Goal: Task Accomplishment & Management: Manage account settings

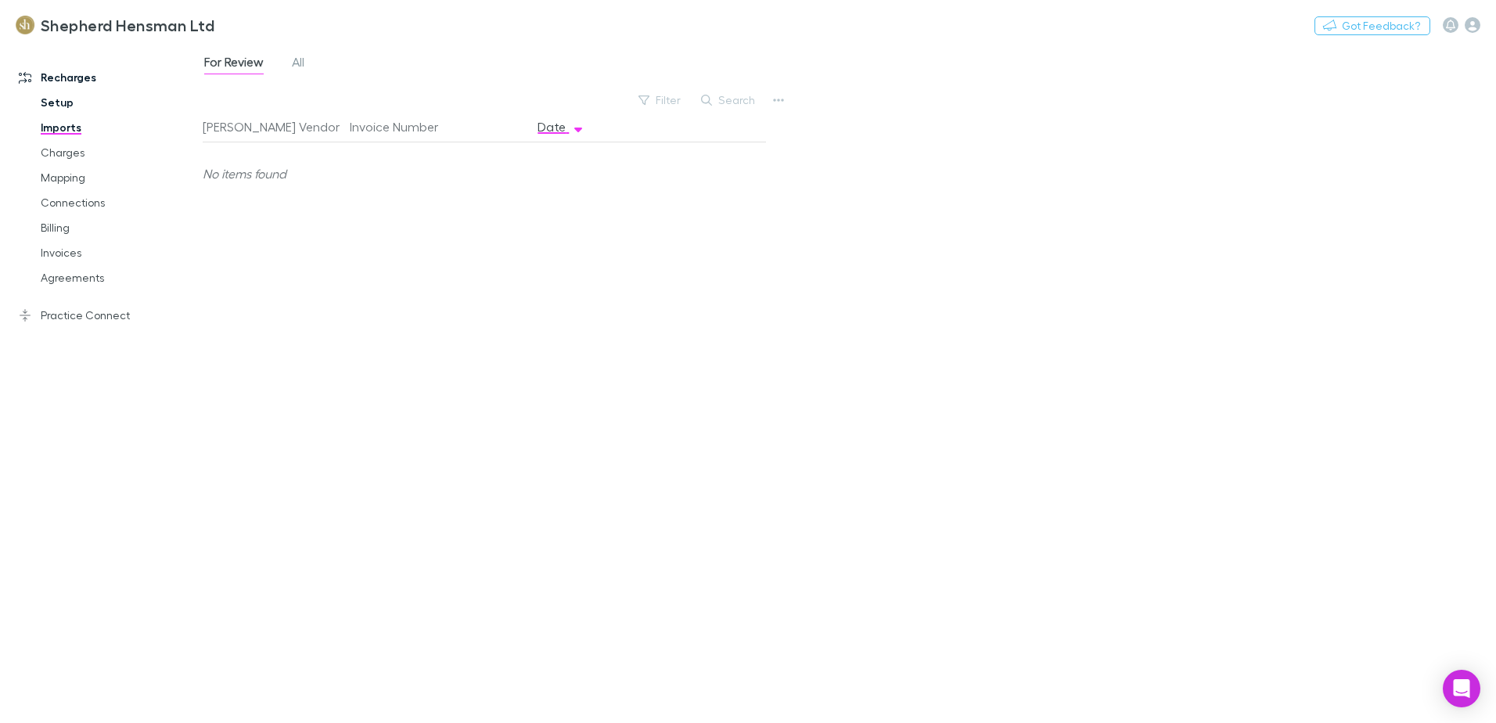
click at [59, 102] on link "Setup" at bounding box center [118, 102] width 186 height 25
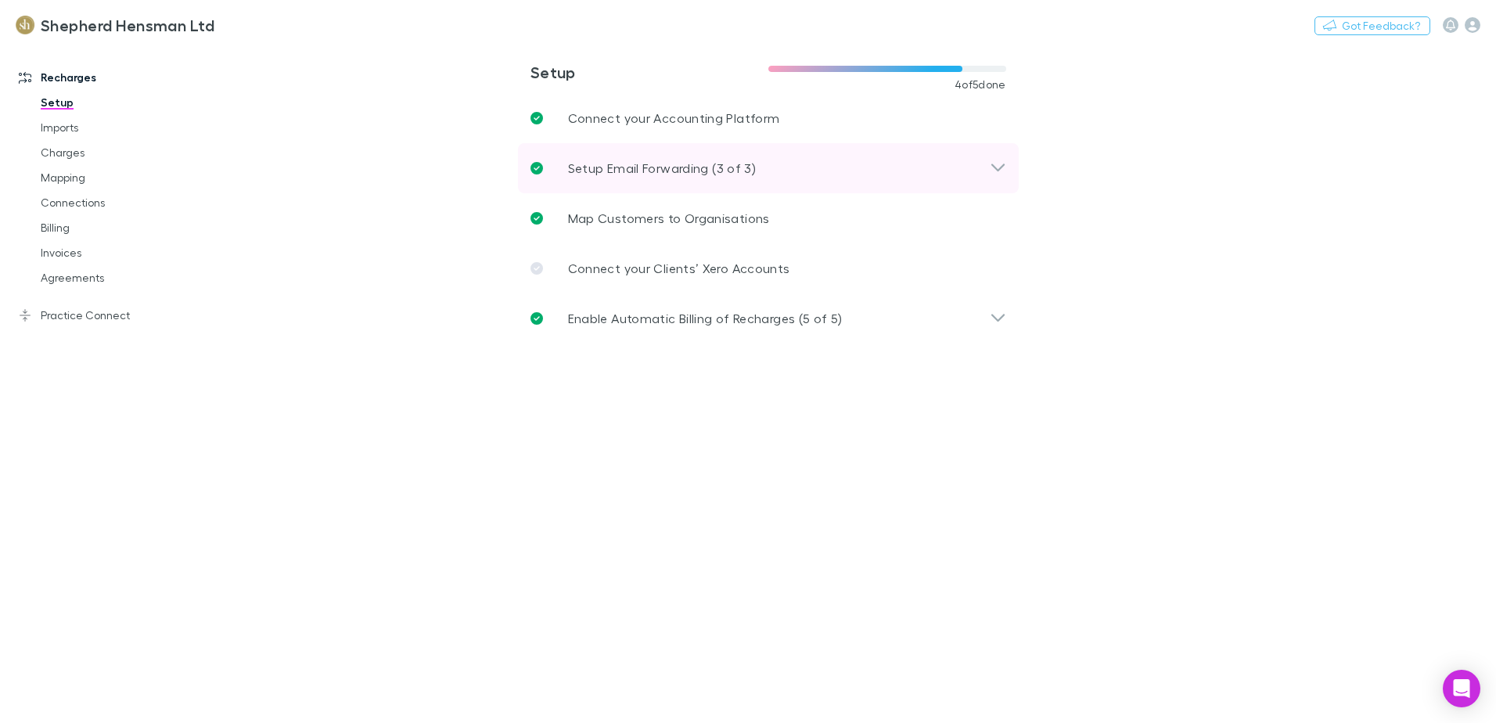
click at [999, 171] on icon at bounding box center [998, 168] width 16 height 19
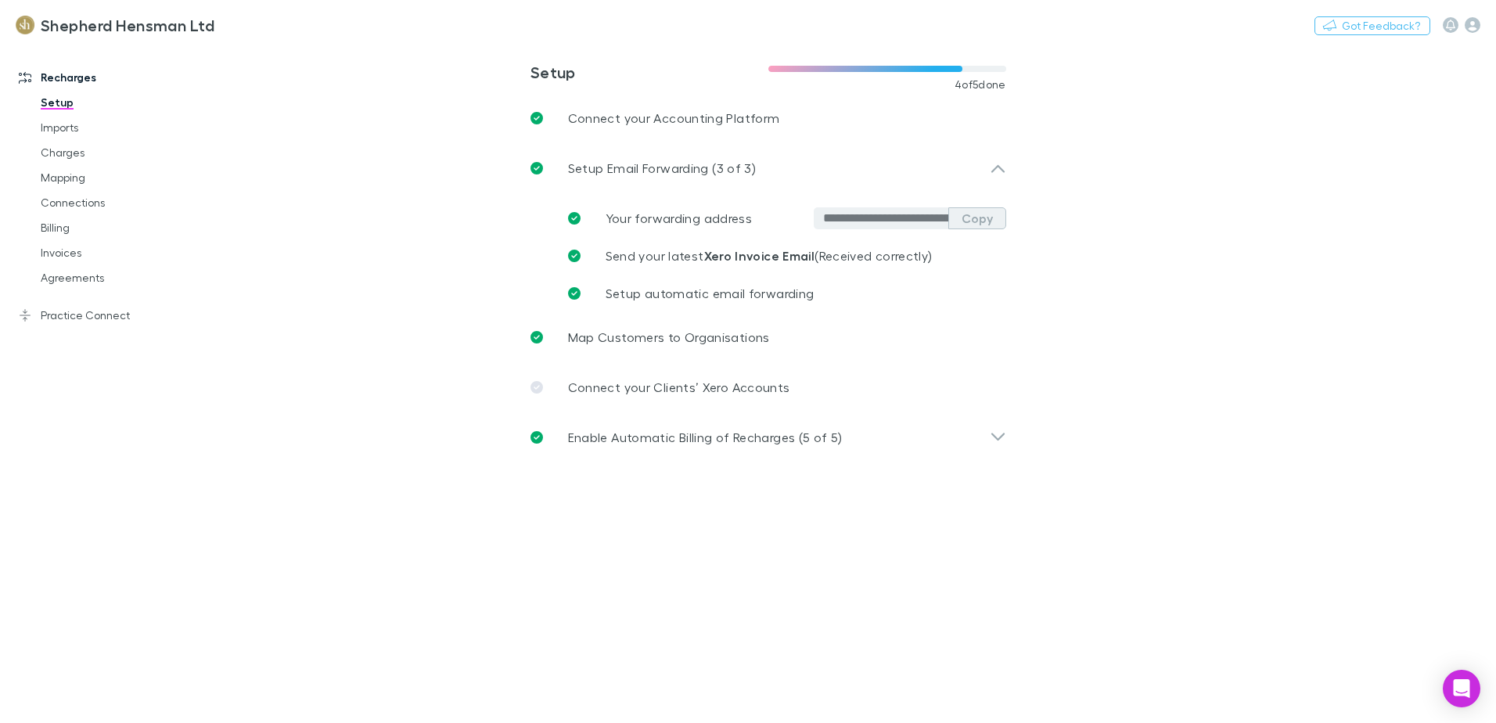
click at [988, 221] on button "Copy" at bounding box center [977, 218] width 58 height 22
click at [63, 134] on link "Imports" at bounding box center [118, 127] width 186 height 25
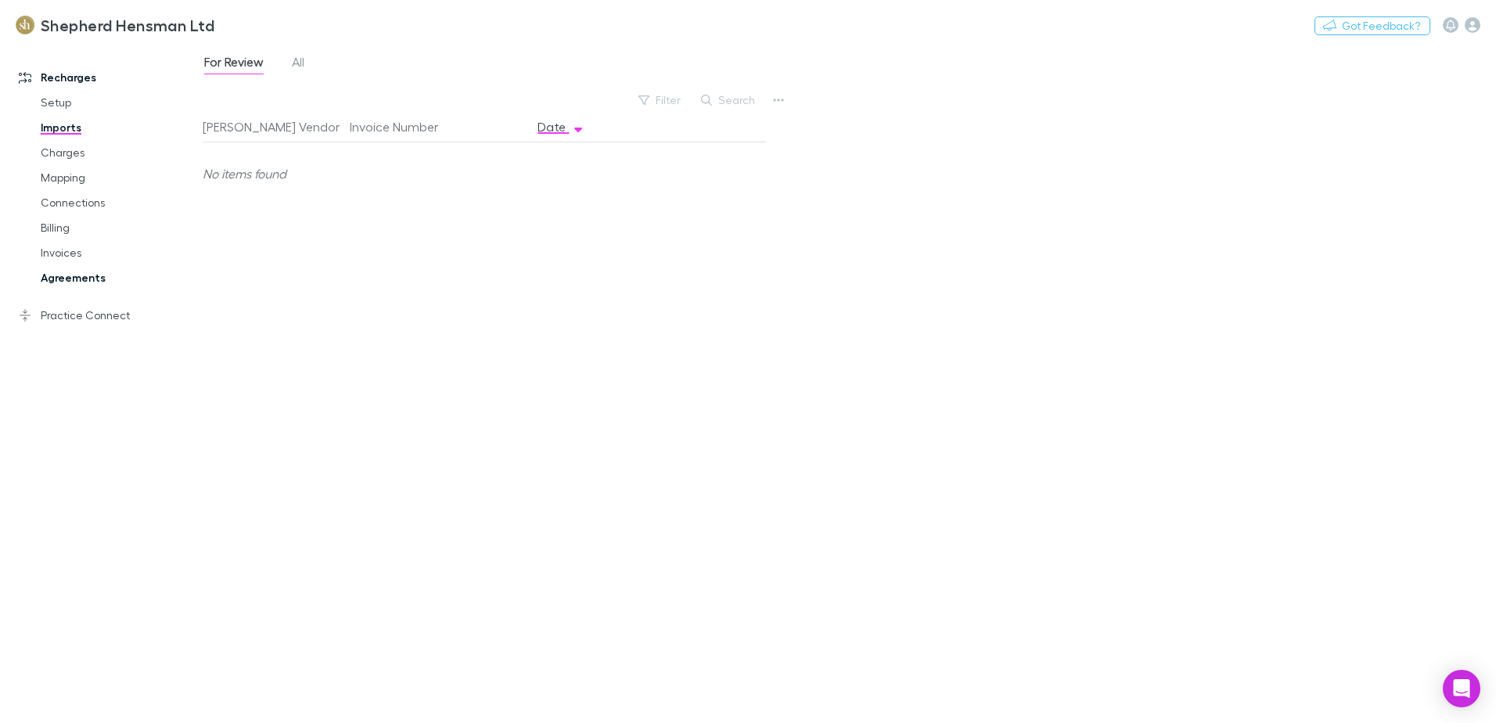
click at [63, 276] on link "Agreements" at bounding box center [118, 277] width 186 height 25
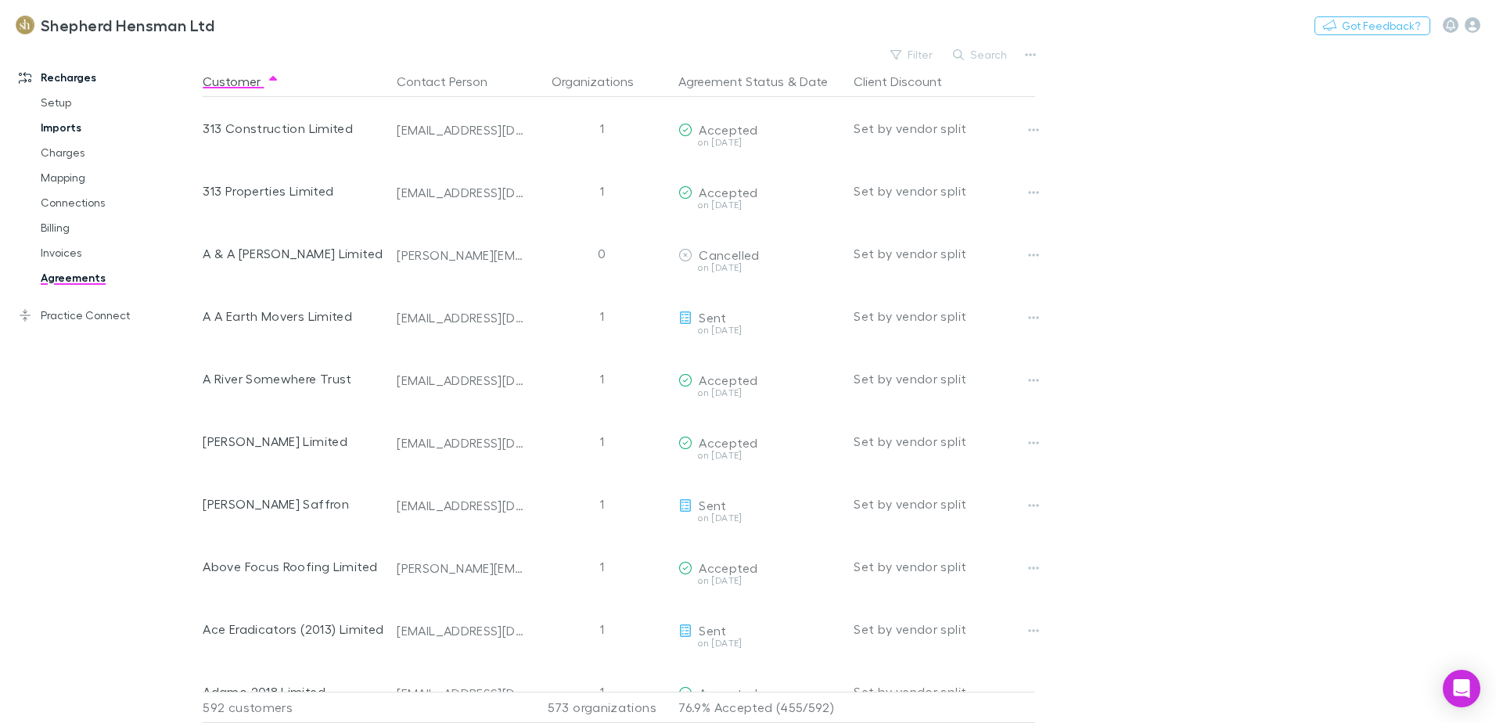
click at [65, 129] on link "Imports" at bounding box center [118, 127] width 186 height 25
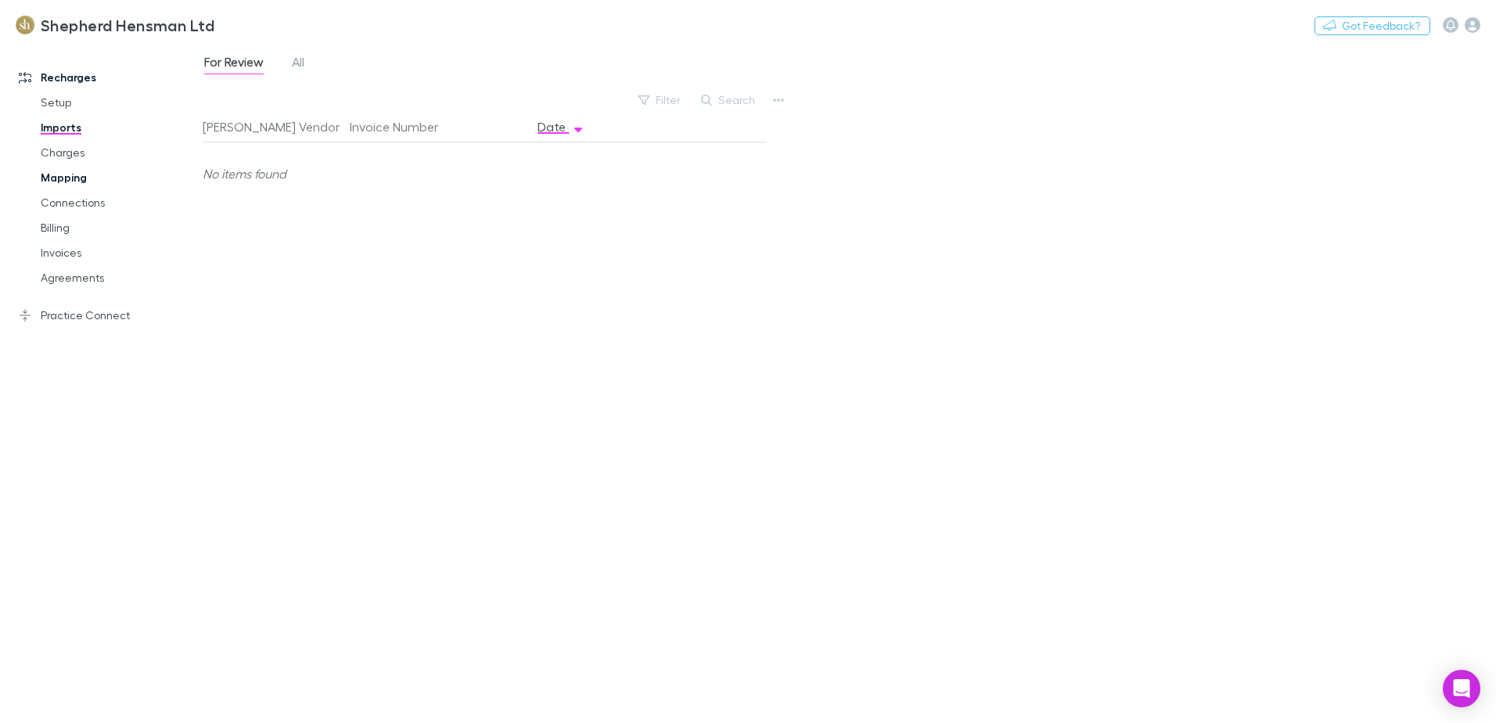
click at [59, 177] on link "Mapping" at bounding box center [118, 177] width 186 height 25
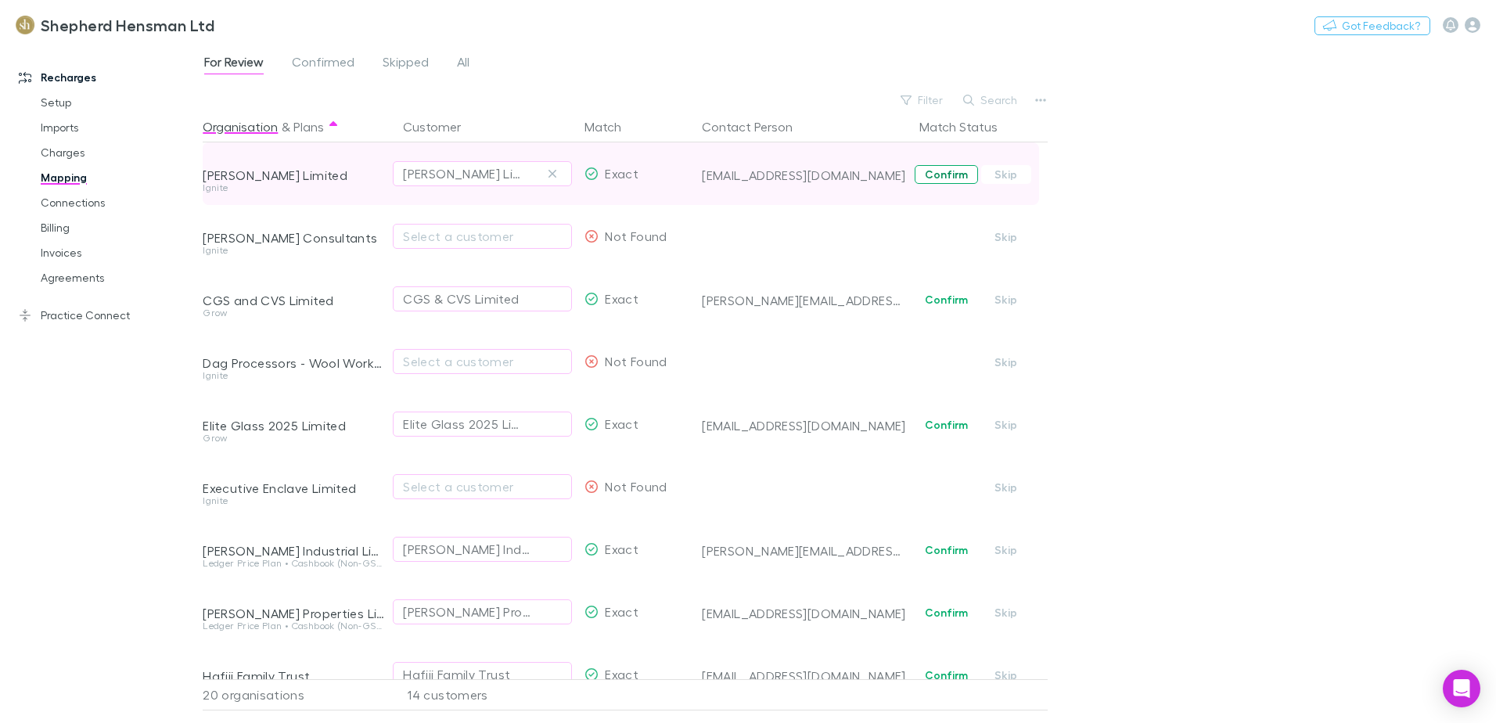
click at [934, 174] on button "Confirm" at bounding box center [946, 174] width 63 height 19
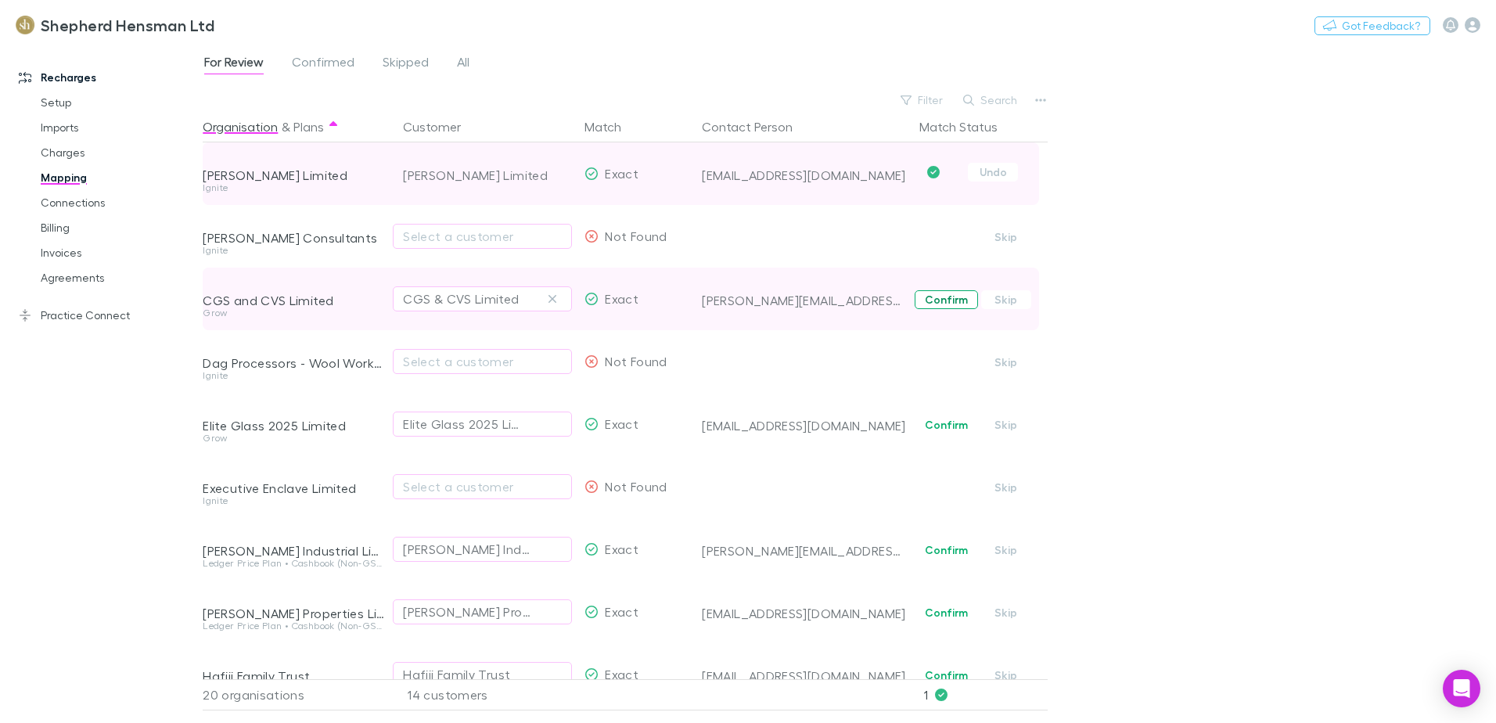
click at [949, 300] on button "Confirm" at bounding box center [946, 299] width 63 height 19
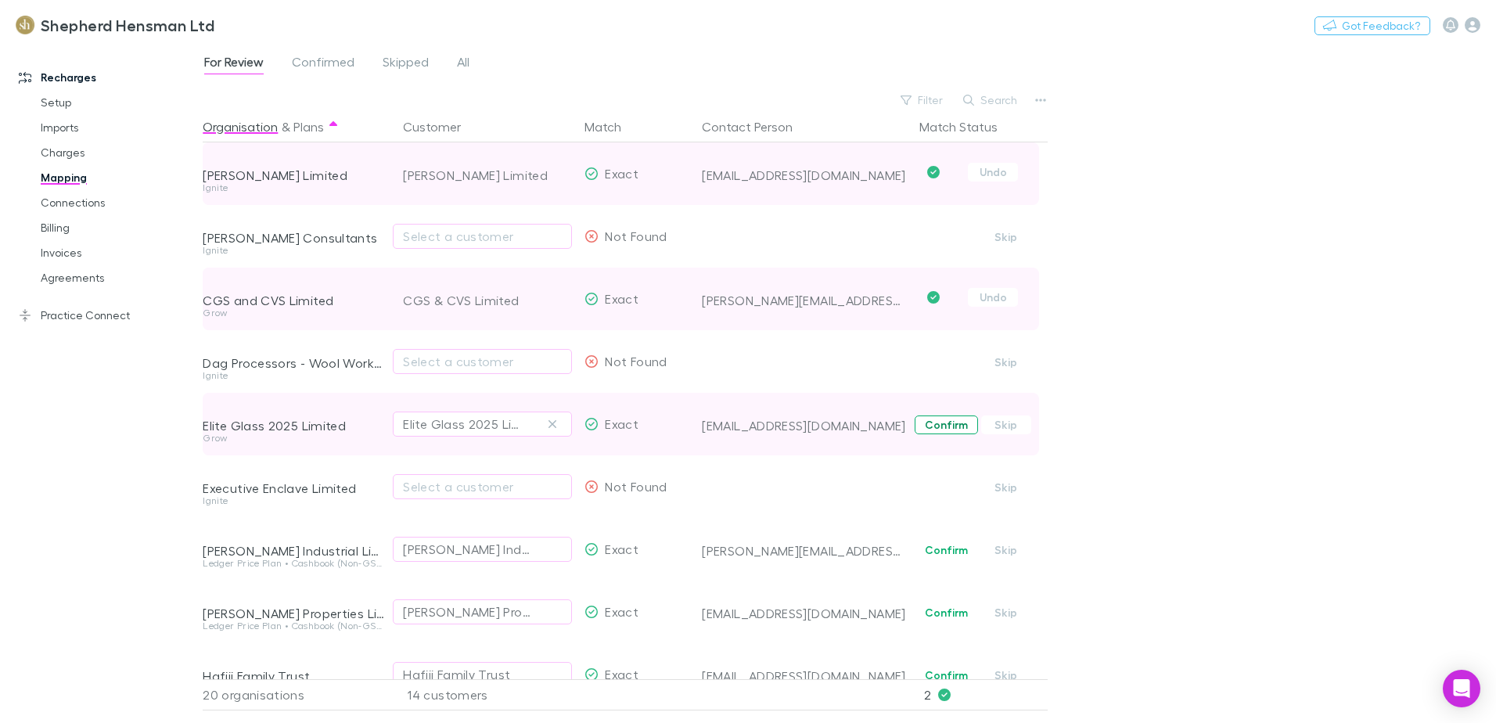
click at [944, 429] on button "Confirm" at bounding box center [946, 424] width 63 height 19
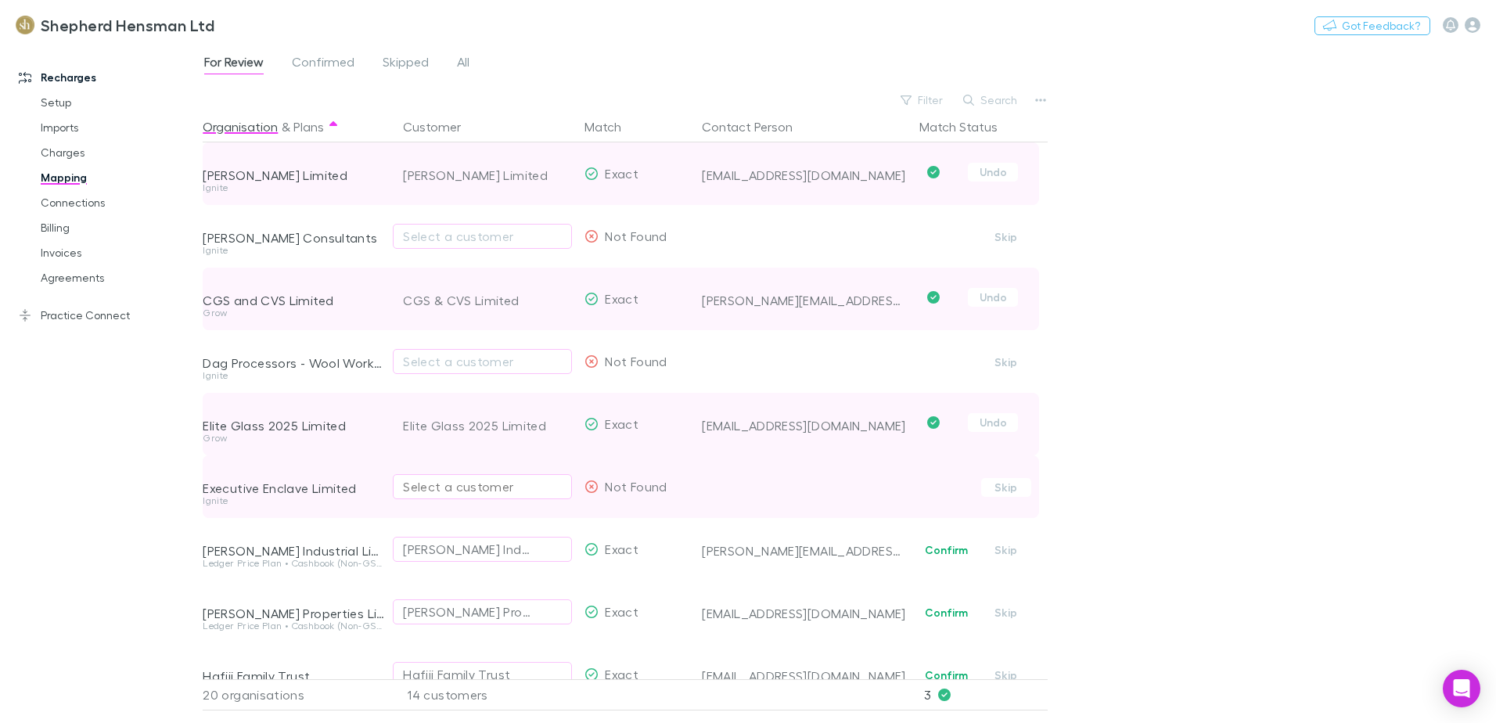
click at [428, 487] on div "Select a customer" at bounding box center [482, 486] width 159 height 19
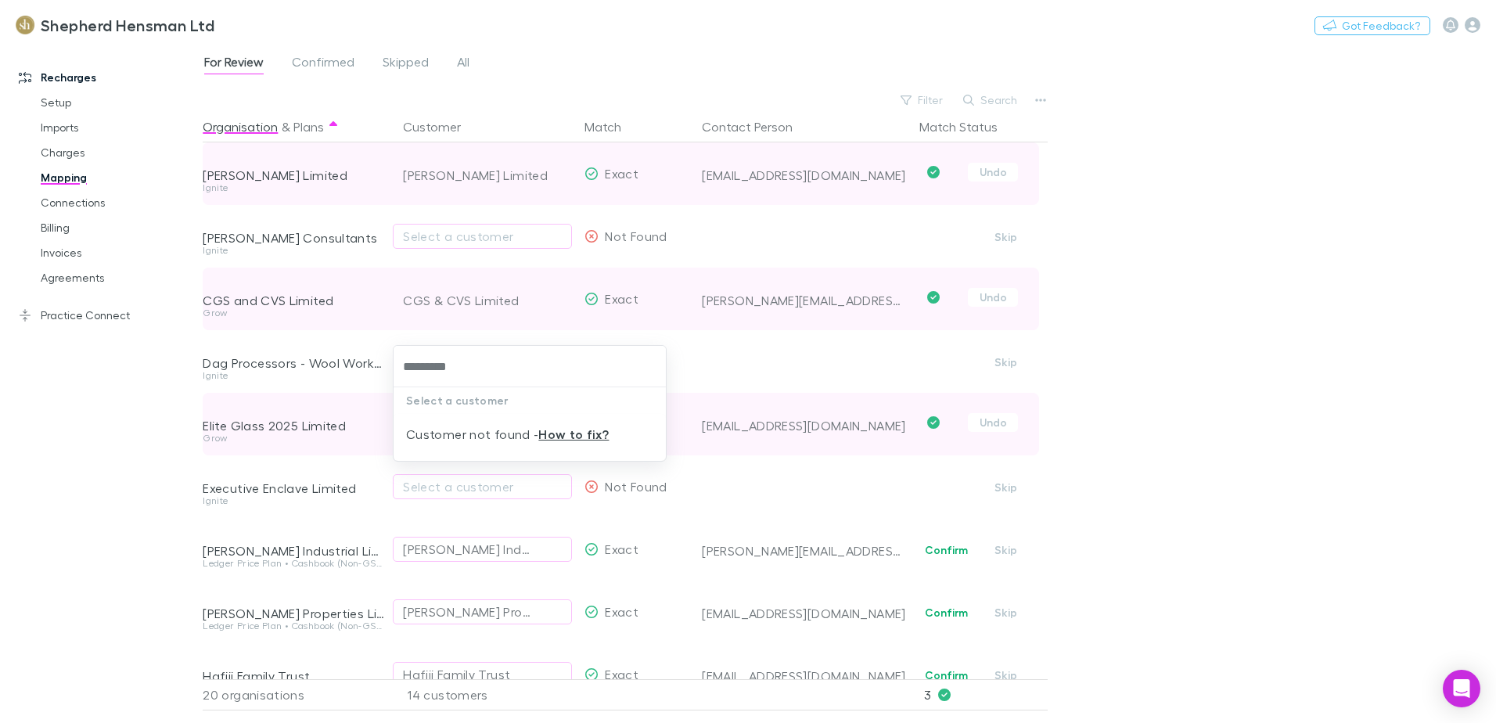
type input "*********"
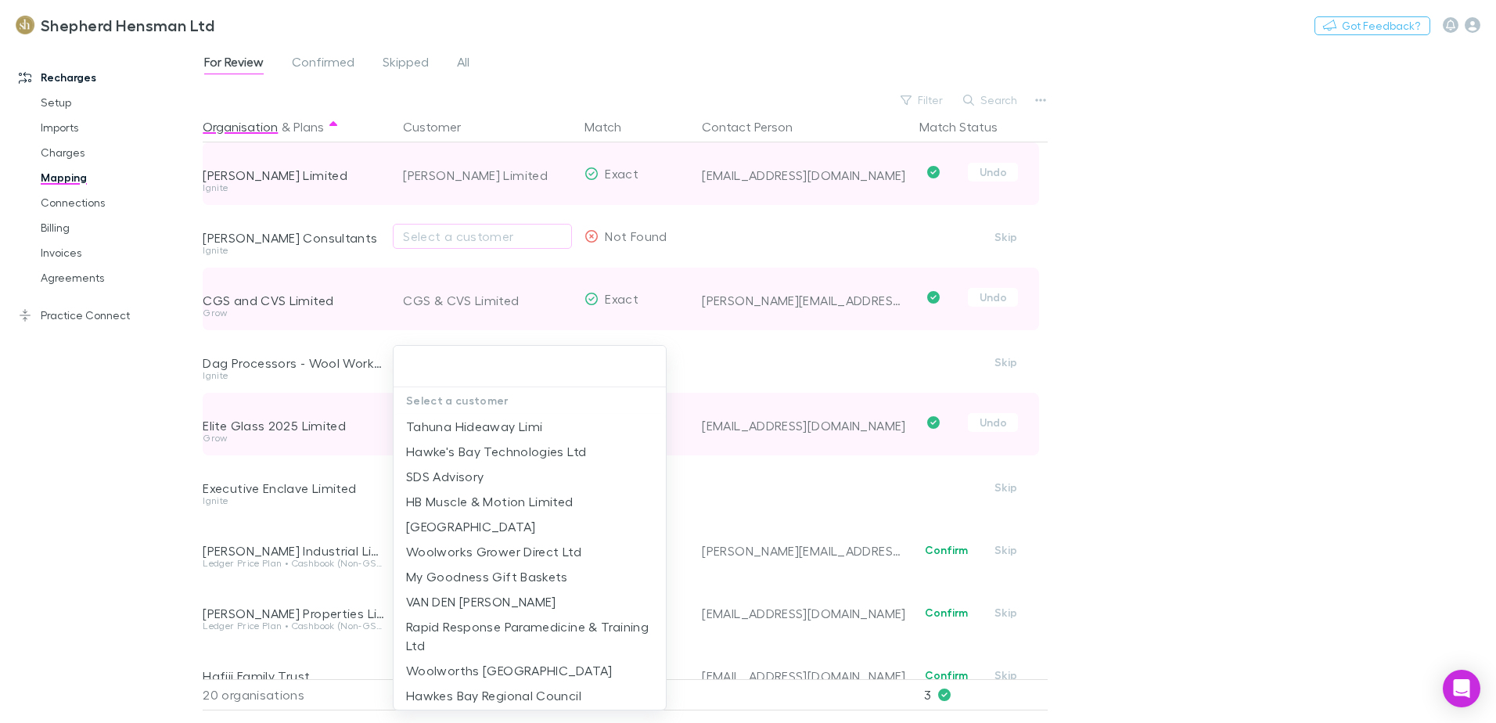
click at [1149, 370] on div at bounding box center [748, 361] width 1496 height 723
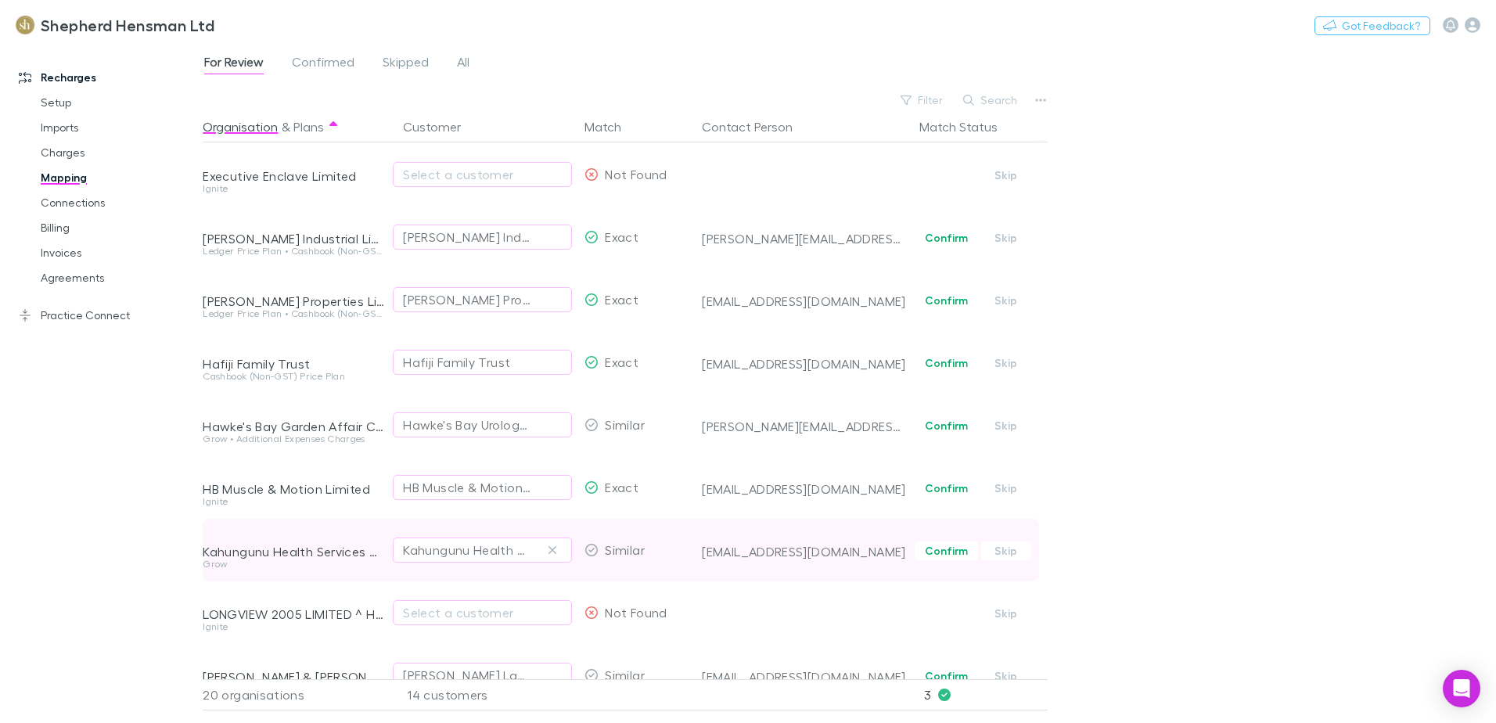
scroll to position [313, 0]
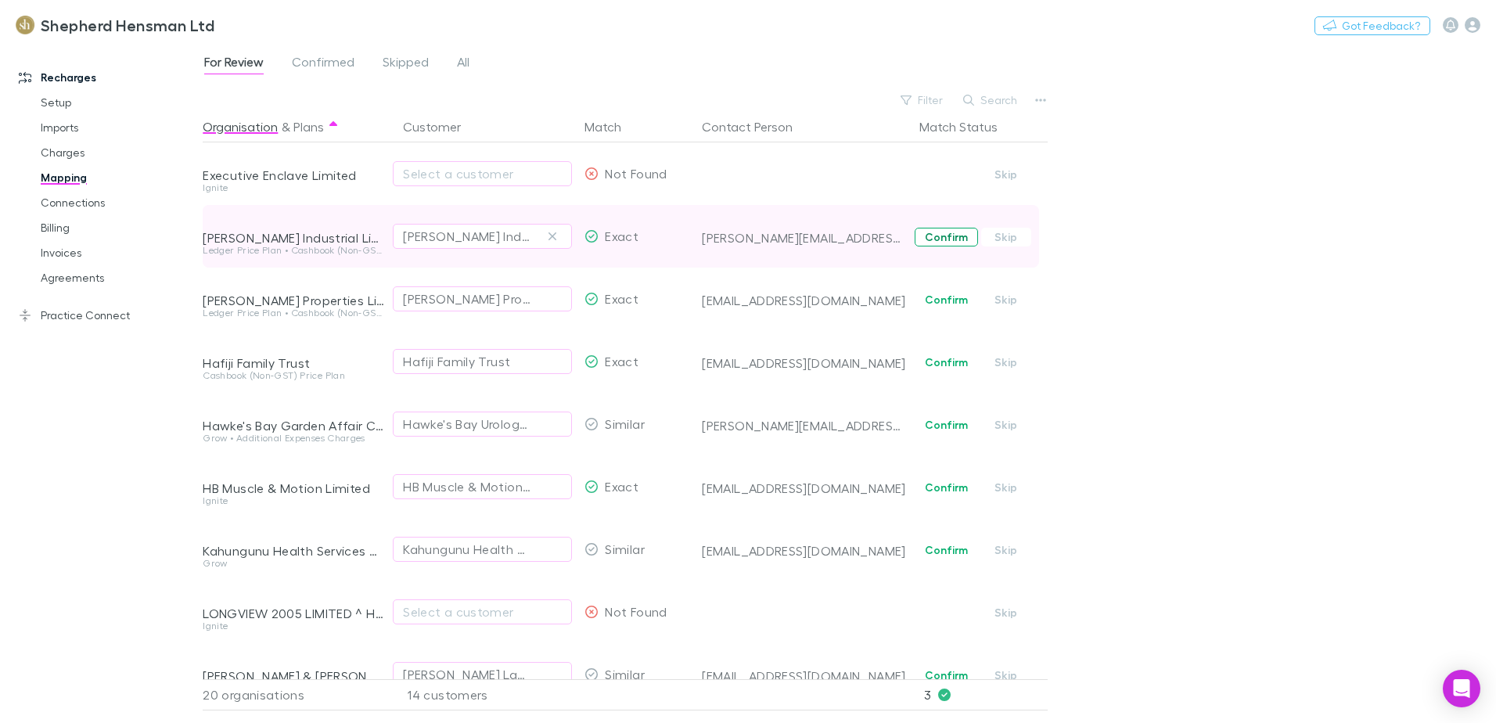
click at [944, 239] on button "Confirm" at bounding box center [946, 237] width 63 height 19
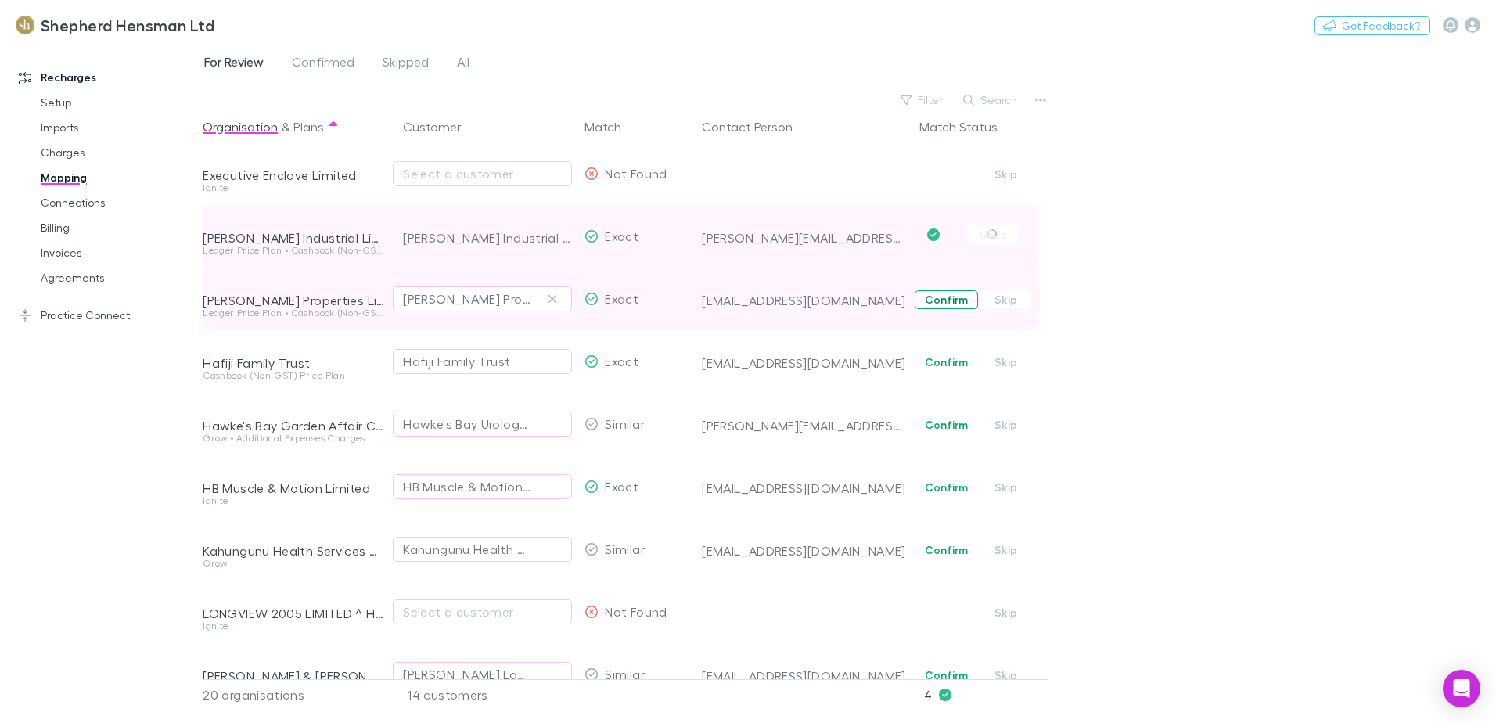
click at [932, 304] on button "Confirm" at bounding box center [946, 299] width 63 height 19
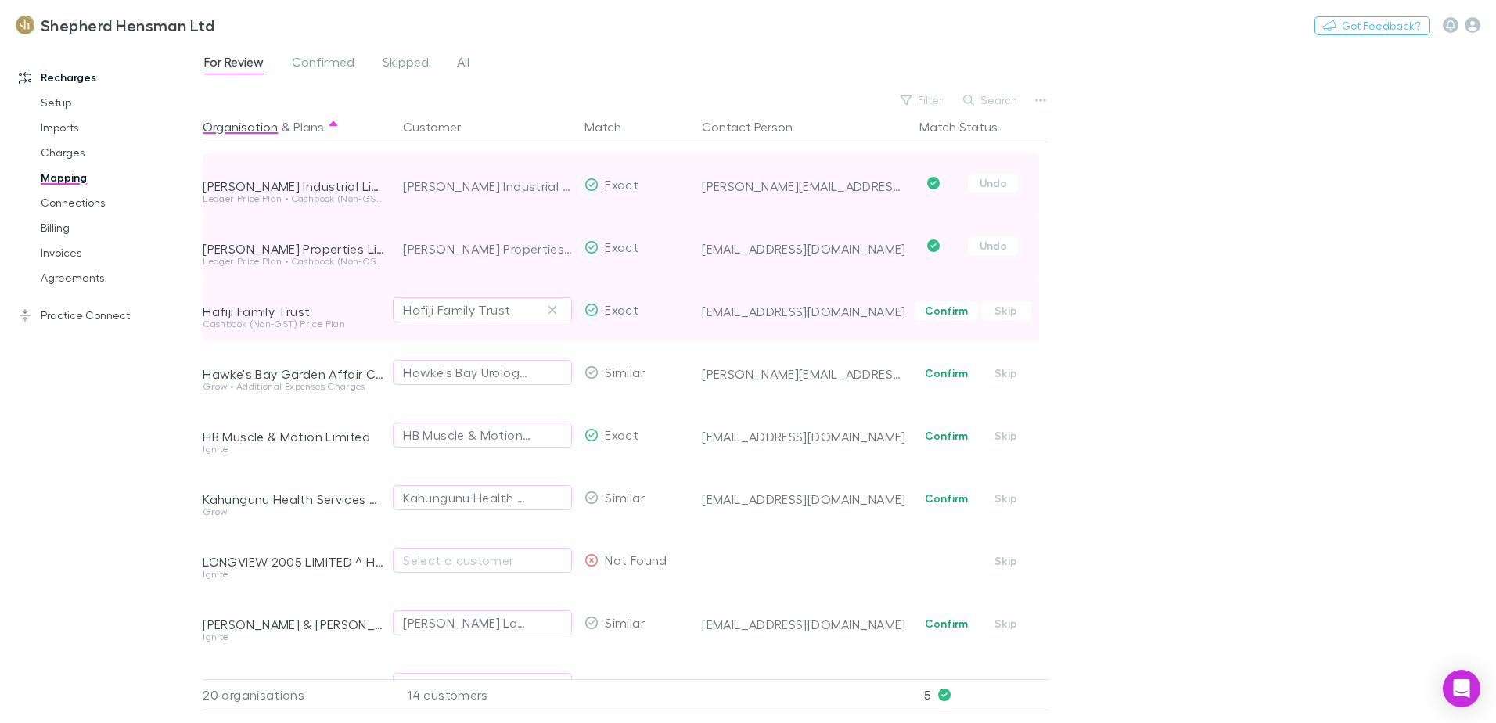
scroll to position [391, 0]
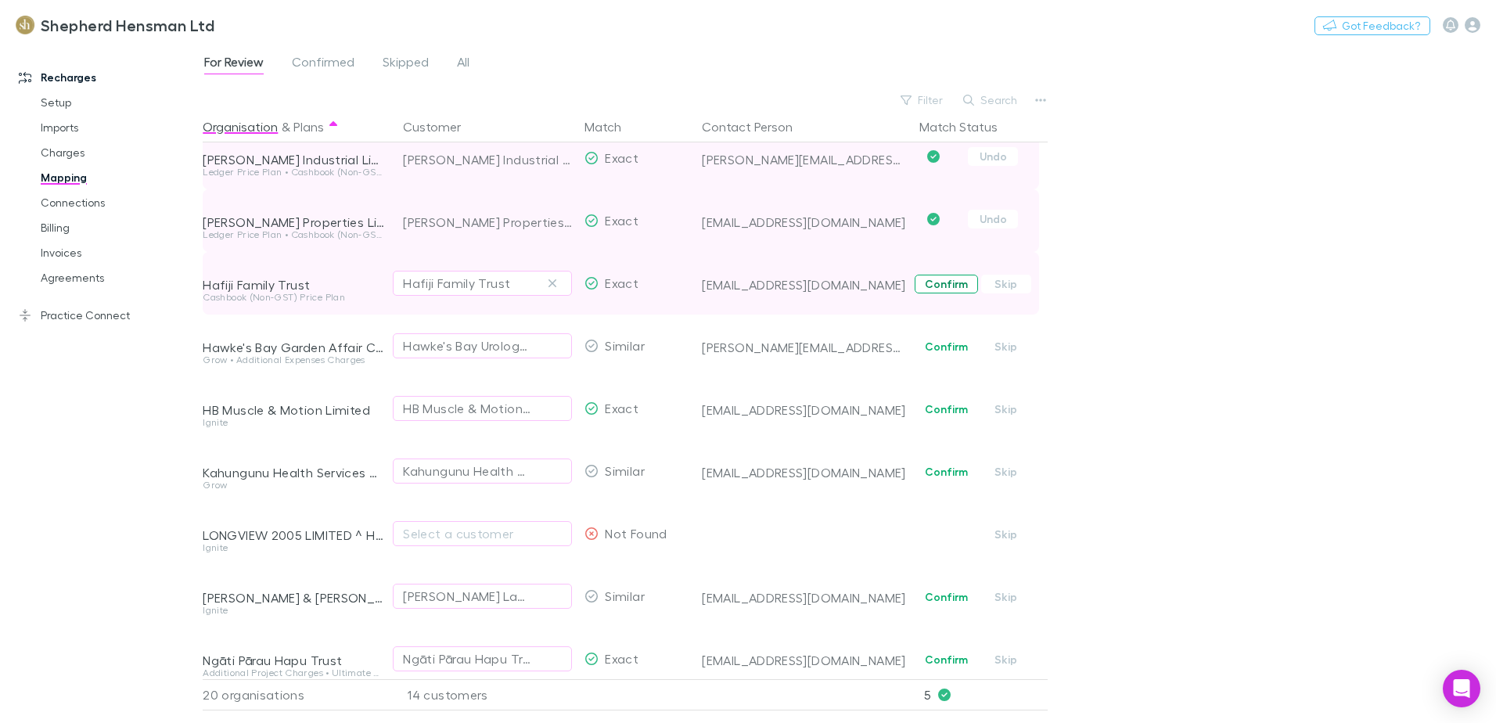
click at [944, 282] on button "Confirm" at bounding box center [946, 284] width 63 height 19
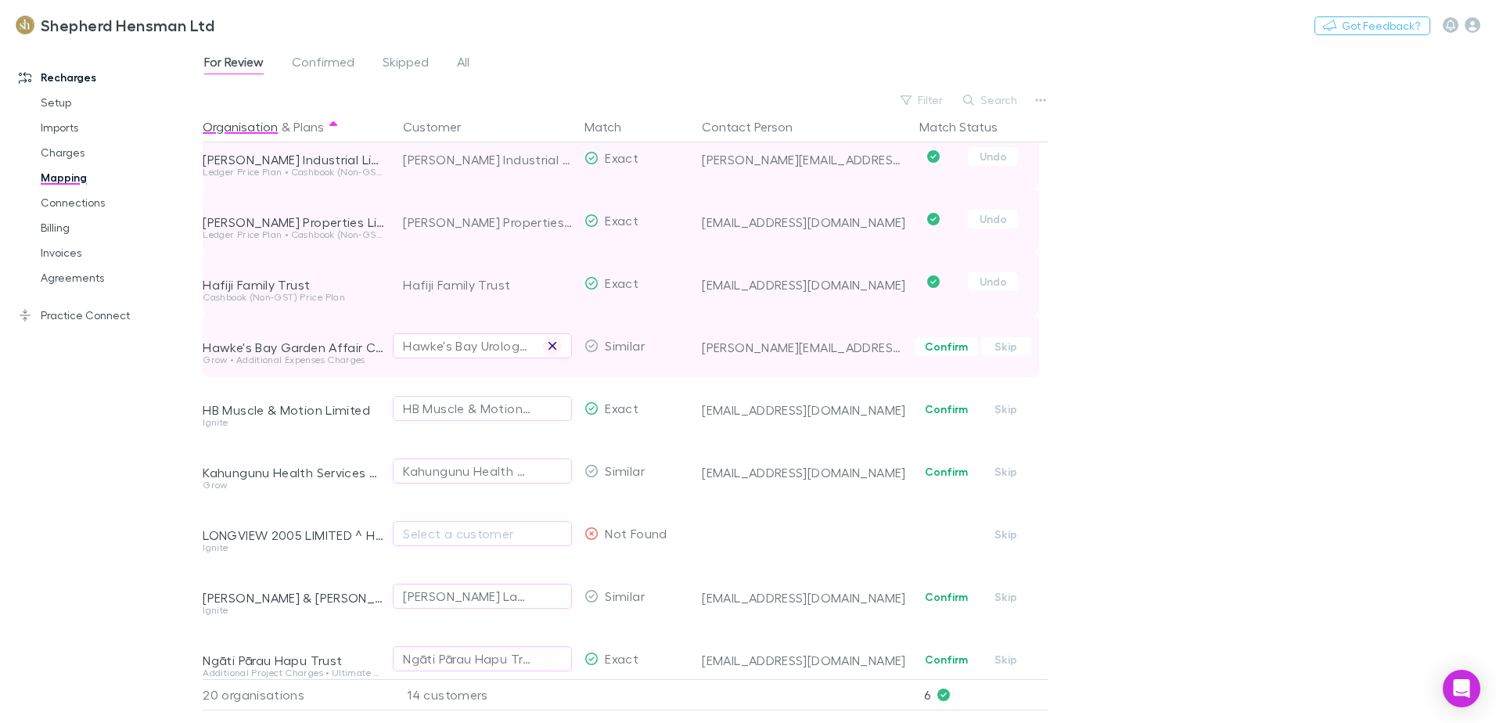
click at [548, 343] on icon "button" at bounding box center [552, 346] width 9 height 13
click at [435, 341] on div "Select a customer" at bounding box center [482, 345] width 159 height 19
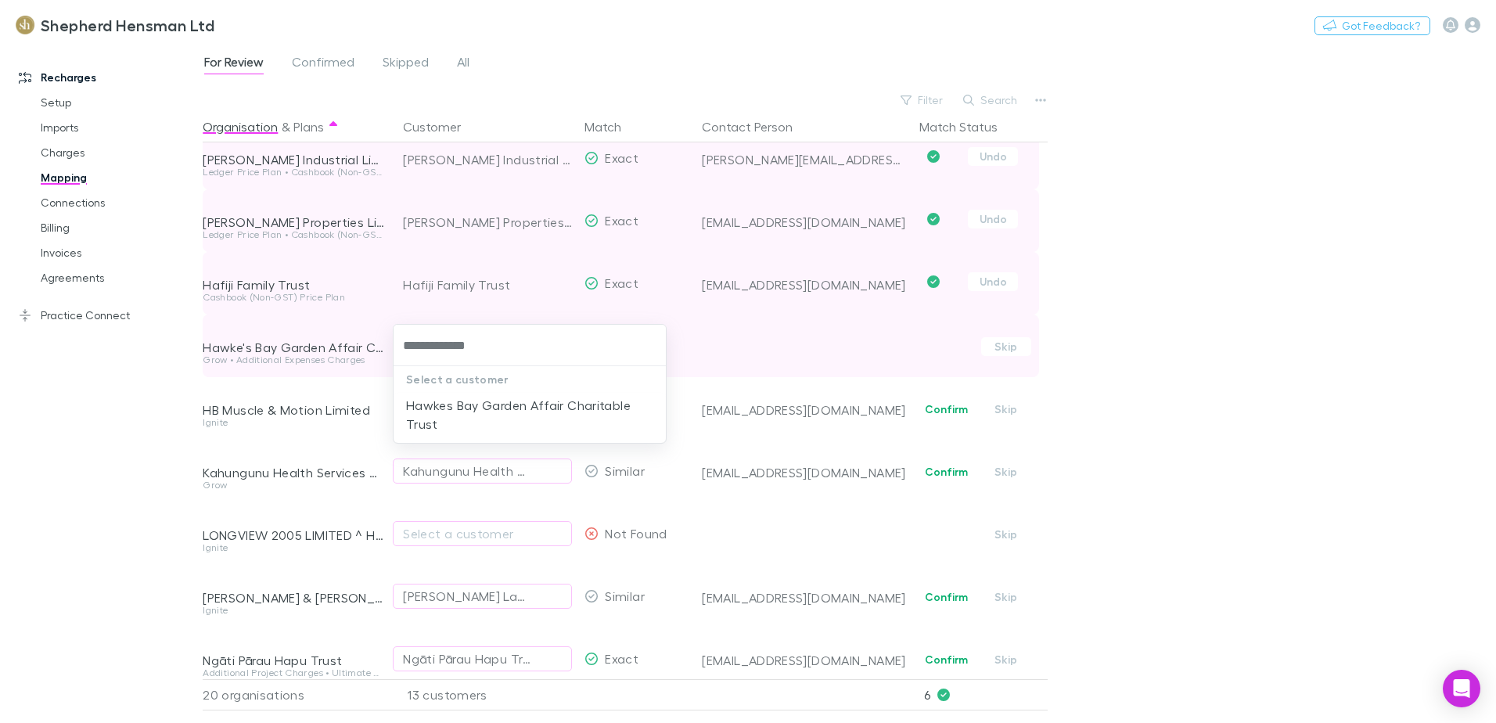
type input "**********"
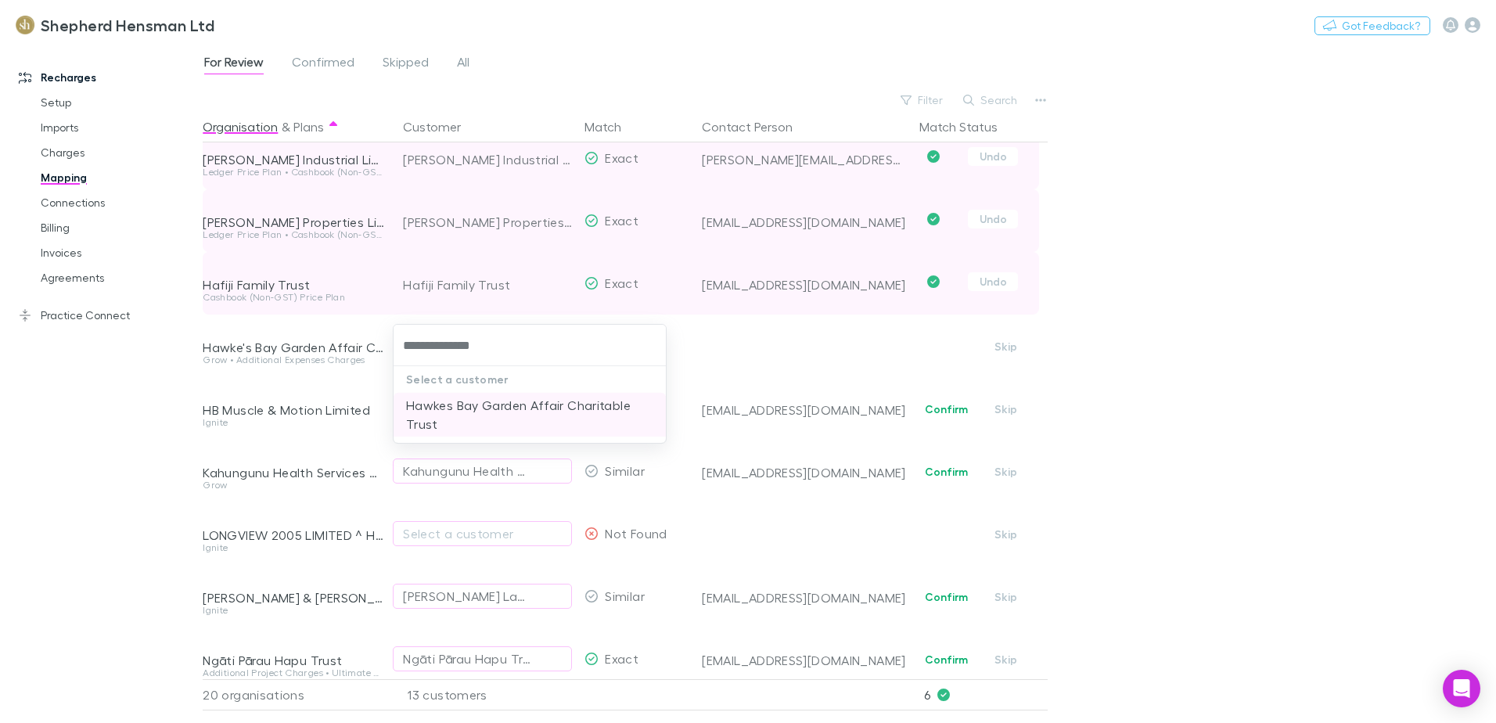
click at [507, 412] on li "Hawkes Bay Garden Affair Charitable Trust" at bounding box center [530, 415] width 272 height 44
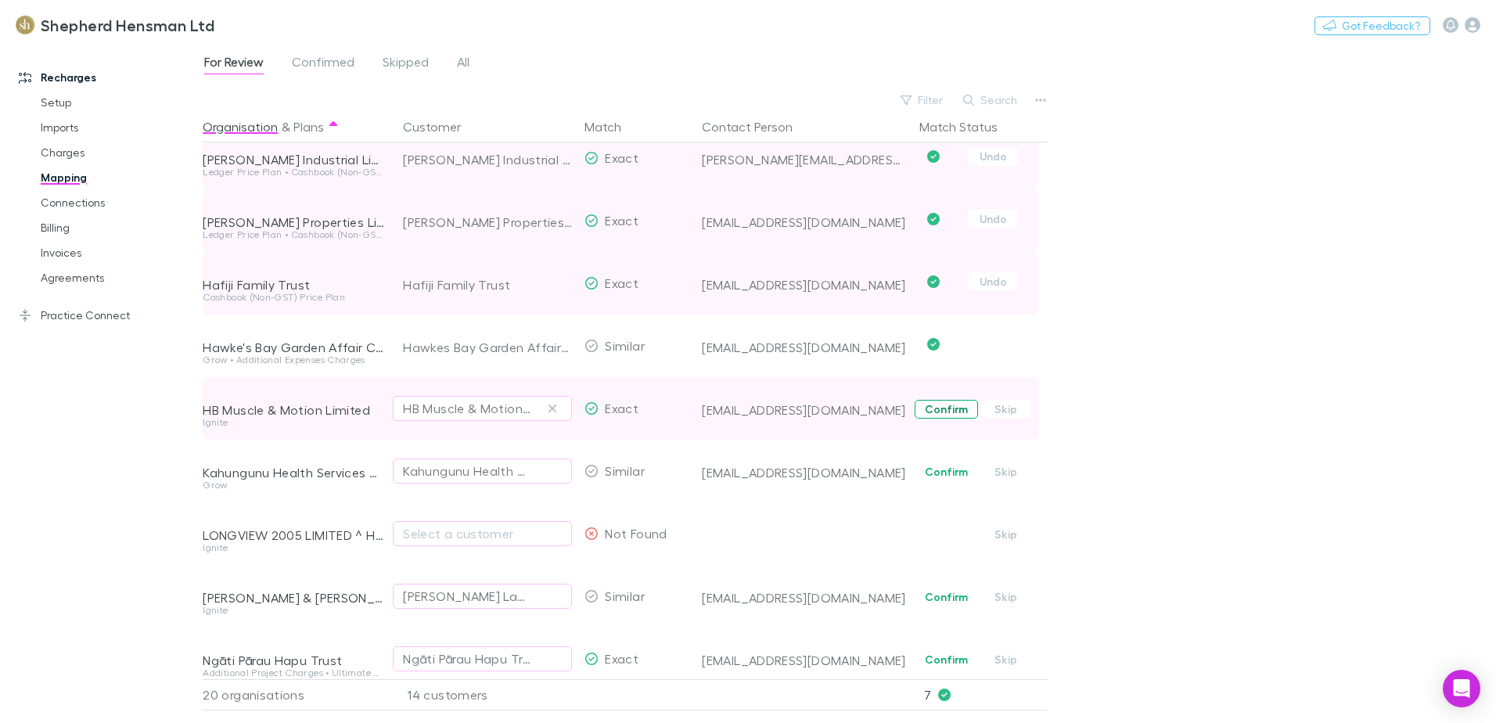
click at [954, 408] on button "Confirm" at bounding box center [946, 409] width 63 height 19
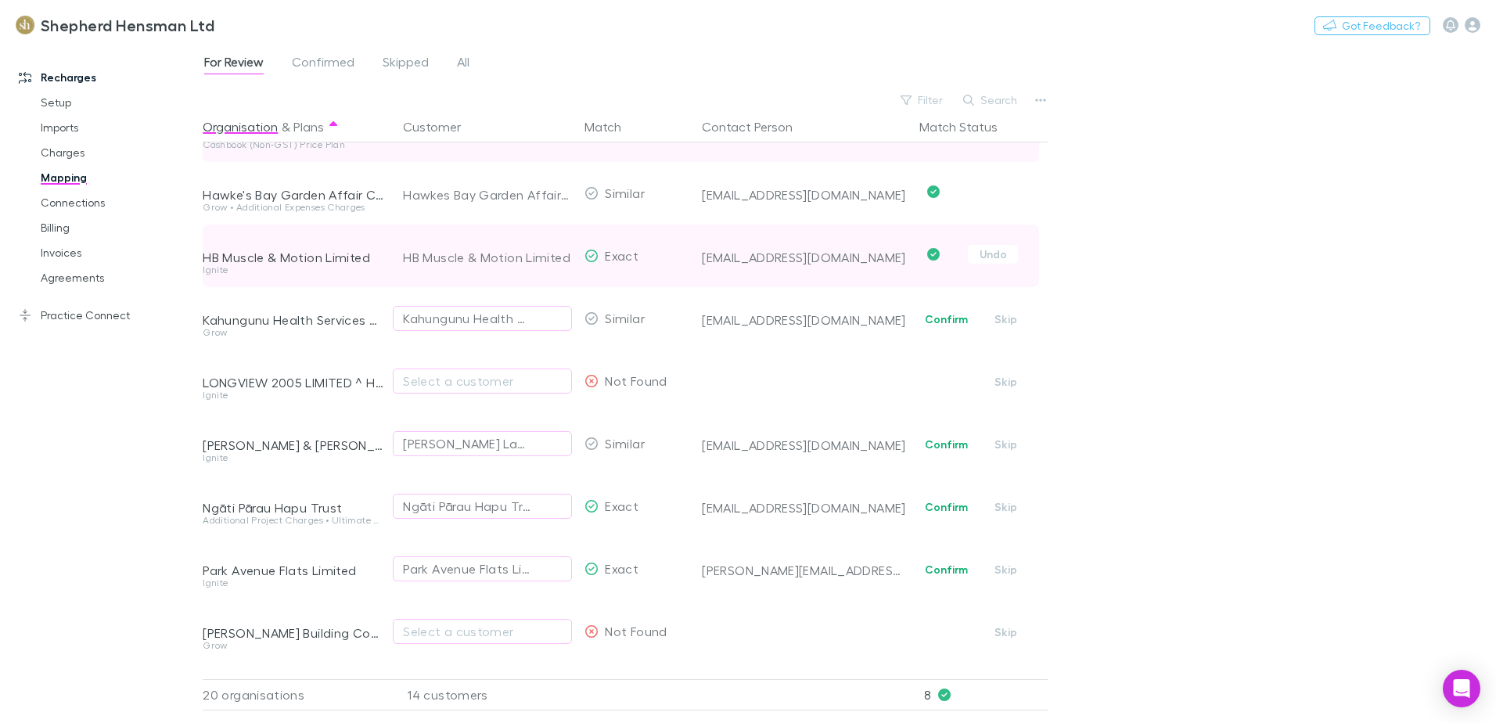
scroll to position [548, 0]
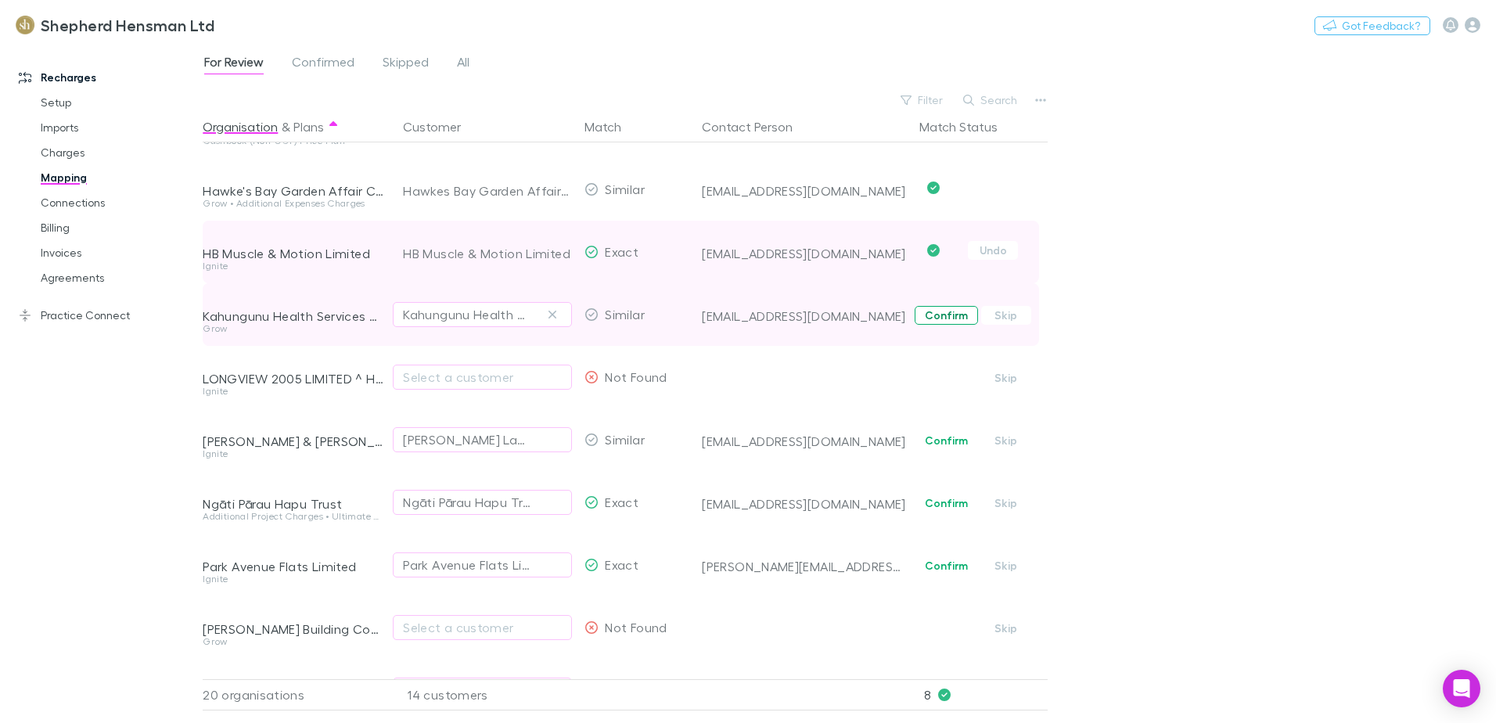
click at [935, 317] on button "Confirm" at bounding box center [946, 315] width 63 height 19
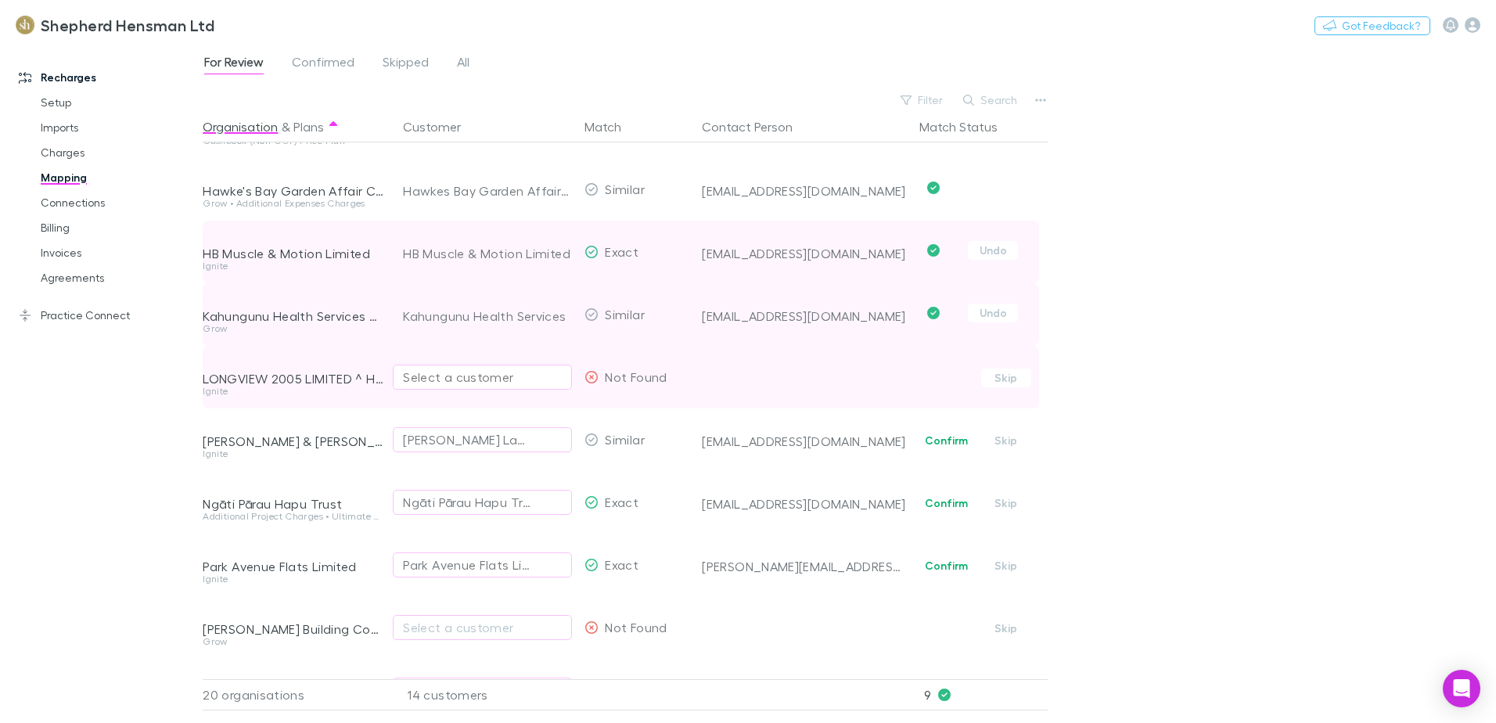
click at [476, 384] on div "Select a customer" at bounding box center [482, 377] width 159 height 19
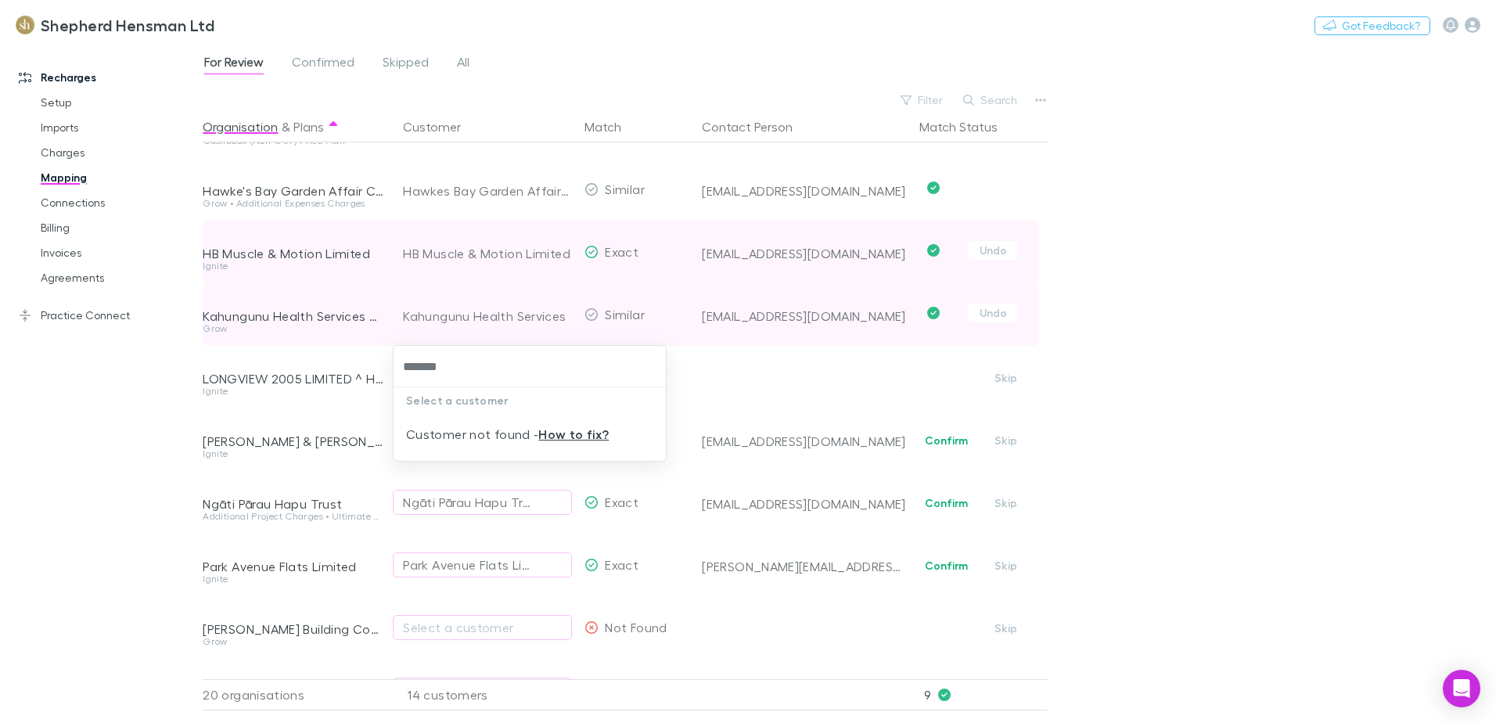
type input "*******"
click at [811, 384] on div at bounding box center [748, 361] width 1496 height 723
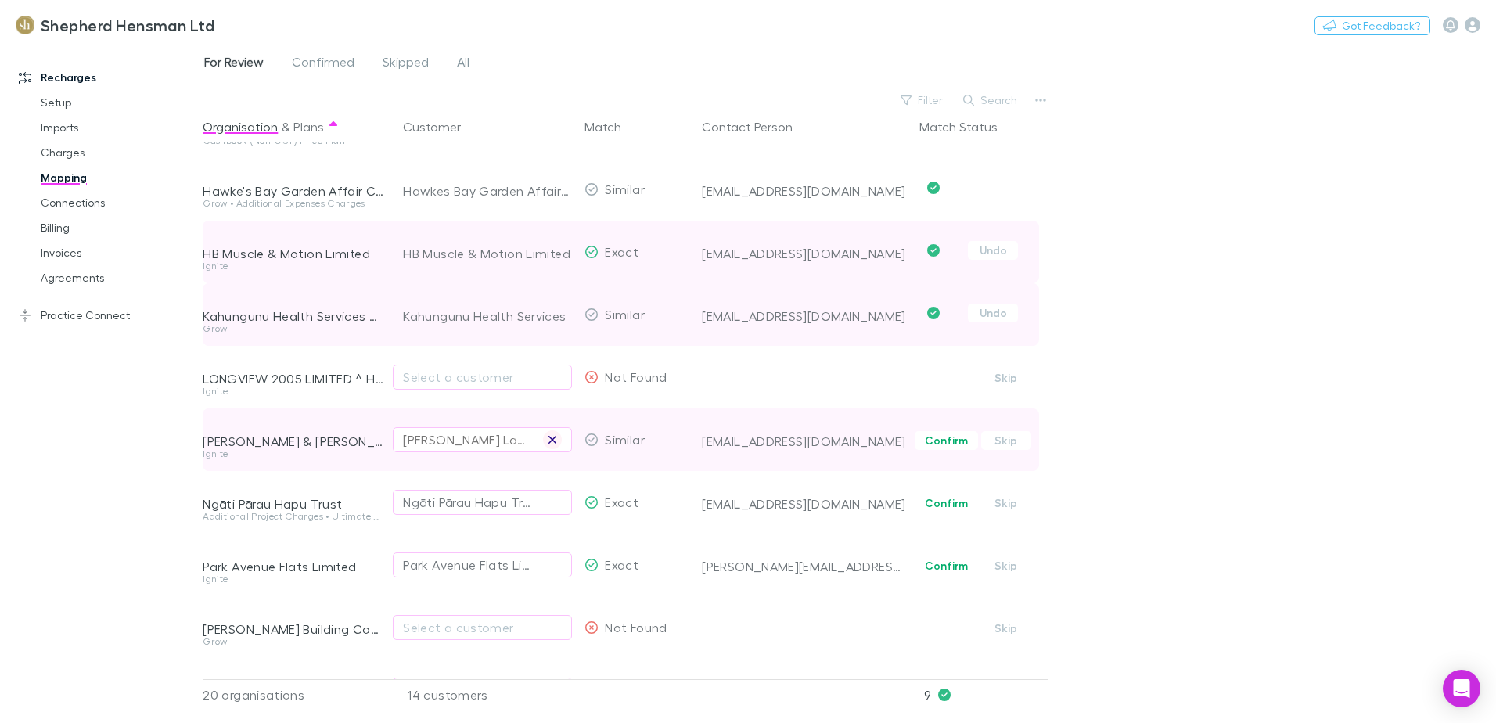
click at [556, 444] on icon "button" at bounding box center [552, 439] width 9 height 13
click at [429, 440] on div "Select a customer" at bounding box center [482, 439] width 159 height 19
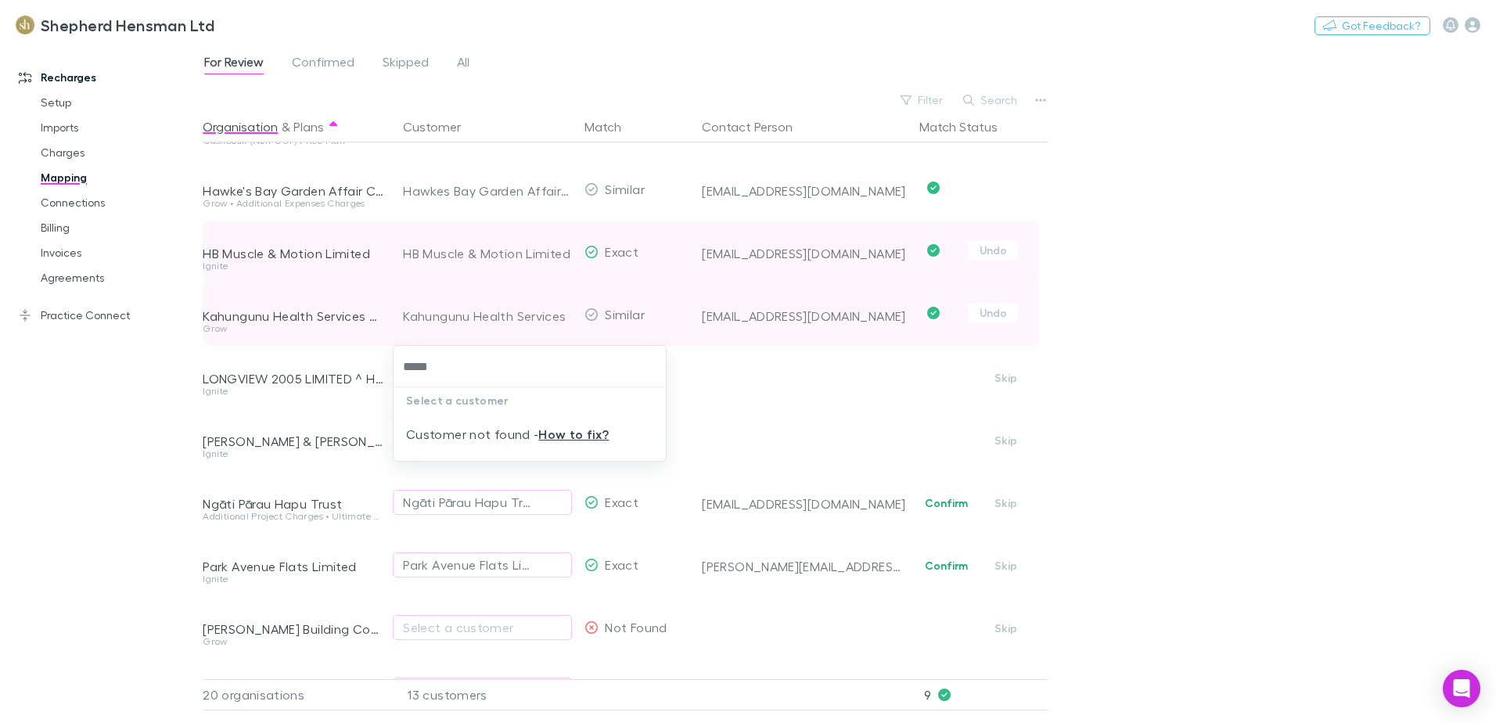
type input "*****"
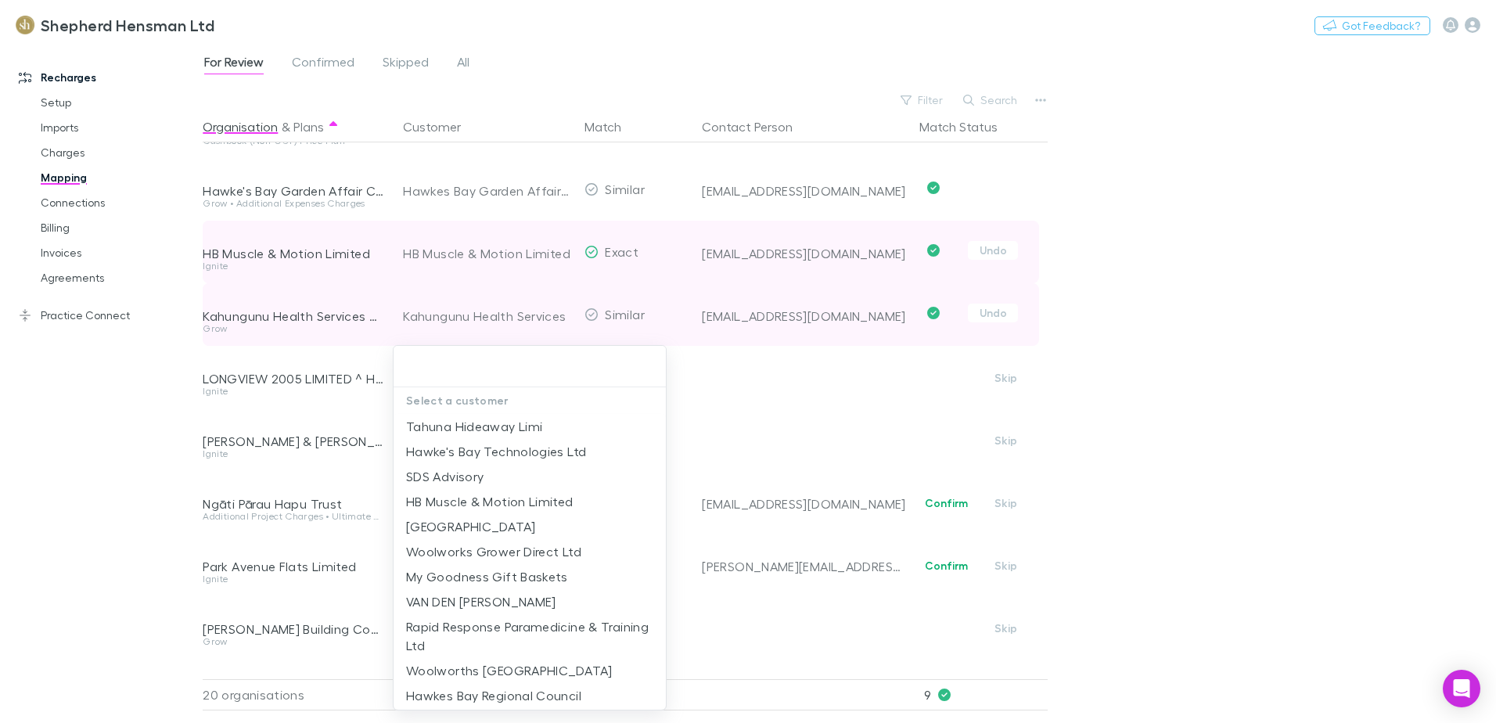
click at [821, 397] on div at bounding box center [748, 361] width 1496 height 723
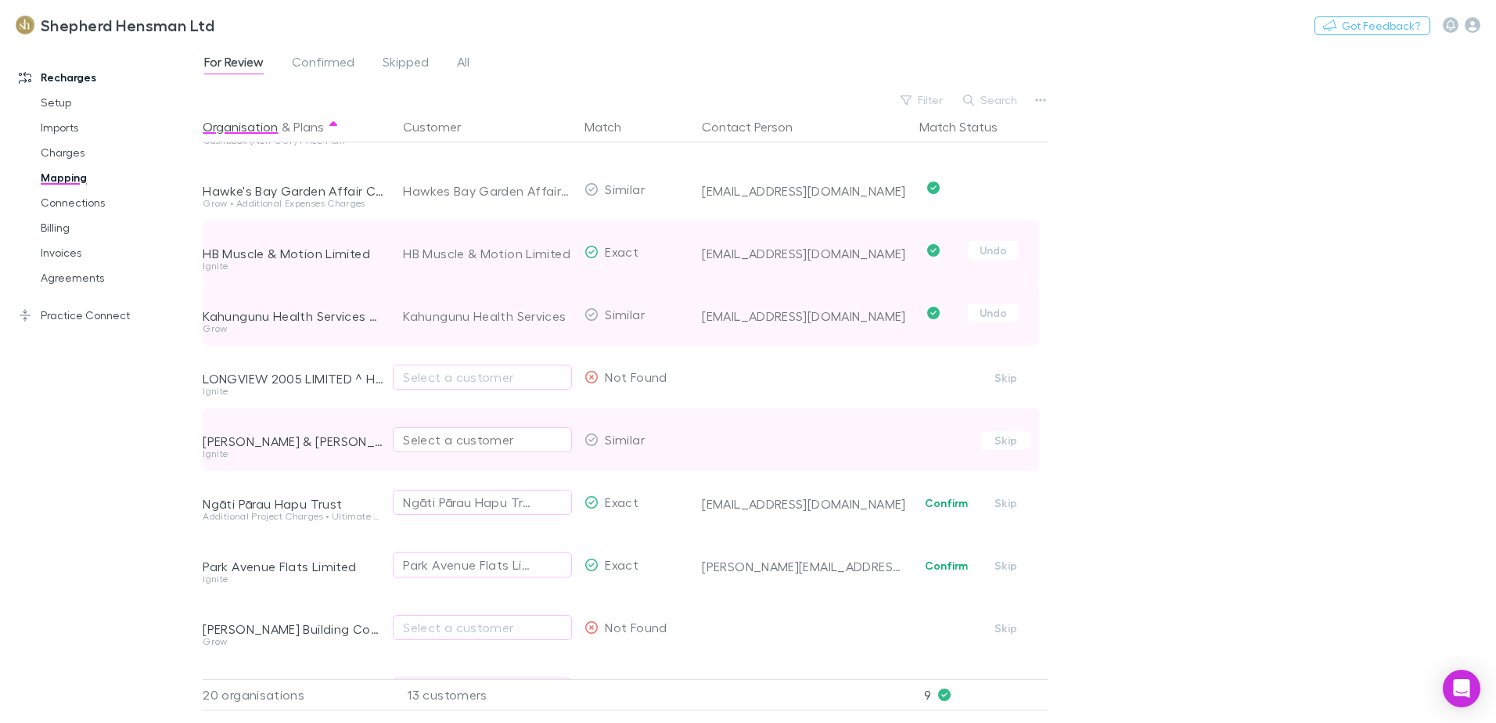
click at [412, 448] on div "Select a customer" at bounding box center [482, 439] width 159 height 19
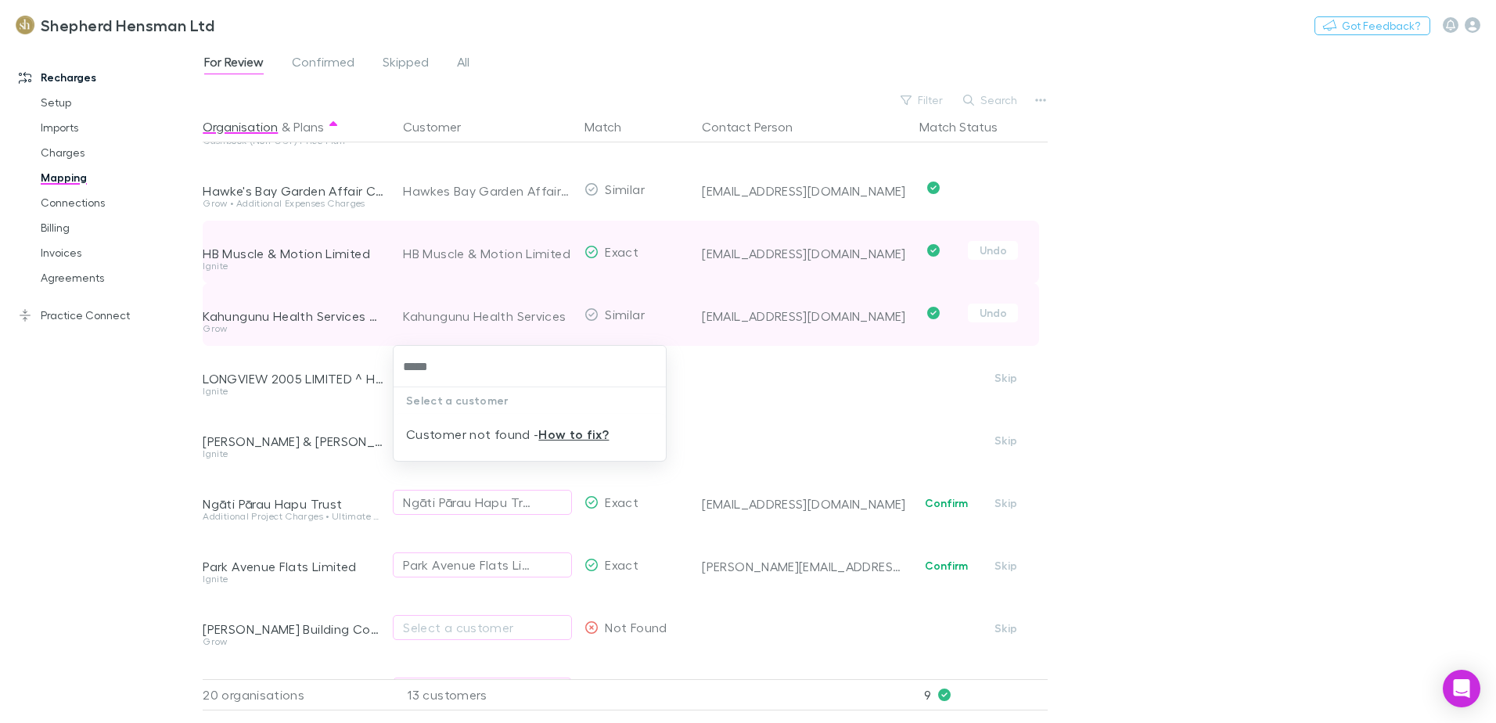
type input "*****"
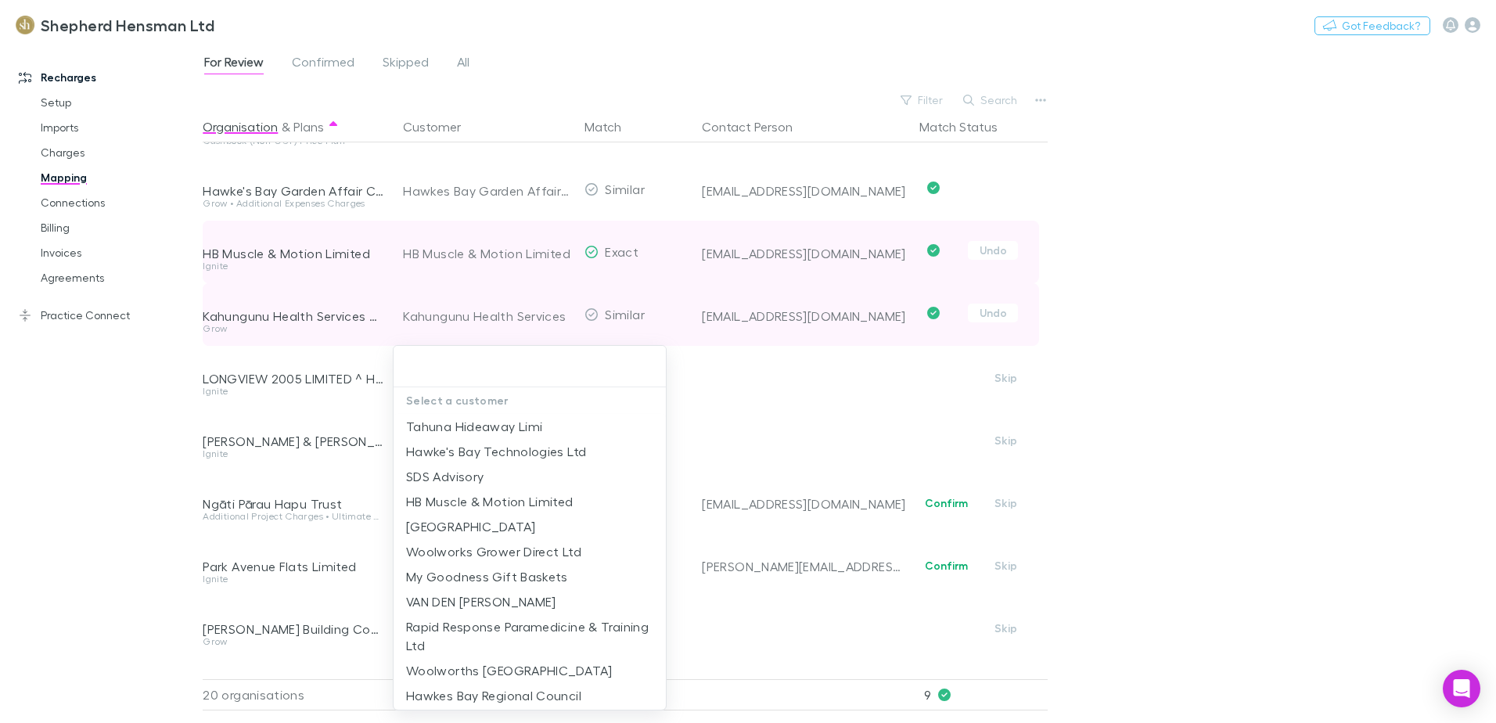
click at [675, 440] on div at bounding box center [748, 361] width 1496 height 723
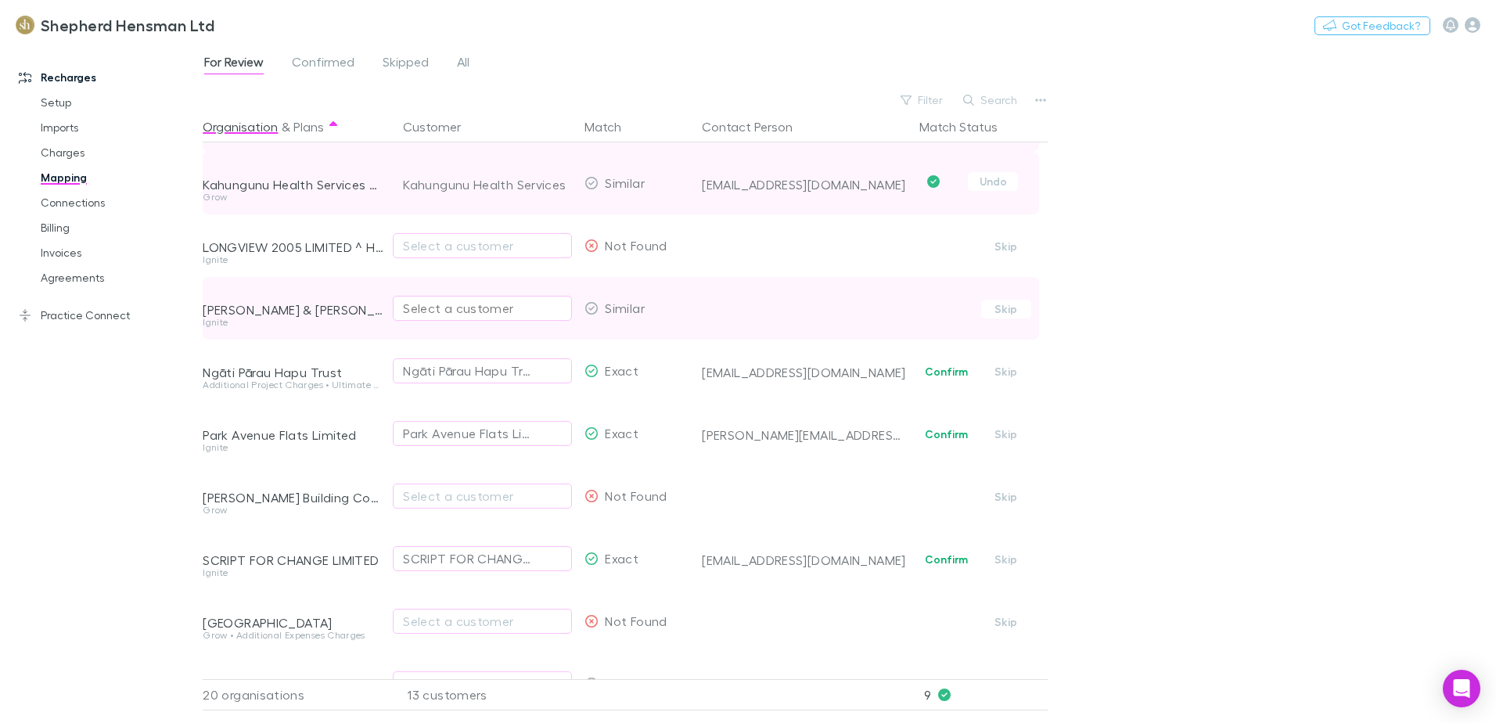
scroll to position [704, 0]
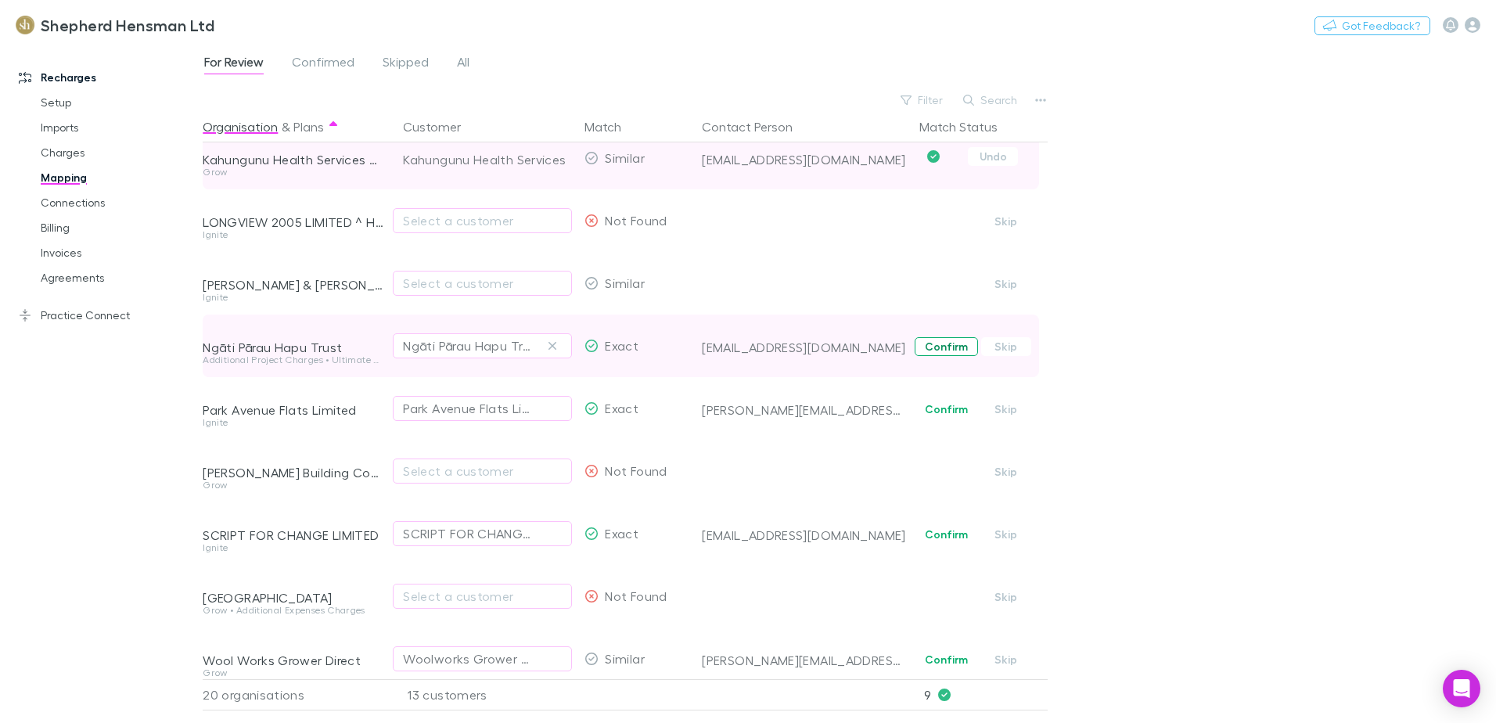
click at [940, 351] on button "Confirm" at bounding box center [946, 346] width 63 height 19
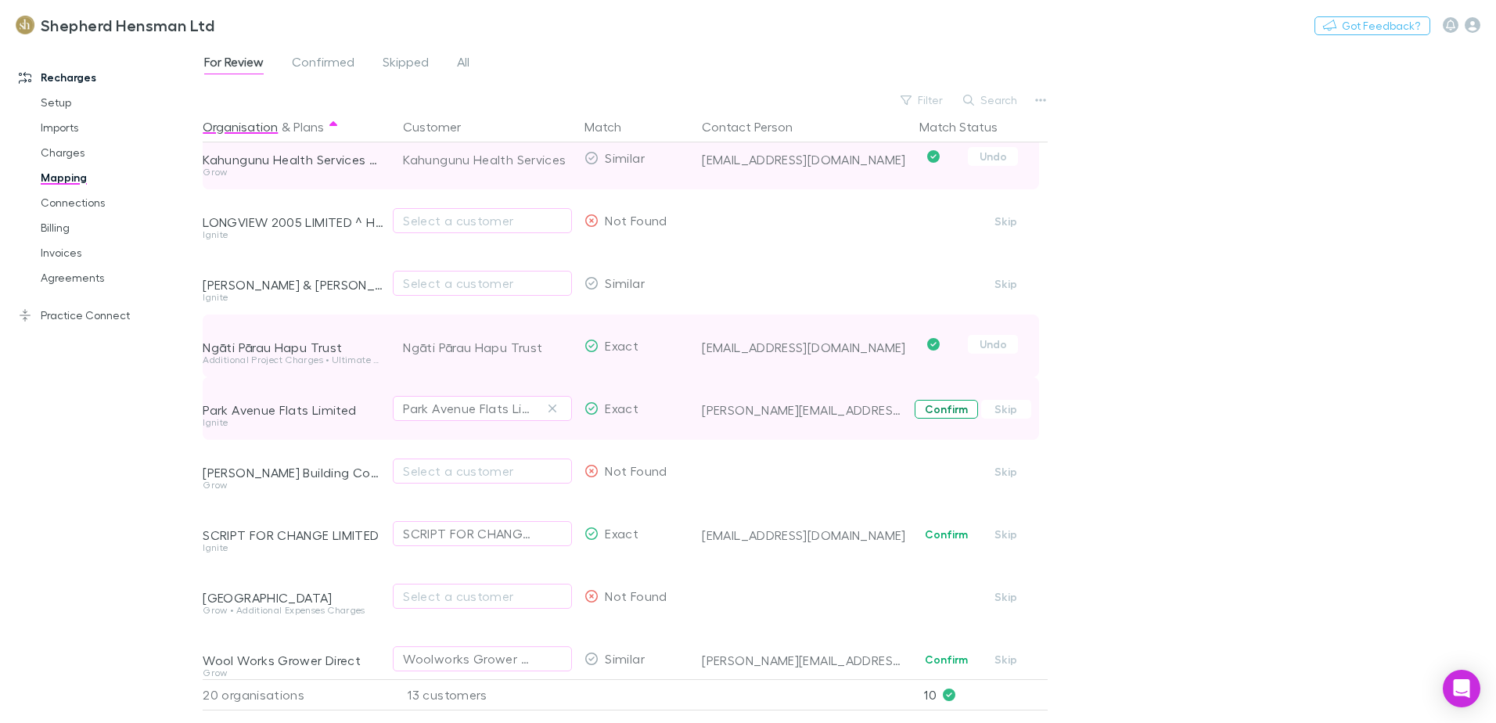
click at [939, 408] on button "Confirm" at bounding box center [946, 409] width 63 height 19
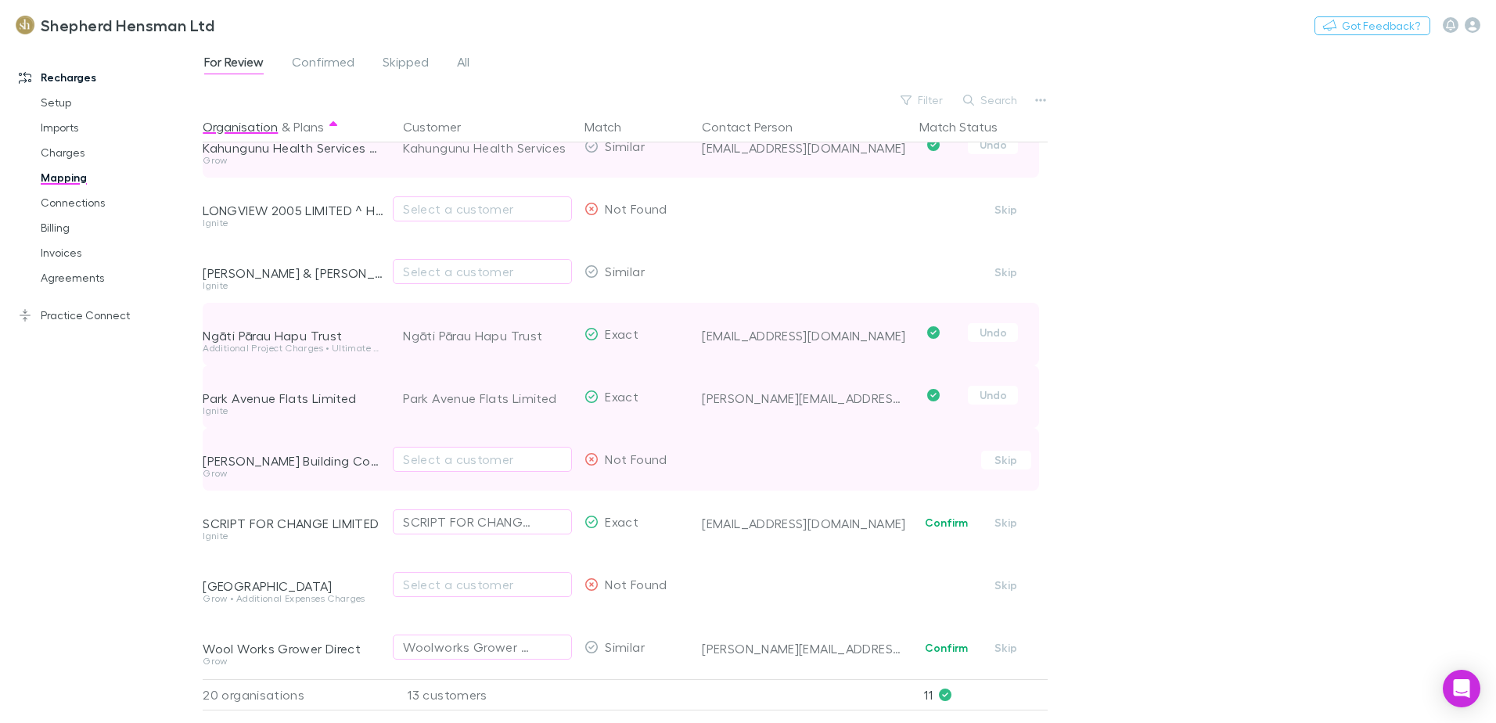
scroll to position [728, 0]
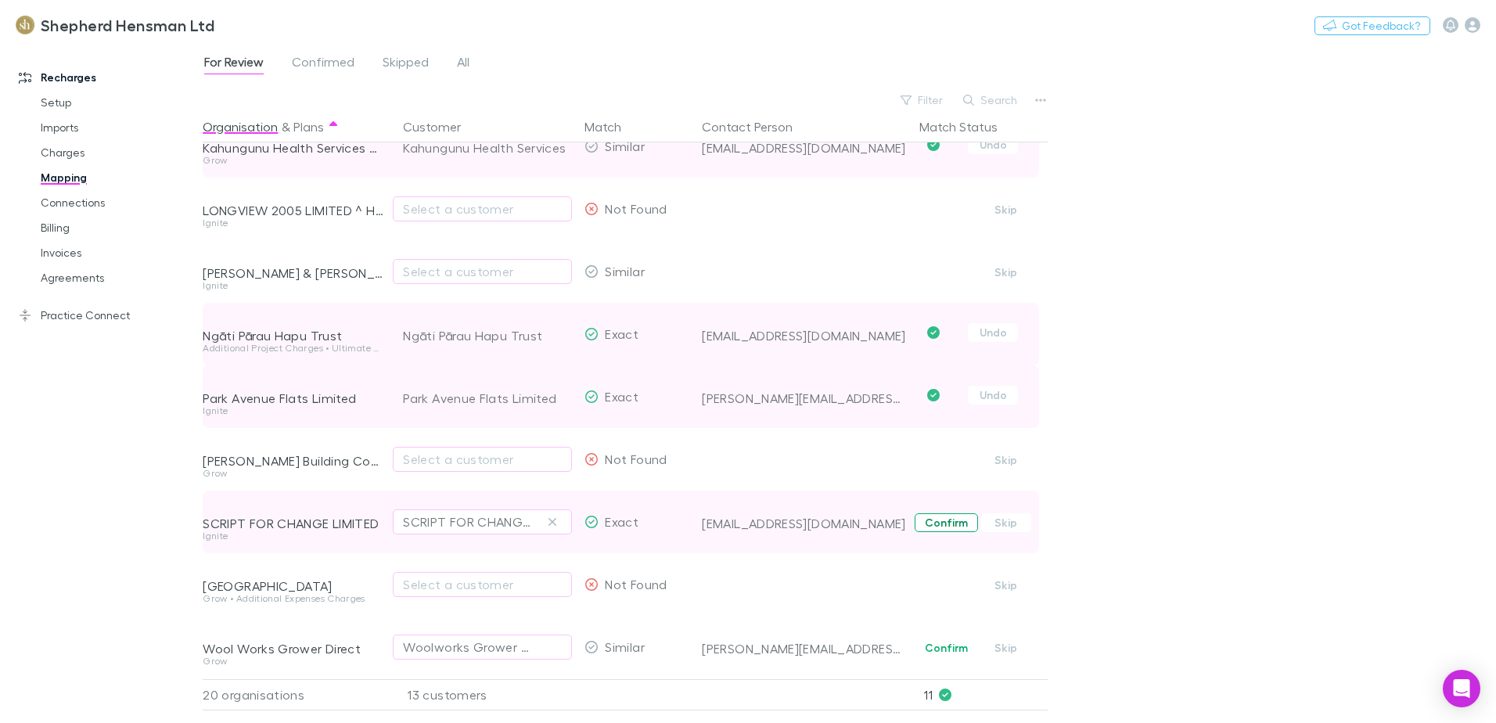
click at [933, 513] on button "Confirm" at bounding box center [946, 522] width 63 height 19
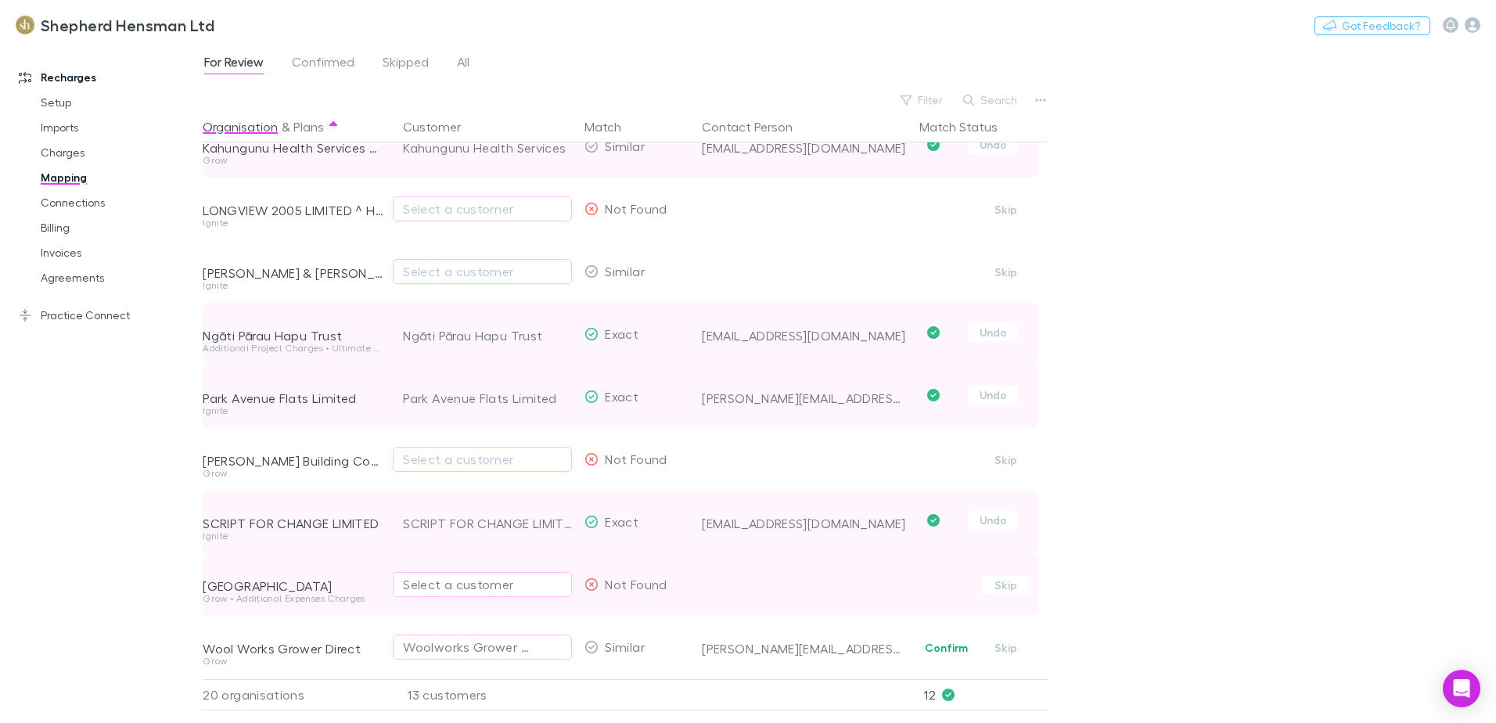
click at [443, 575] on div "Select a customer" at bounding box center [482, 584] width 159 height 19
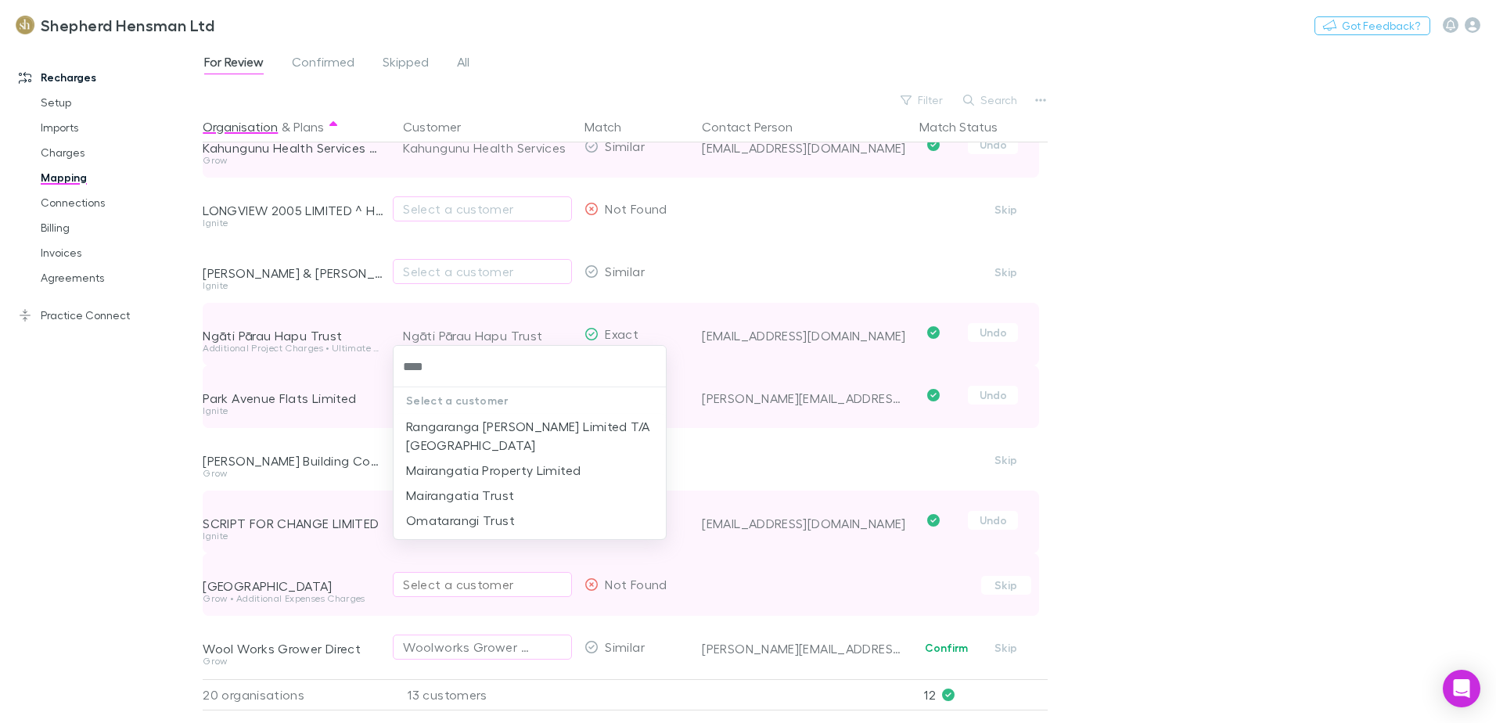
type input "*****"
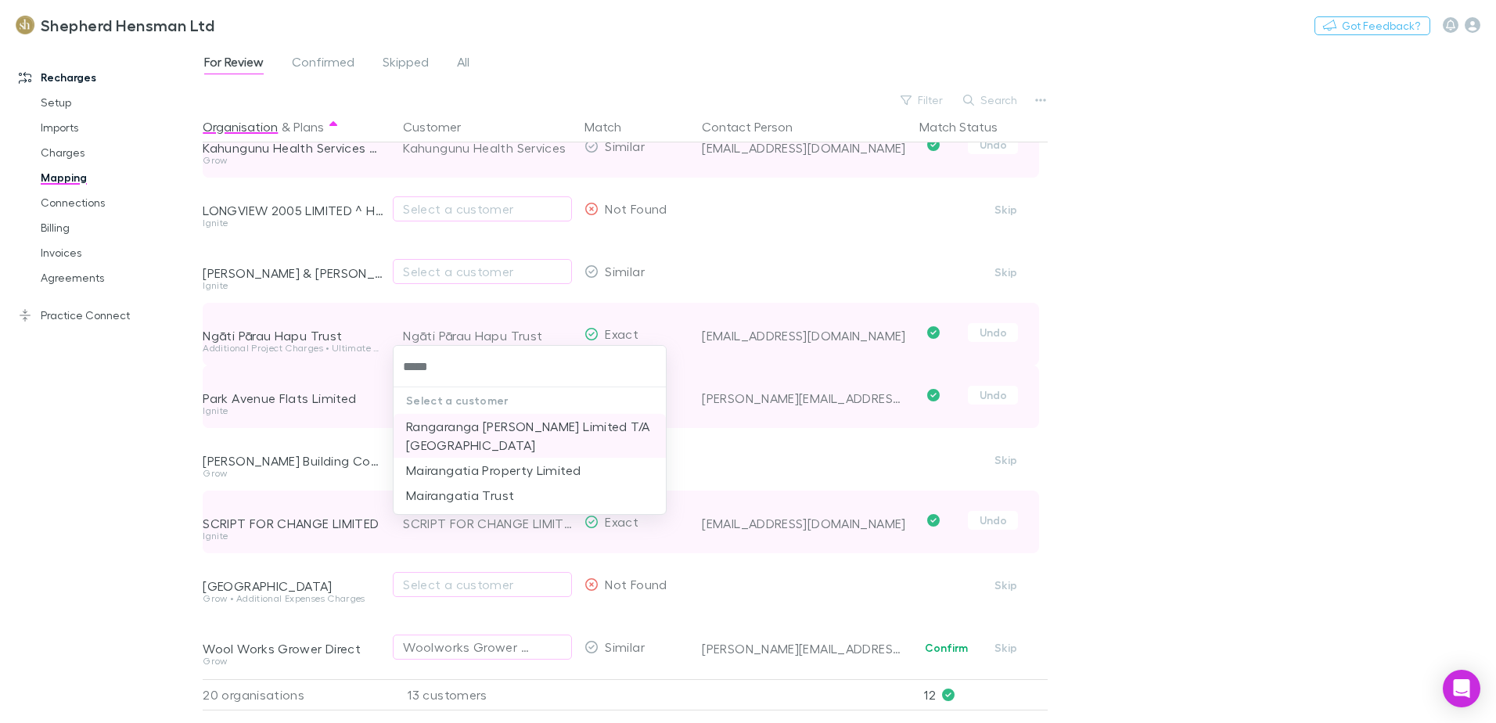
click at [482, 435] on li "Rangaranga Te Muri Limited T/A Te Wairoa Medical Centre" at bounding box center [530, 436] width 272 height 44
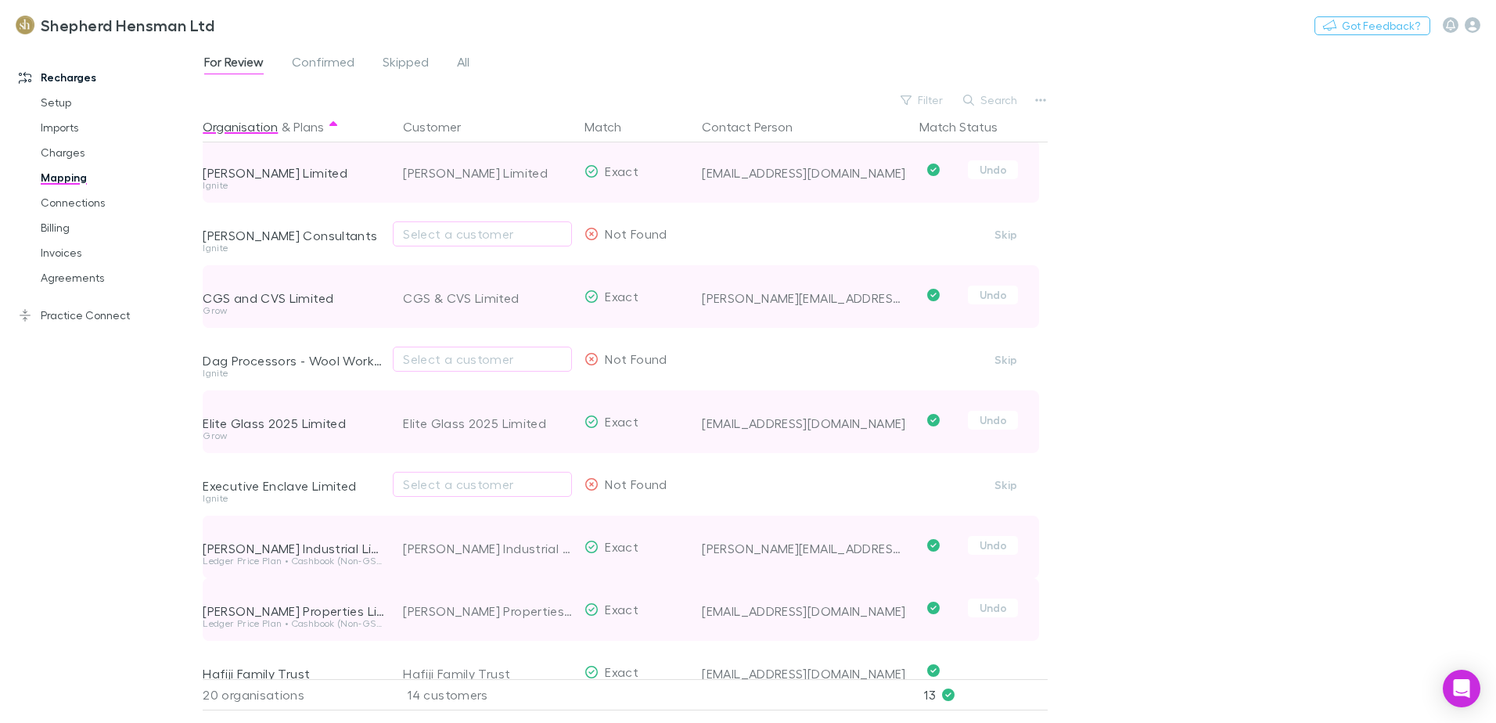
scroll to position [0, 0]
click at [66, 120] on link "Imports" at bounding box center [118, 127] width 186 height 25
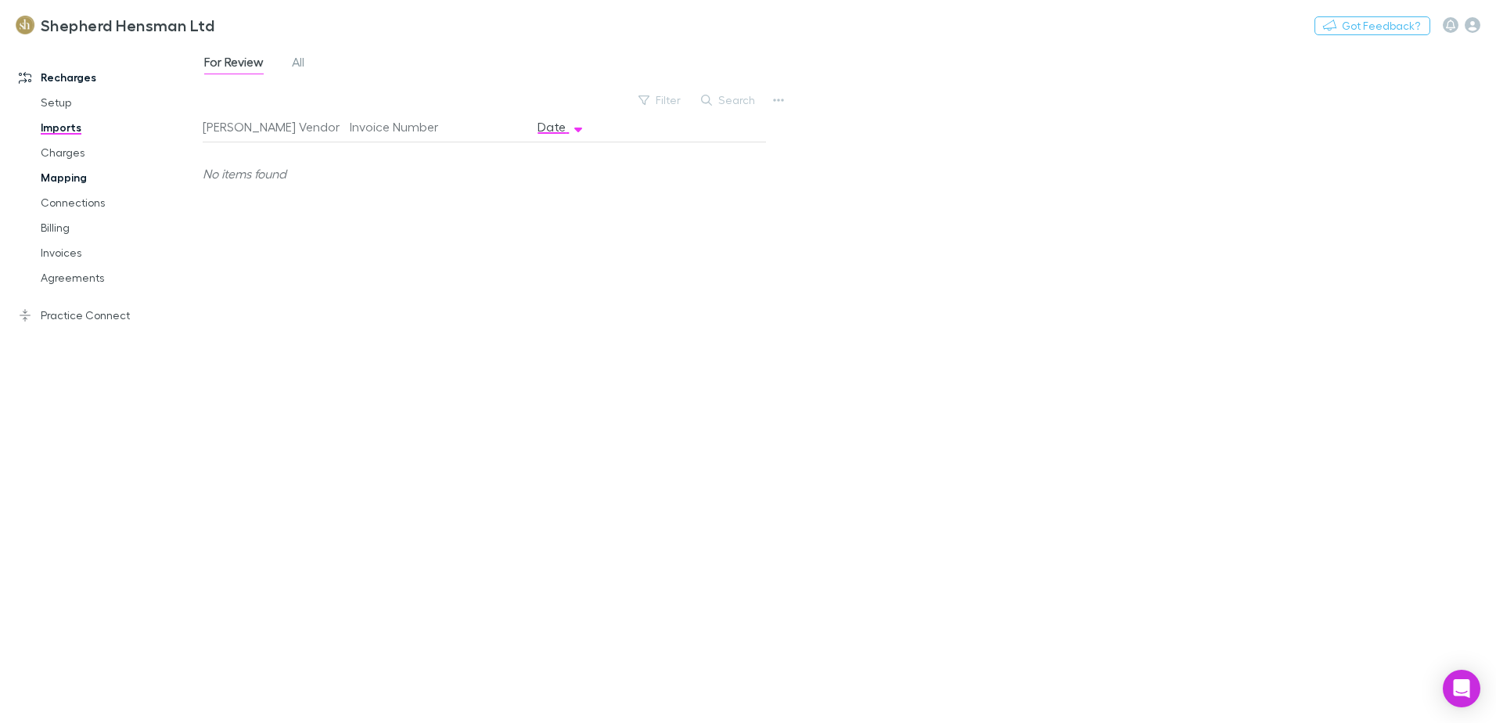
click at [74, 183] on link "Mapping" at bounding box center [118, 177] width 186 height 25
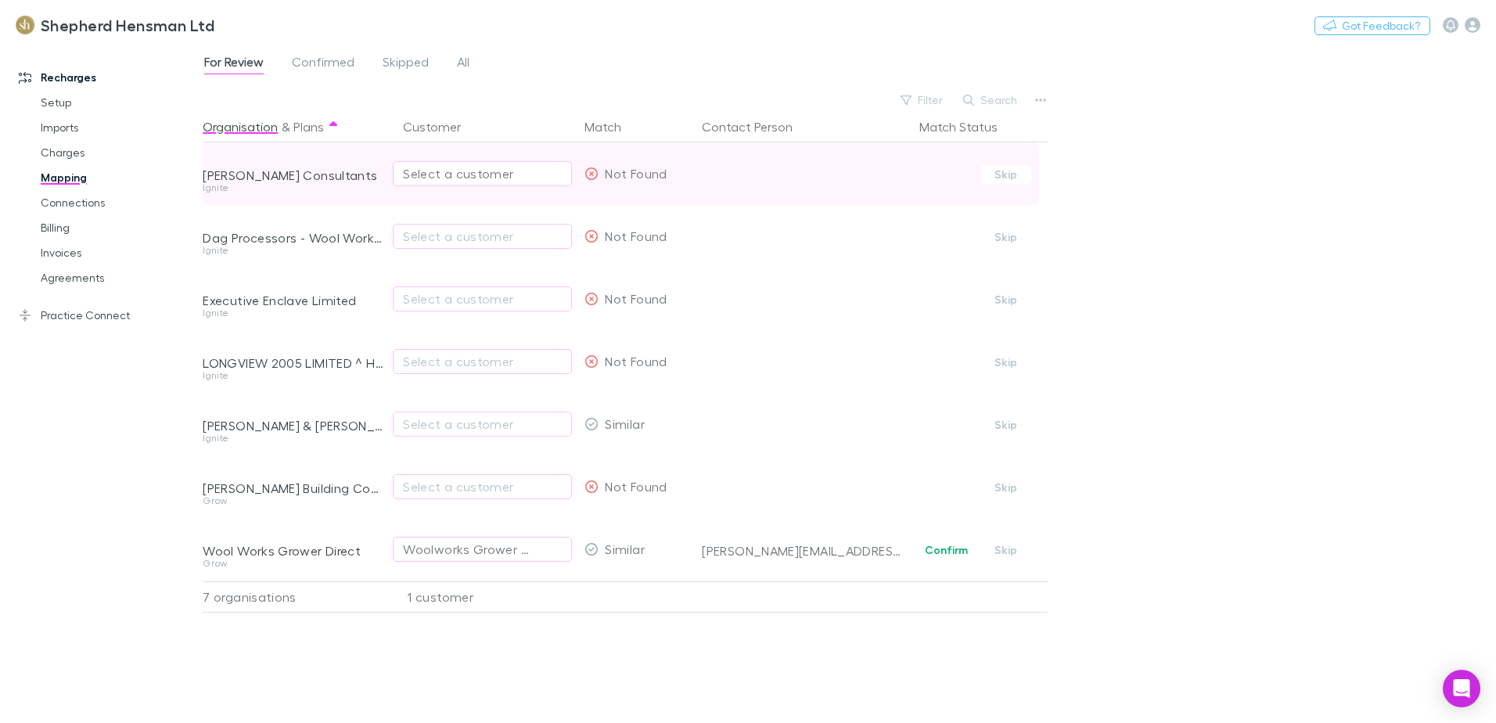
click at [504, 172] on div "Select a customer" at bounding box center [482, 173] width 159 height 19
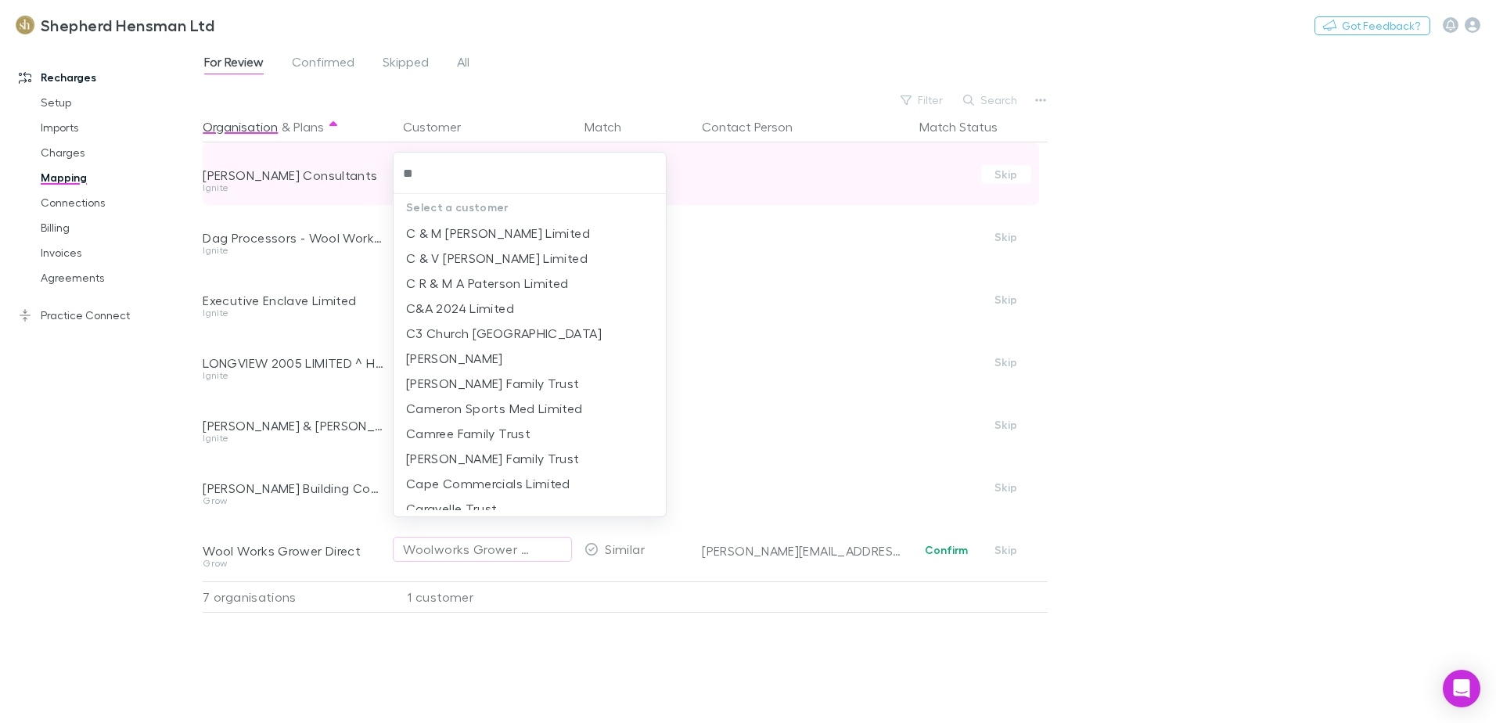
type input "*"
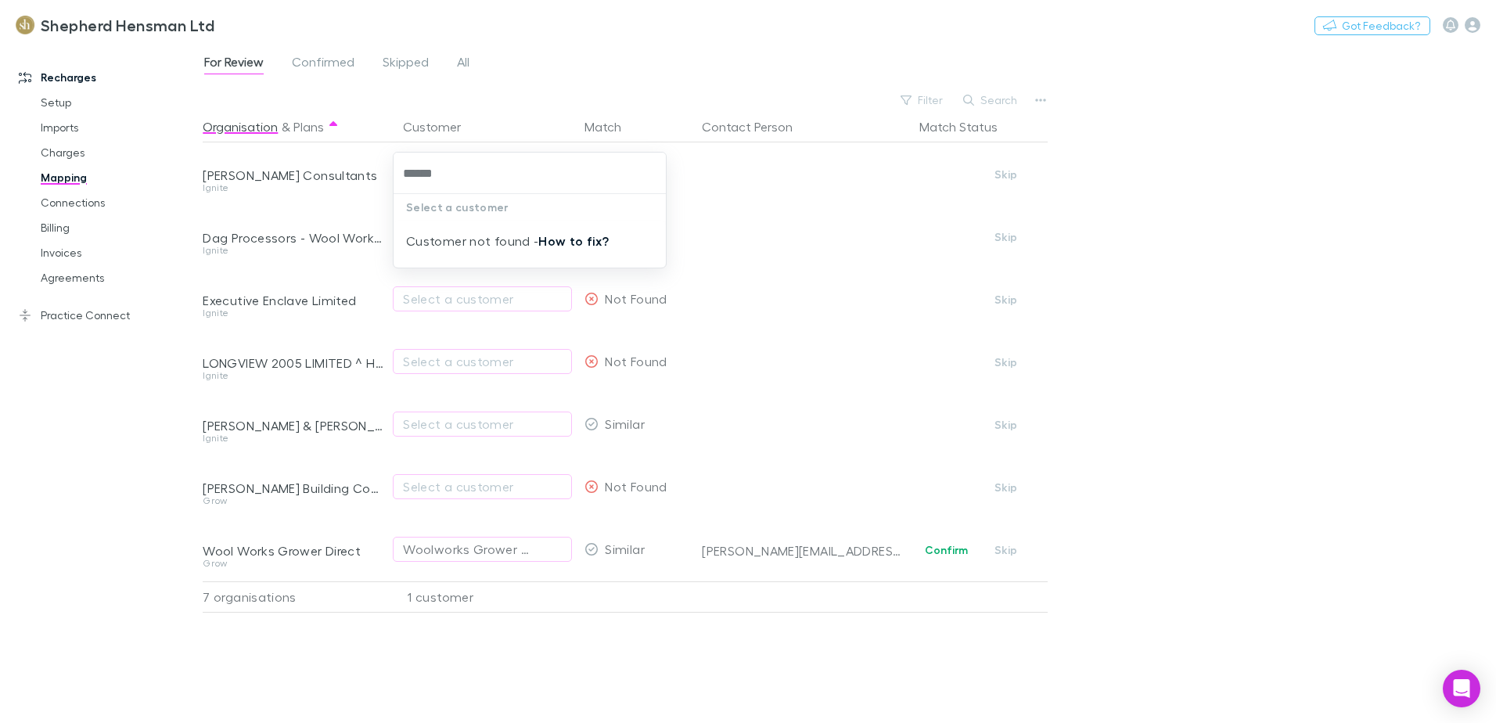
click at [563, 239] on link "How to fix?" at bounding box center [573, 241] width 70 height 16
type input "******"
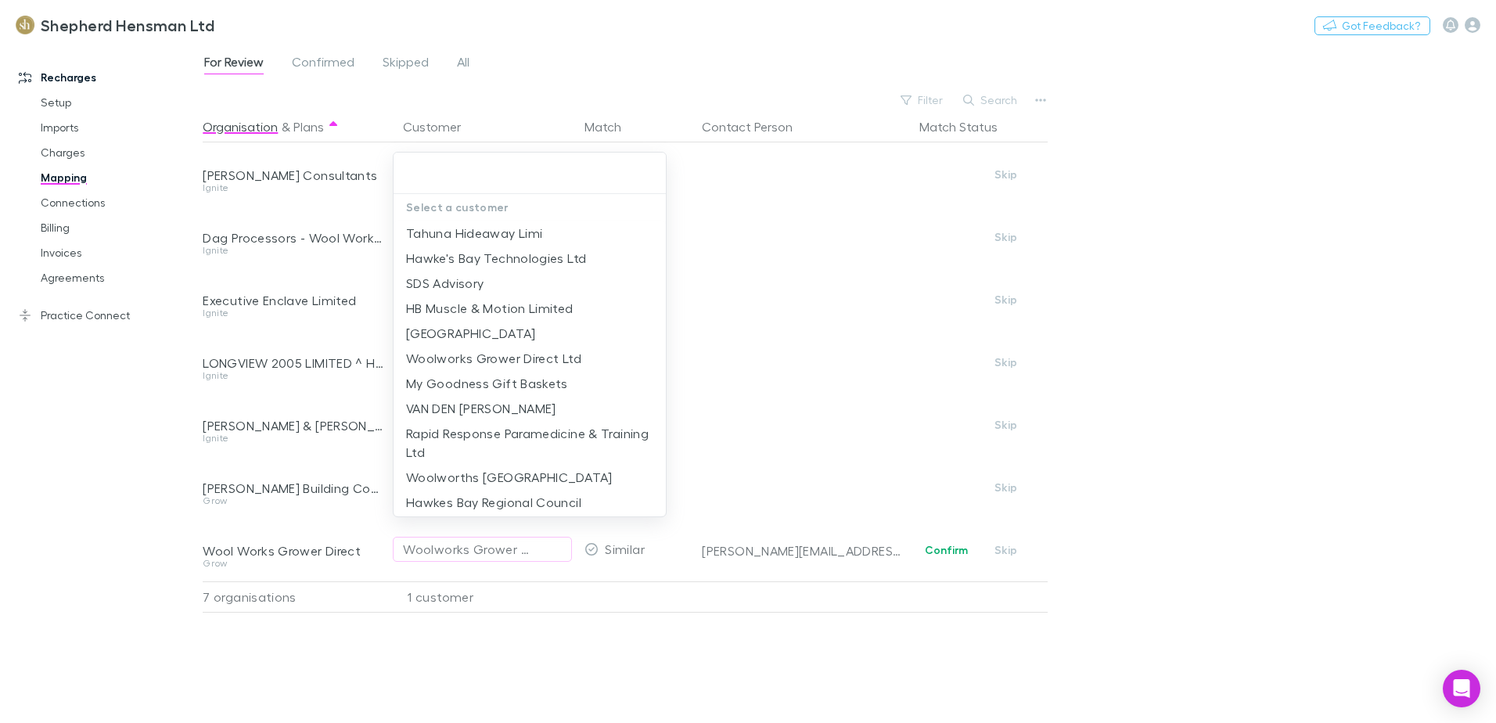
click at [784, 310] on div at bounding box center [748, 361] width 1496 height 723
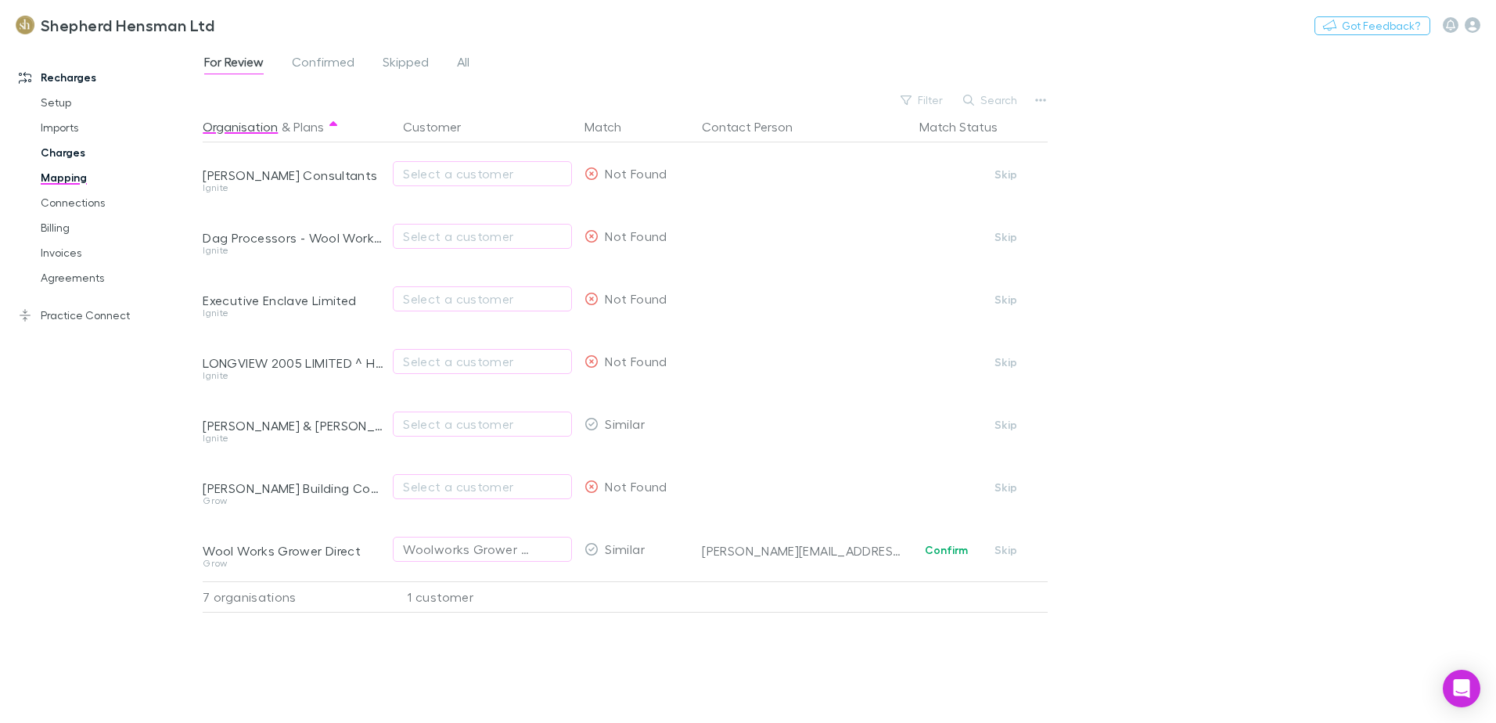
click at [53, 153] on link "Charges" at bounding box center [118, 152] width 186 height 25
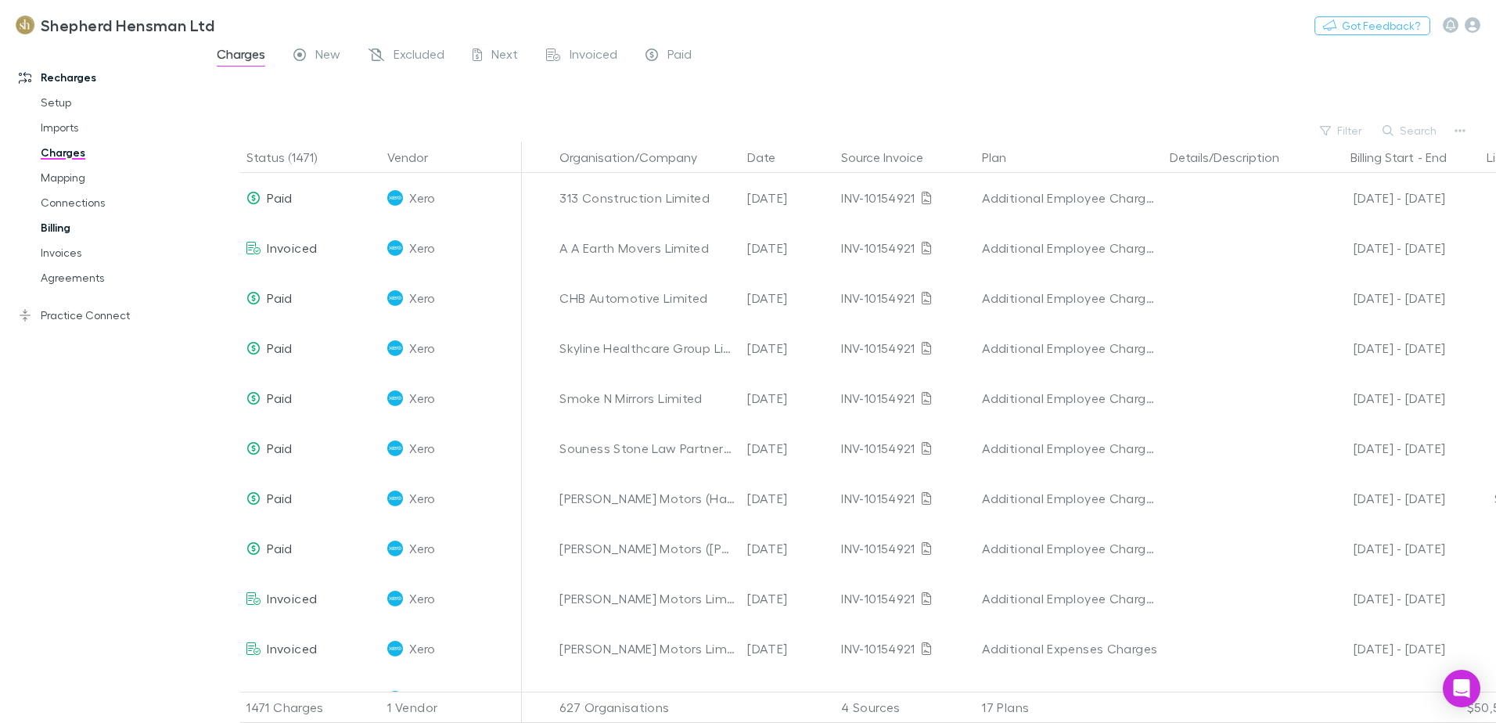
click at [56, 228] on link "Billing" at bounding box center [118, 227] width 186 height 25
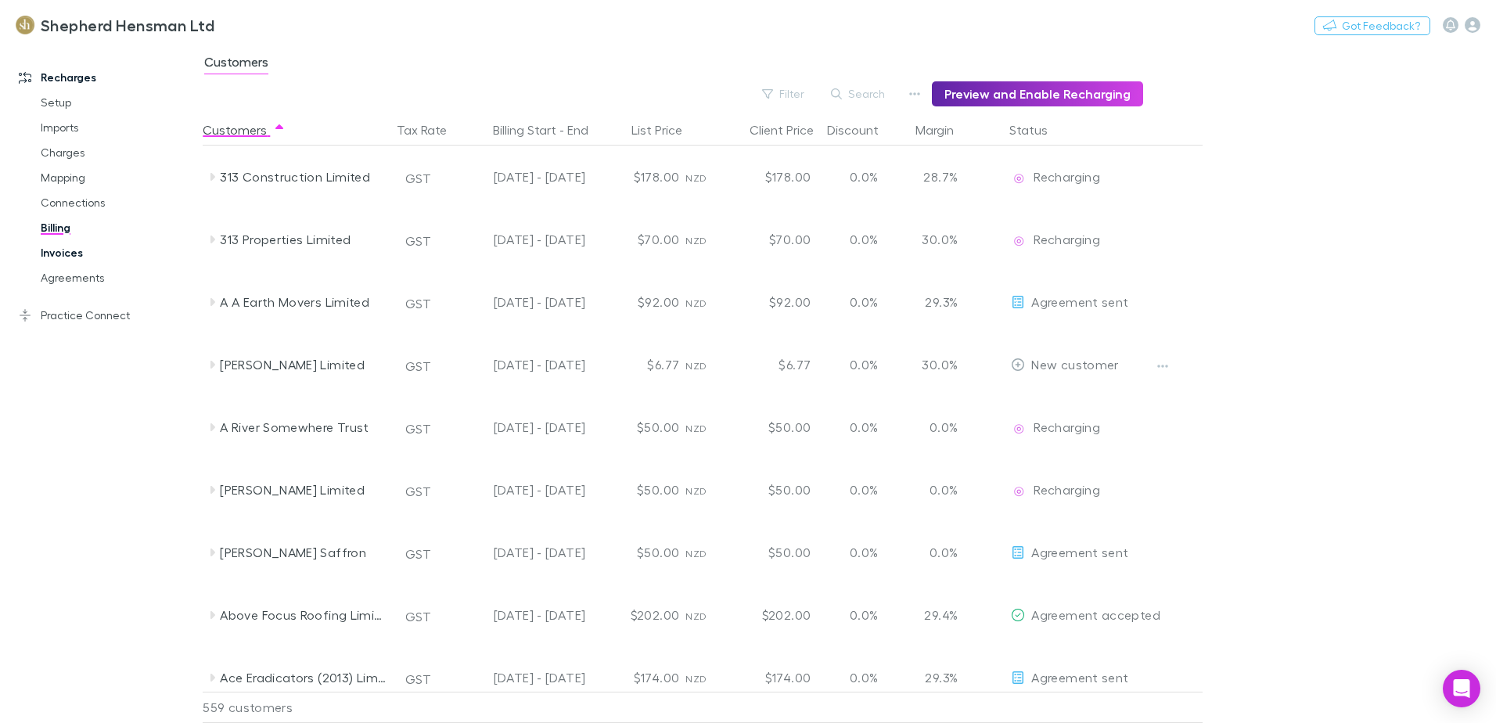
click at [60, 254] on link "Invoices" at bounding box center [118, 252] width 186 height 25
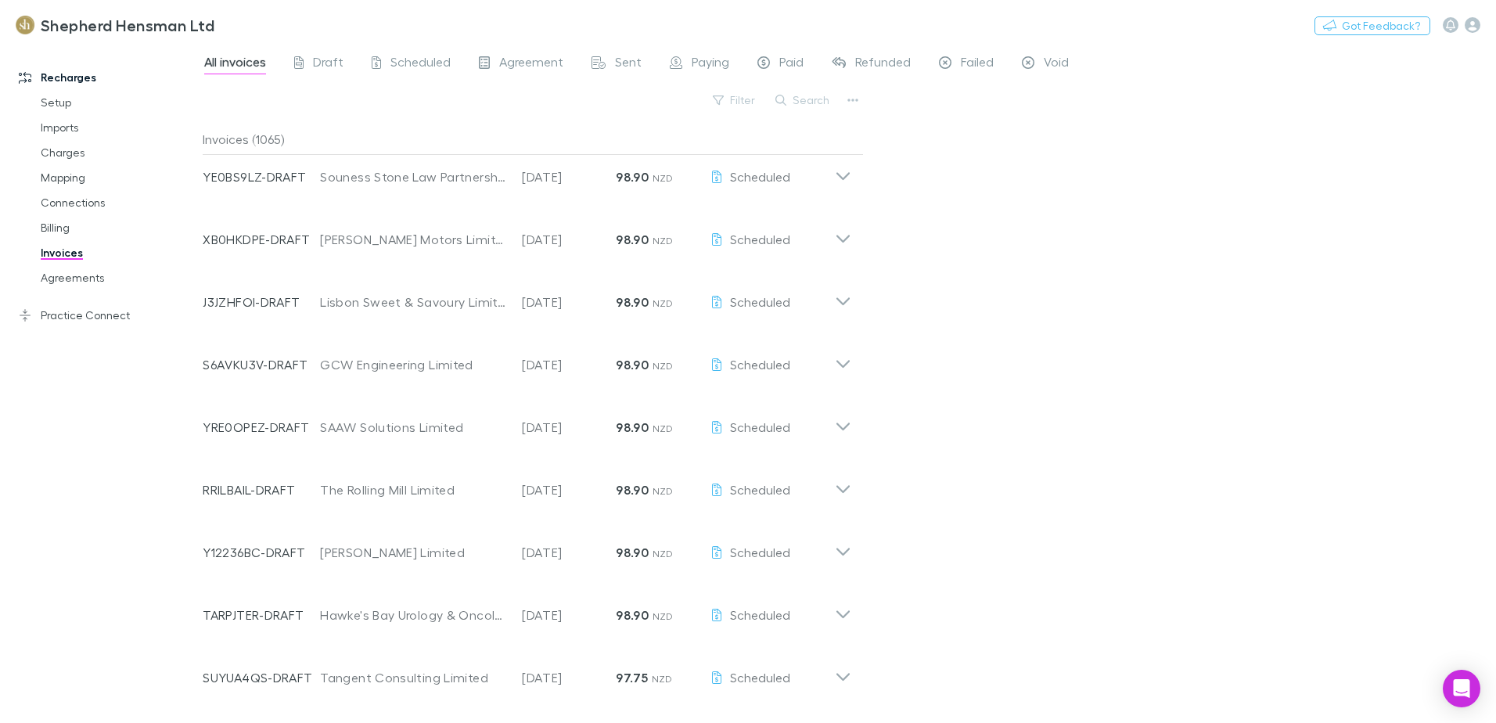
scroll to position [3615, 0]
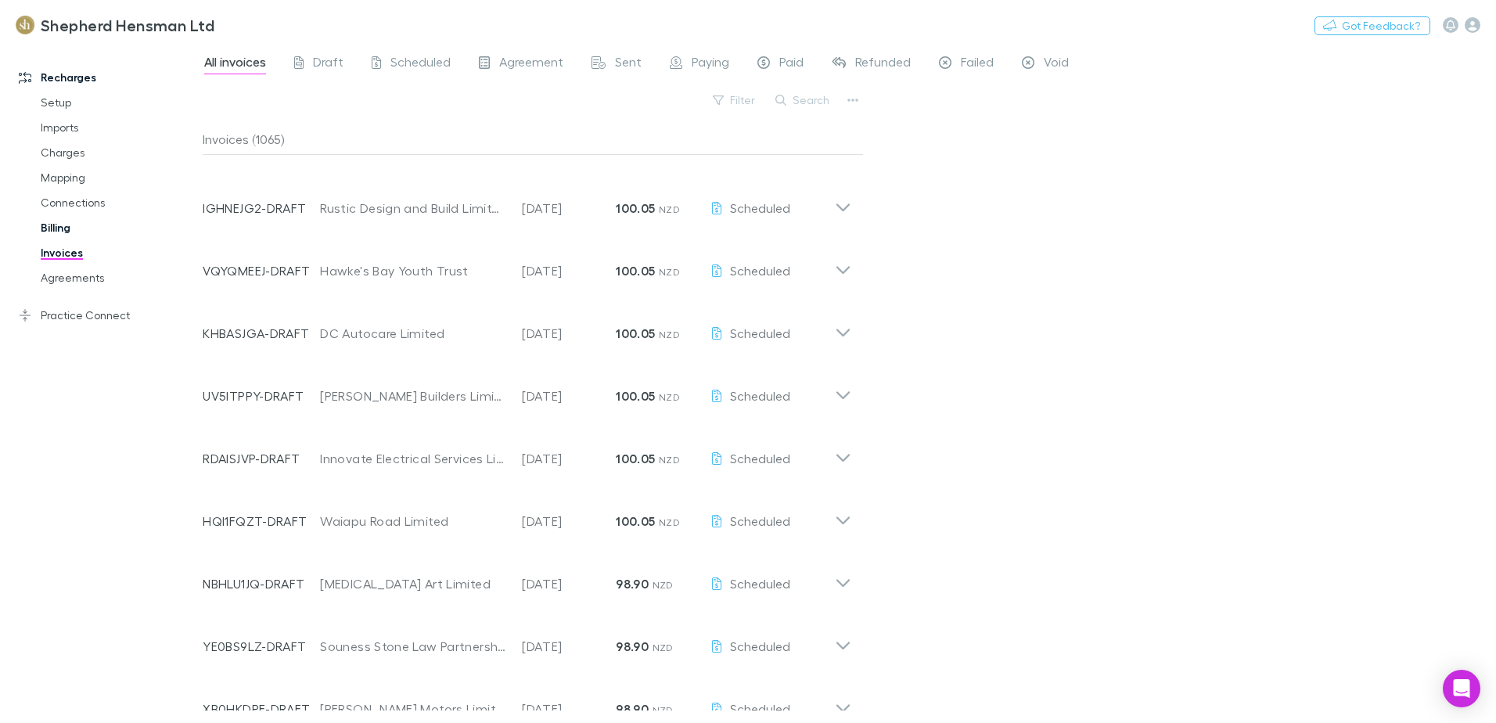
click at [59, 227] on link "Billing" at bounding box center [118, 227] width 186 height 25
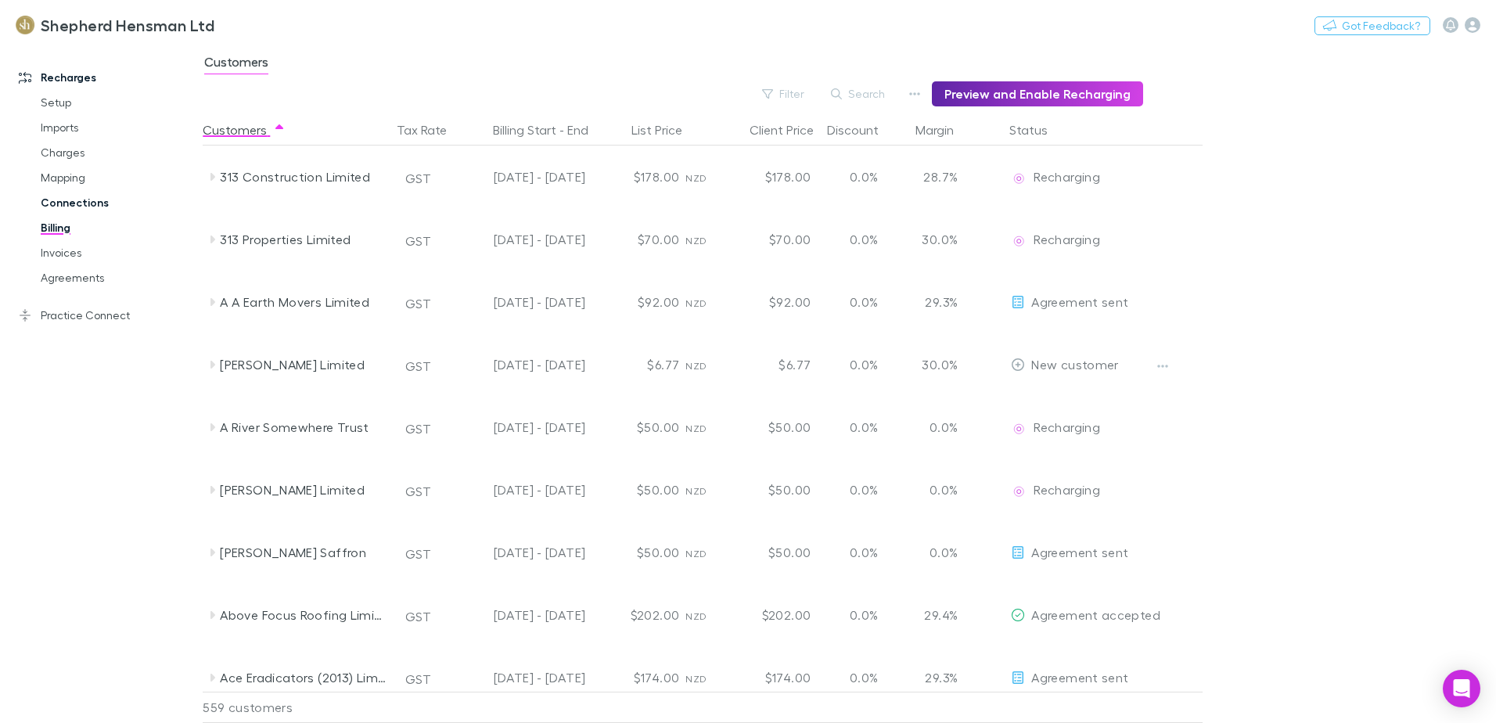
click at [53, 200] on link "Connections" at bounding box center [118, 202] width 186 height 25
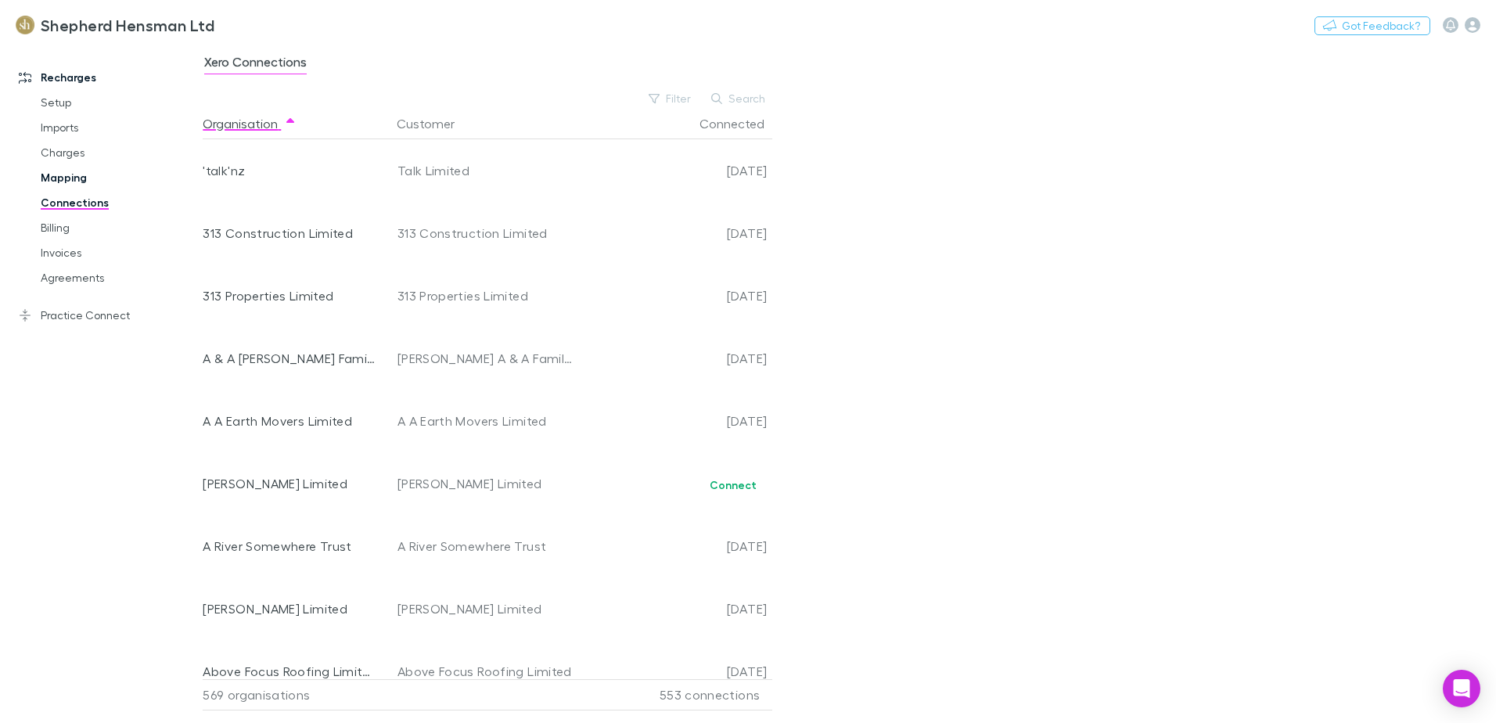
click at [47, 183] on link "Mapping" at bounding box center [118, 177] width 186 height 25
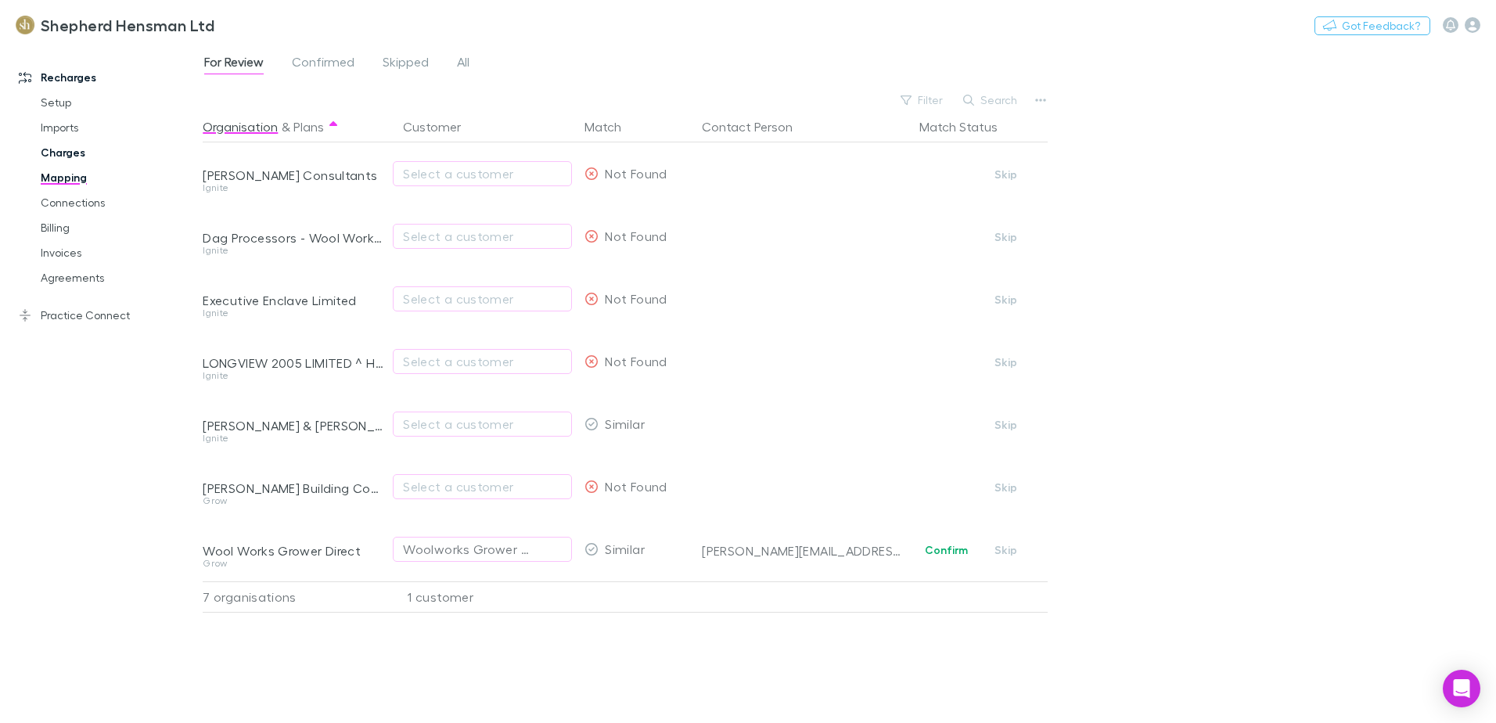
click at [51, 155] on link "Charges" at bounding box center [118, 152] width 186 height 25
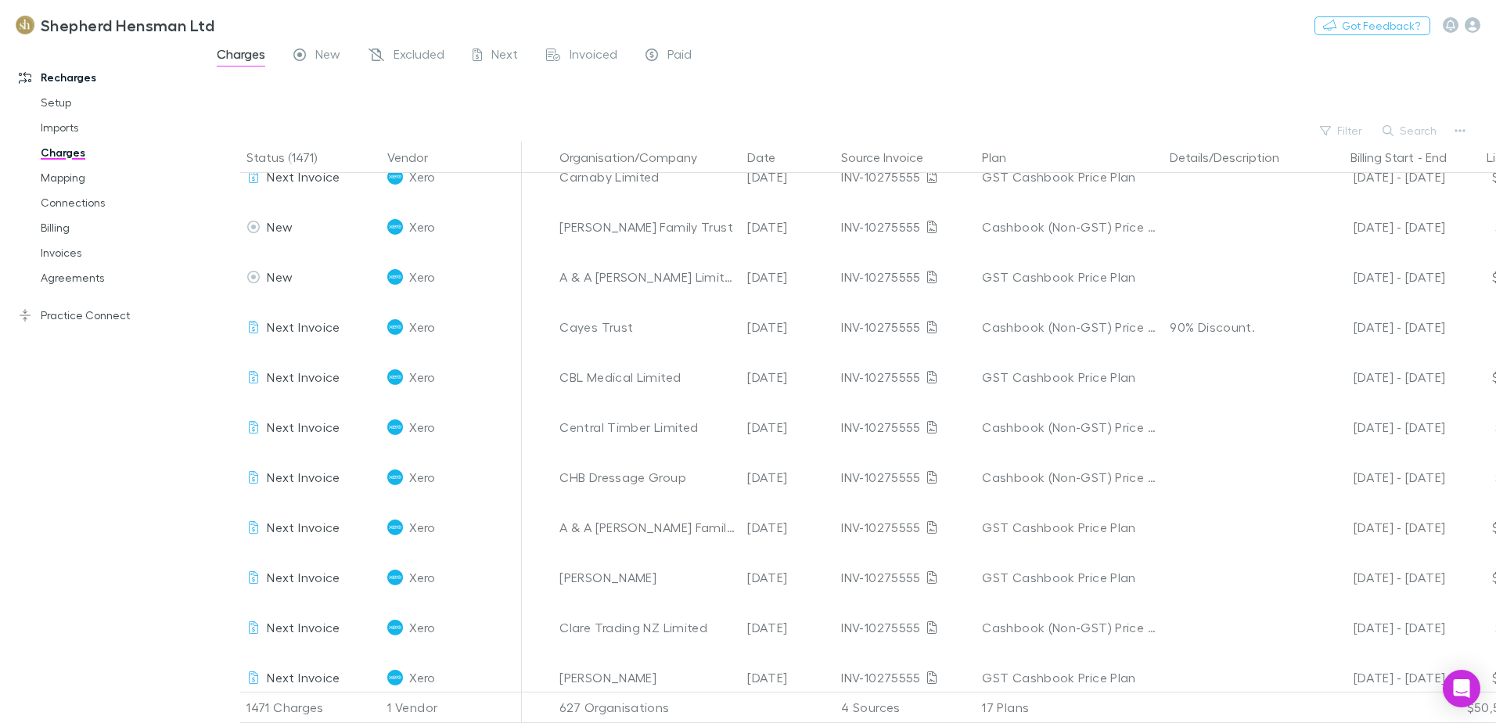
scroll to position [22455, 0]
click at [62, 279] on link "Agreements" at bounding box center [118, 277] width 186 height 25
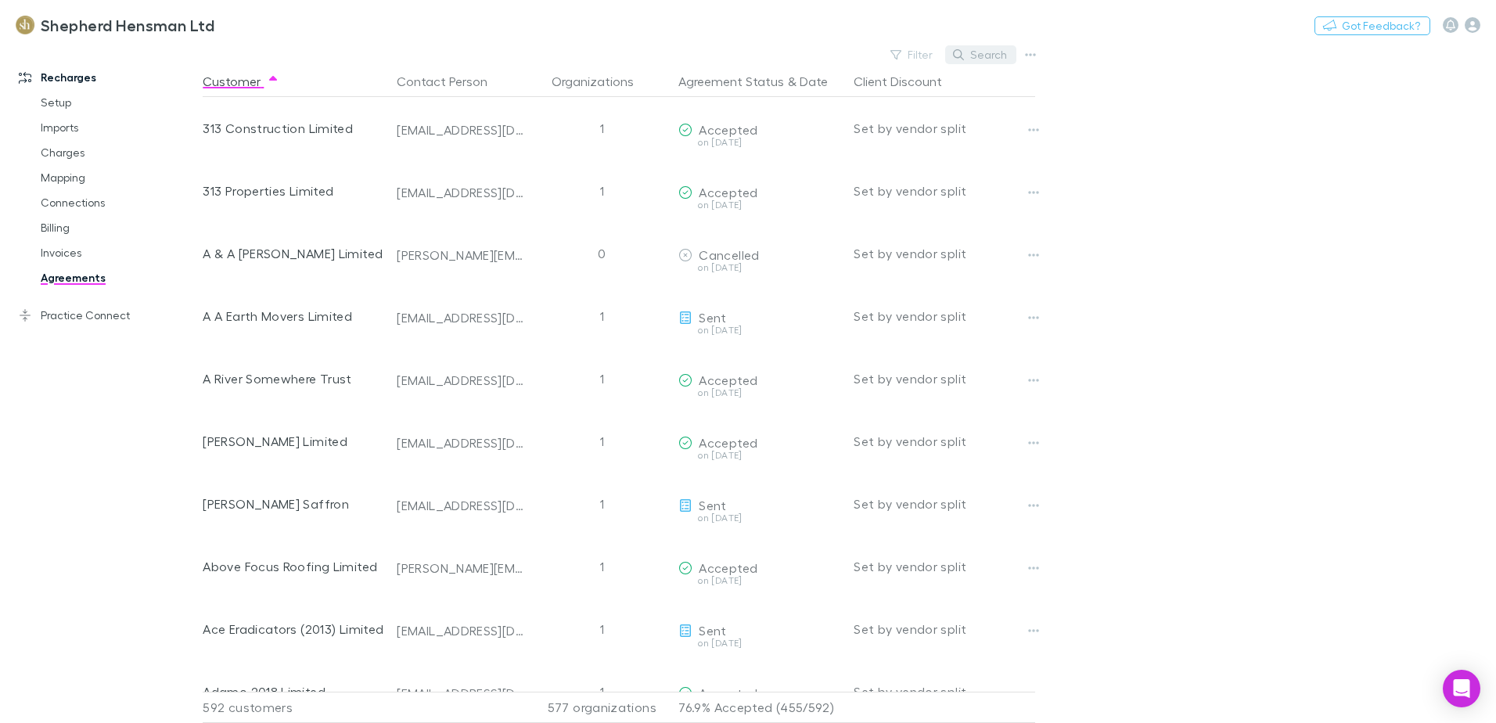
click at [982, 53] on button "Search" at bounding box center [980, 54] width 71 height 19
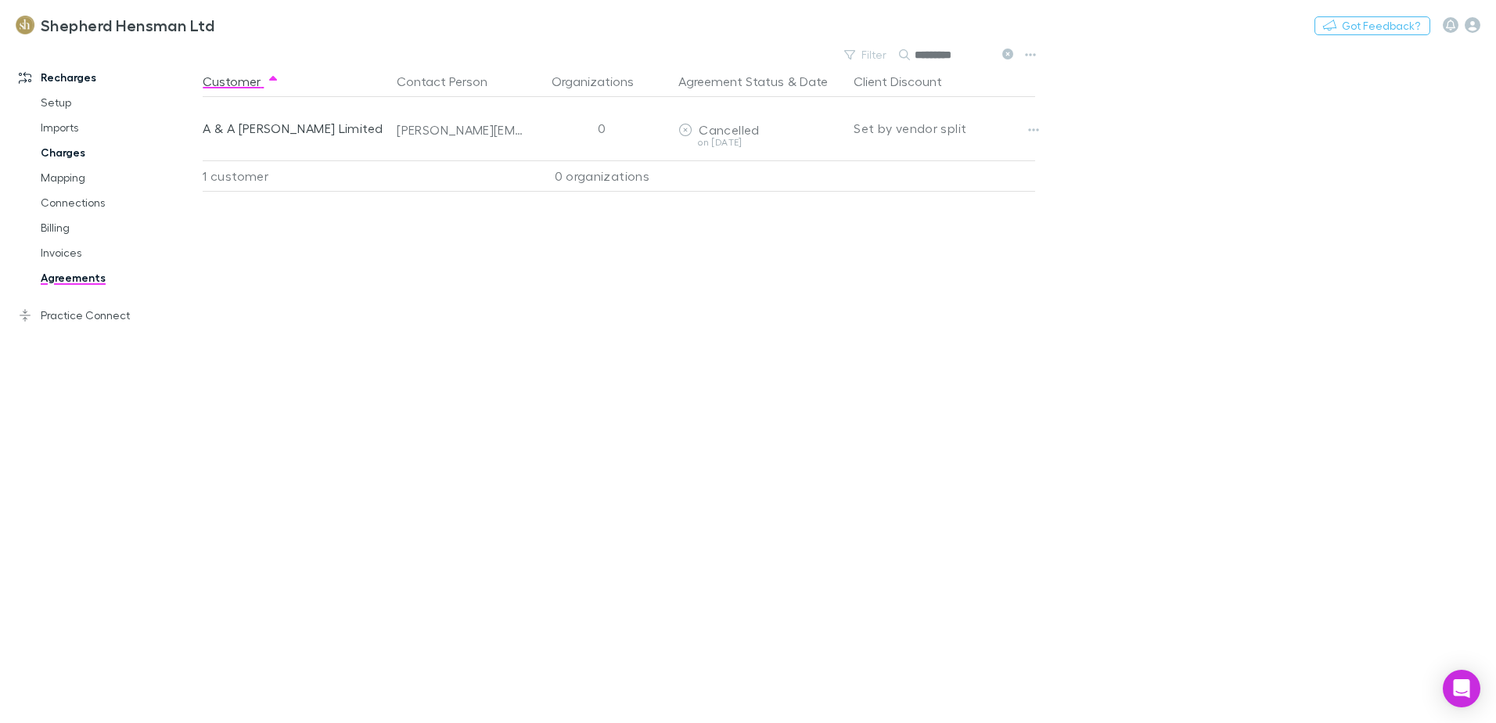
type input "*********"
click at [59, 156] on link "Charges" at bounding box center [118, 152] width 186 height 25
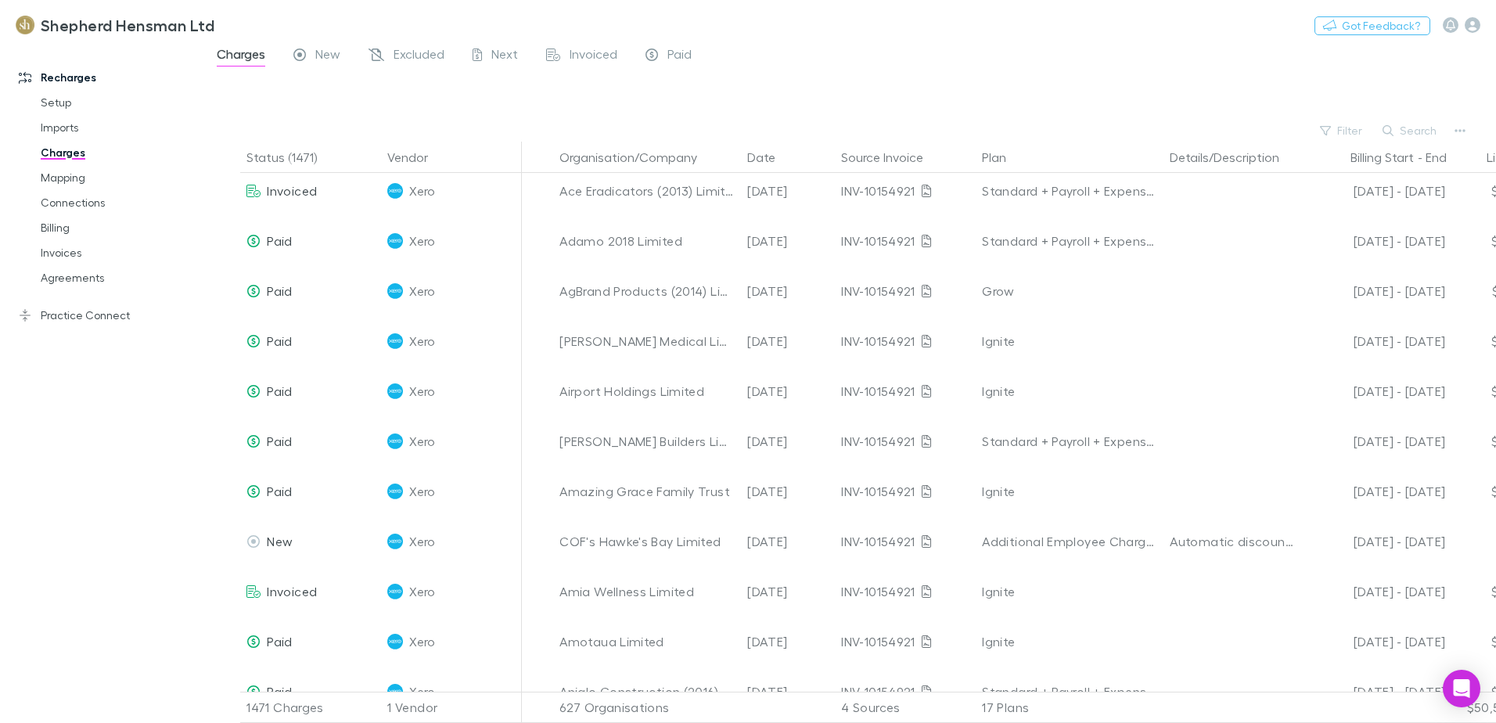
scroll to position [1408, 0]
click at [1401, 128] on button "Search" at bounding box center [1410, 130] width 71 height 19
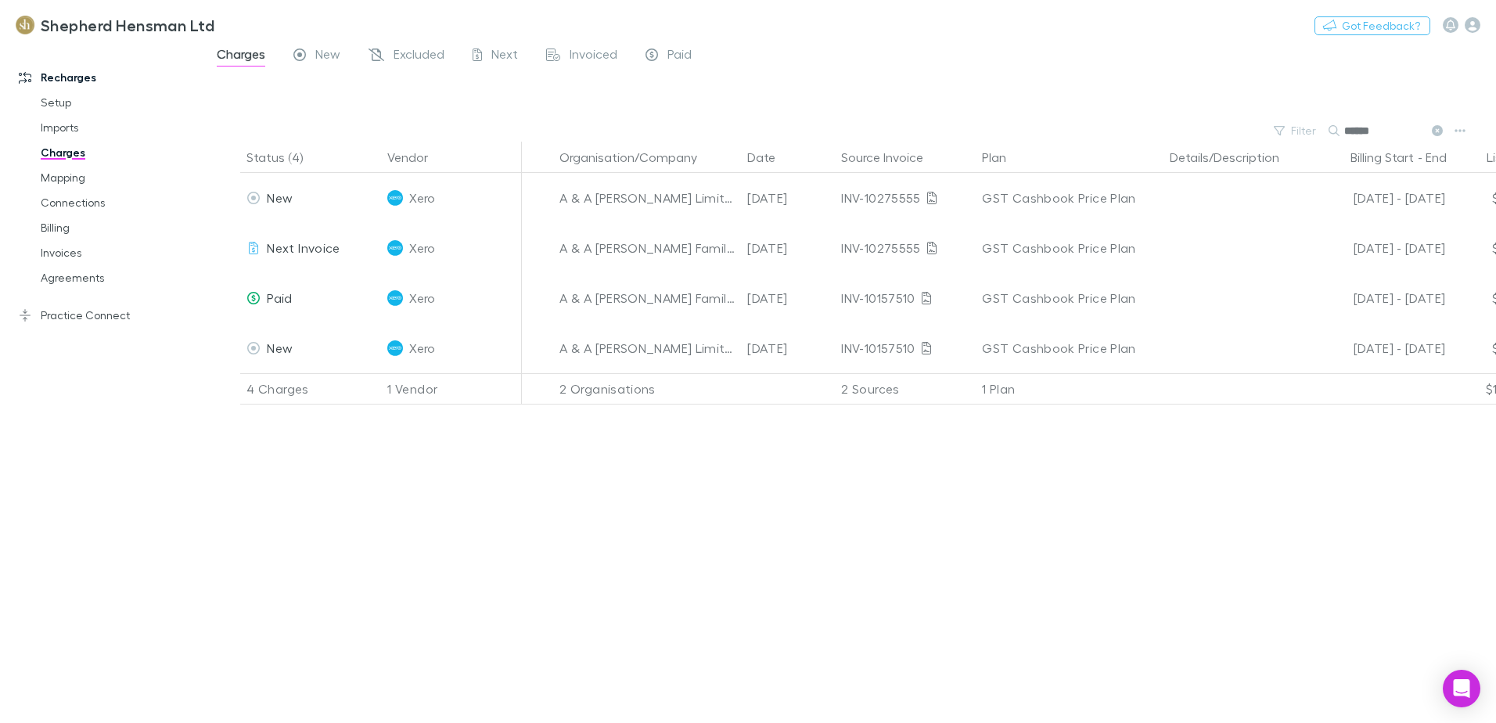
scroll to position [0, 0]
type input "*****"
click at [65, 254] on link "Invoices" at bounding box center [118, 252] width 186 height 25
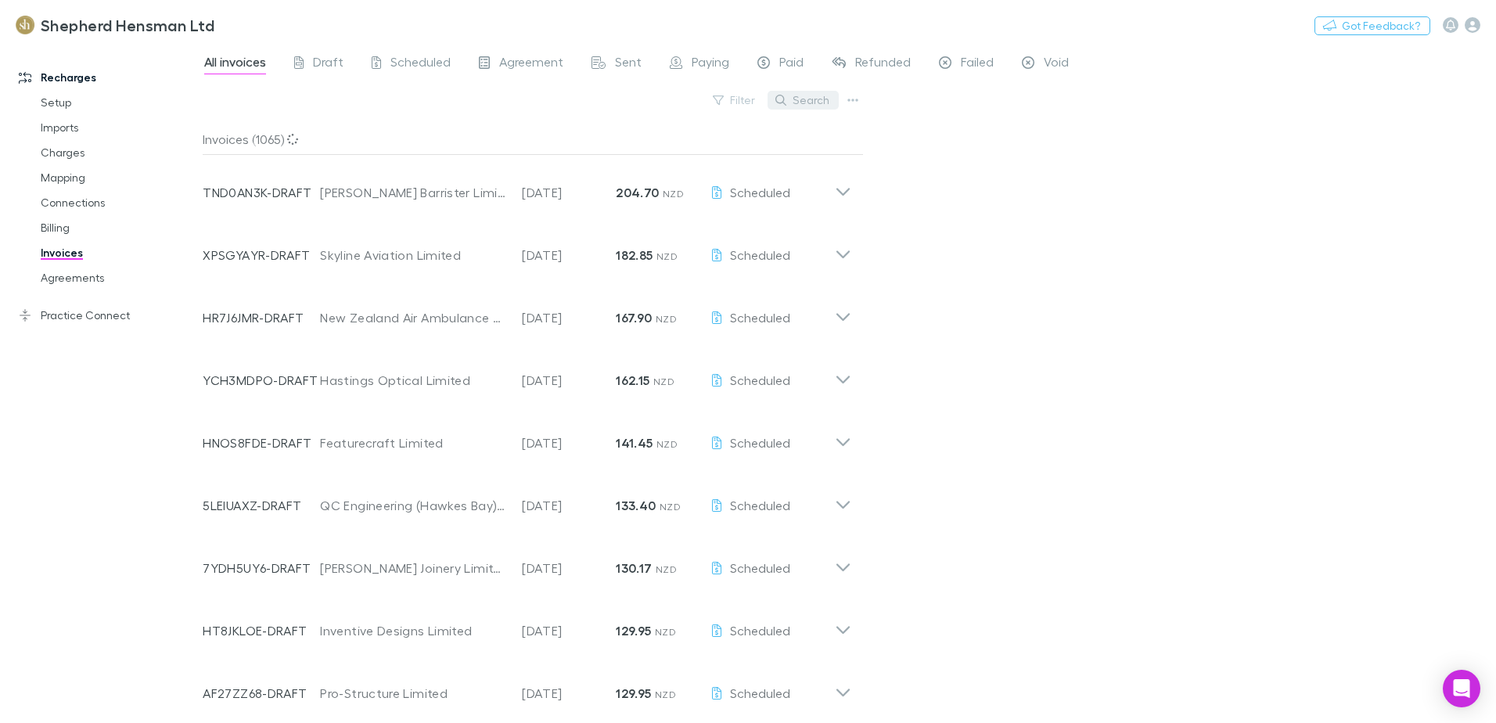
click at [827, 104] on button "Search" at bounding box center [803, 100] width 71 height 19
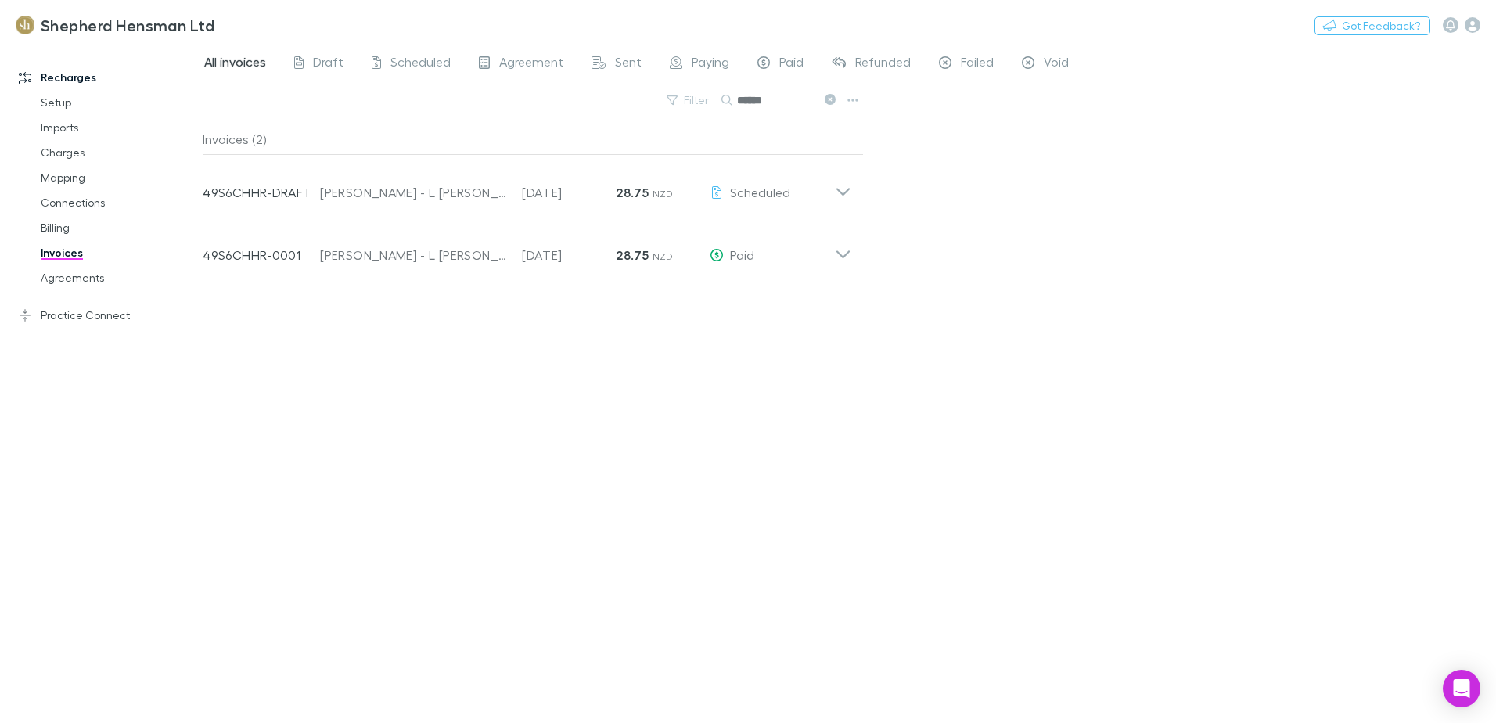
type input "******"
click at [56, 105] on link "Setup" at bounding box center [118, 102] width 186 height 25
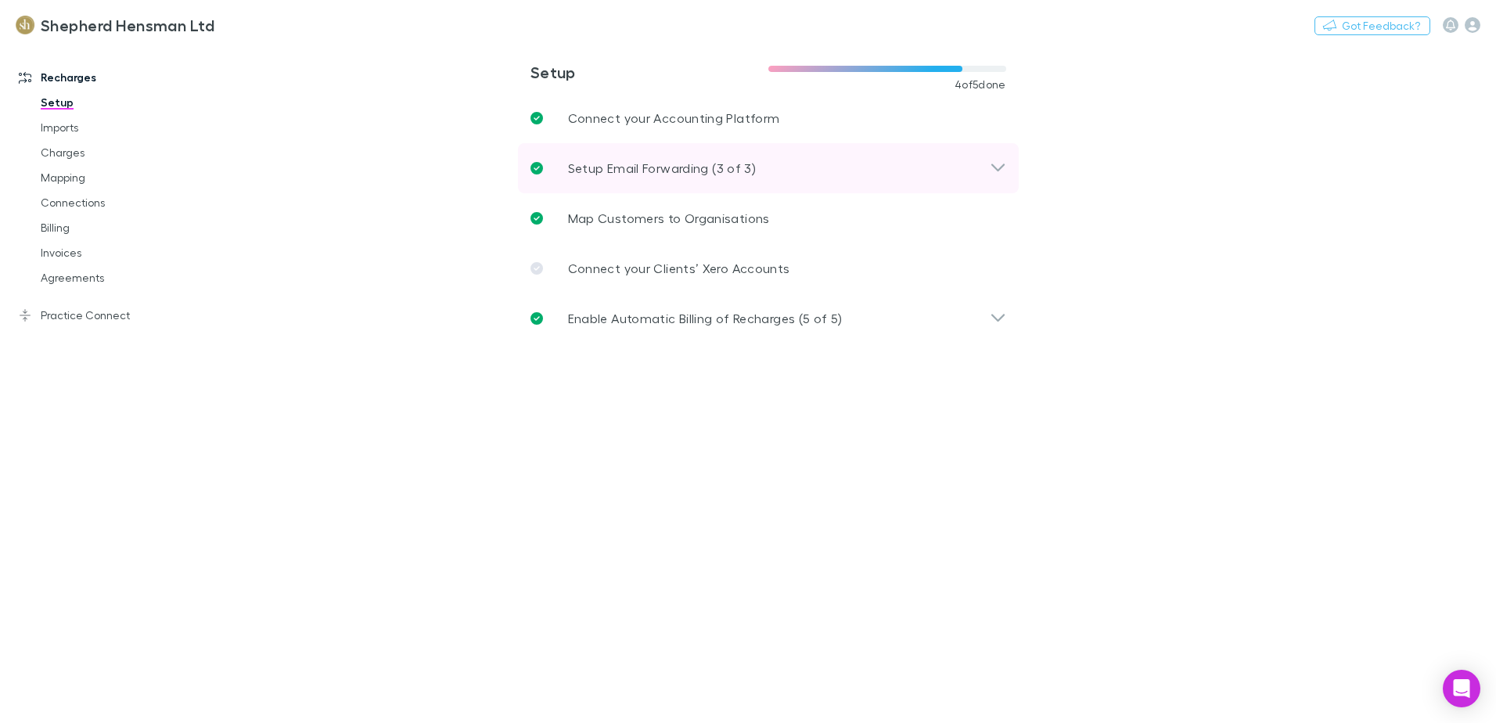
click at [1000, 170] on icon at bounding box center [998, 168] width 16 height 19
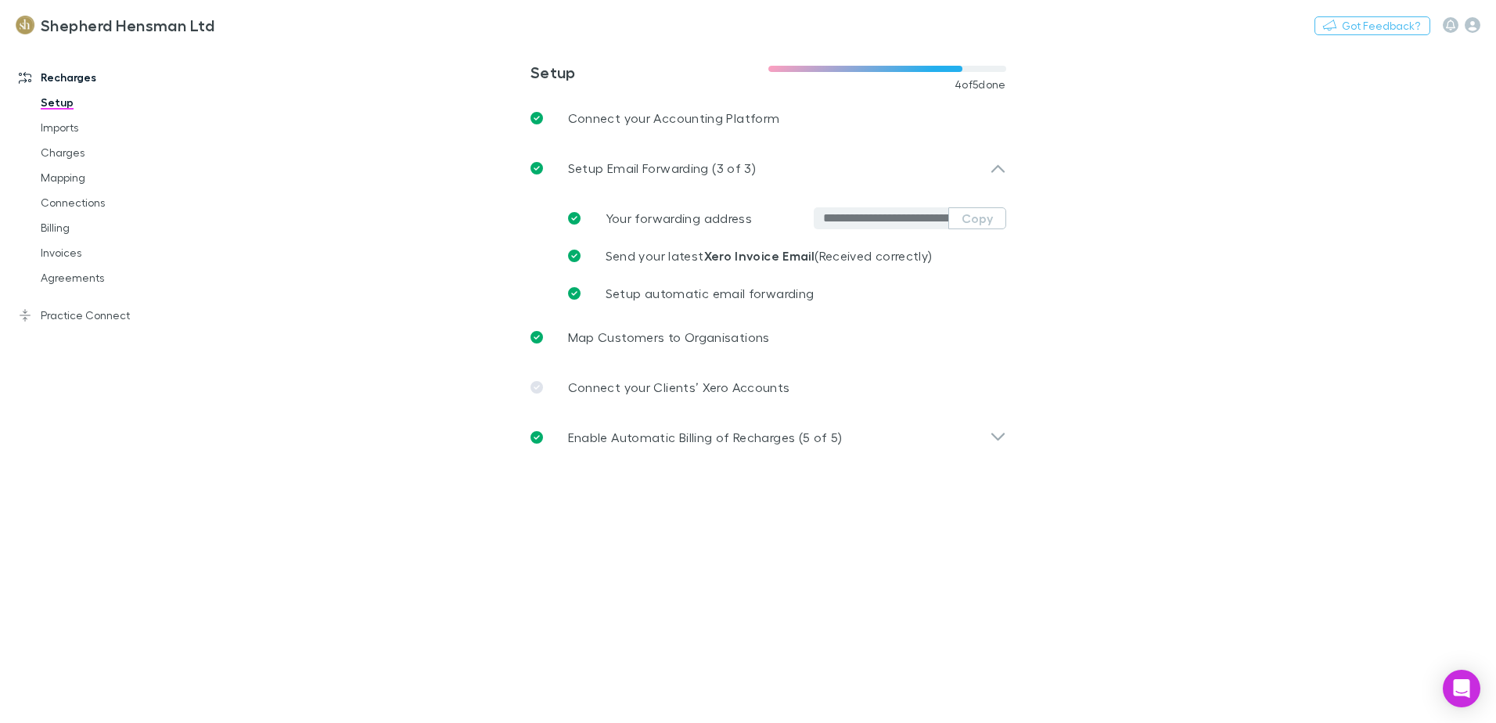
click at [232, 264] on main "**********" at bounding box center [849, 383] width 1293 height 679
click at [61, 225] on link "Billing" at bounding box center [118, 227] width 186 height 25
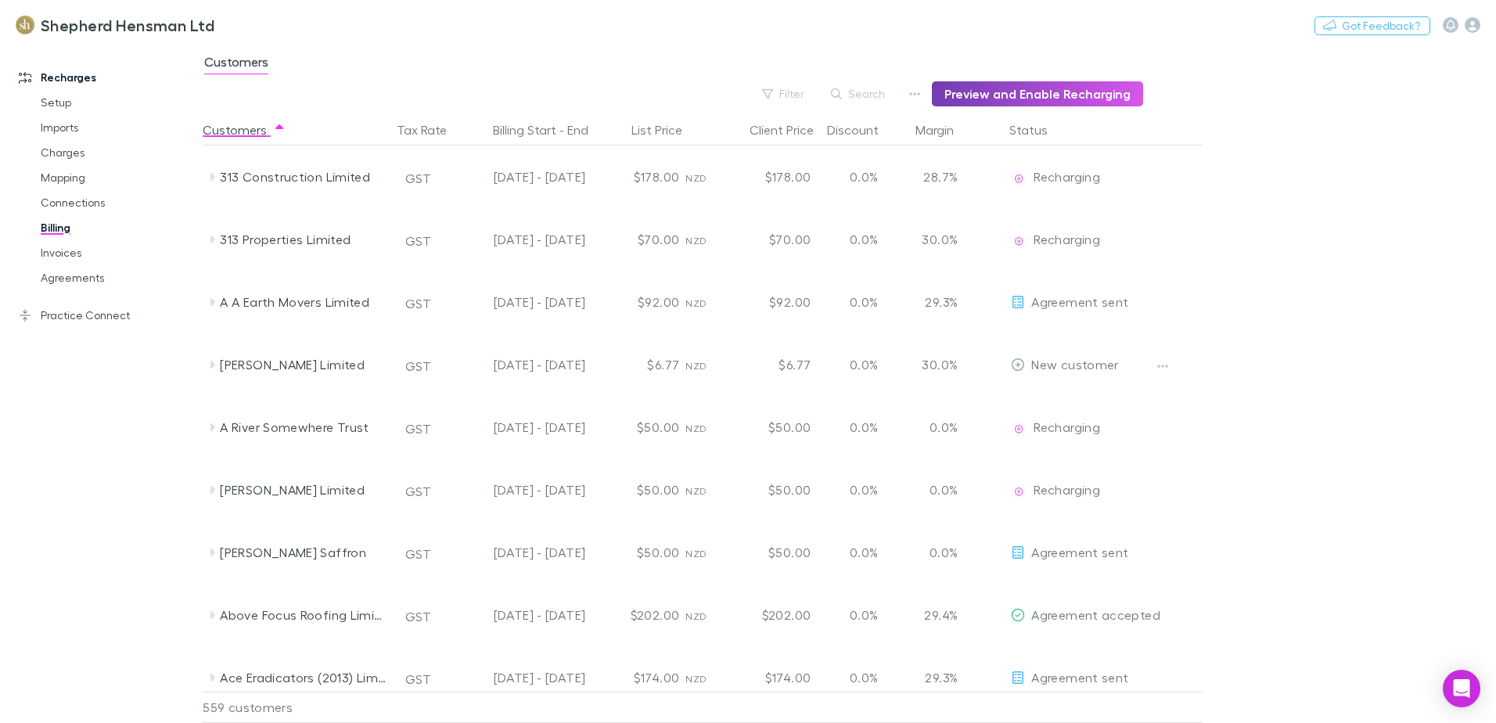
click at [1038, 95] on button "Preview and Enable Recharging" at bounding box center [1037, 93] width 211 height 25
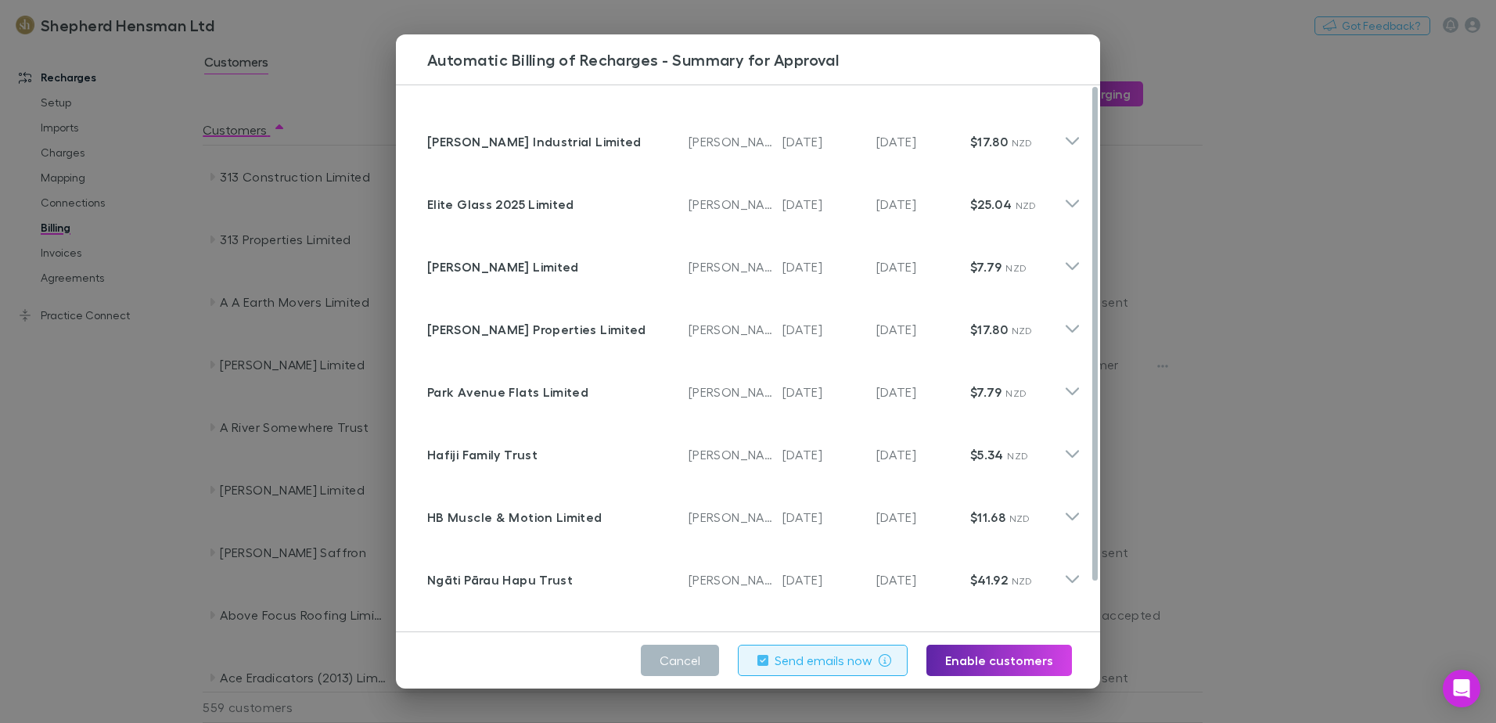
click at [679, 664] on button "Cancel" at bounding box center [680, 660] width 78 height 31
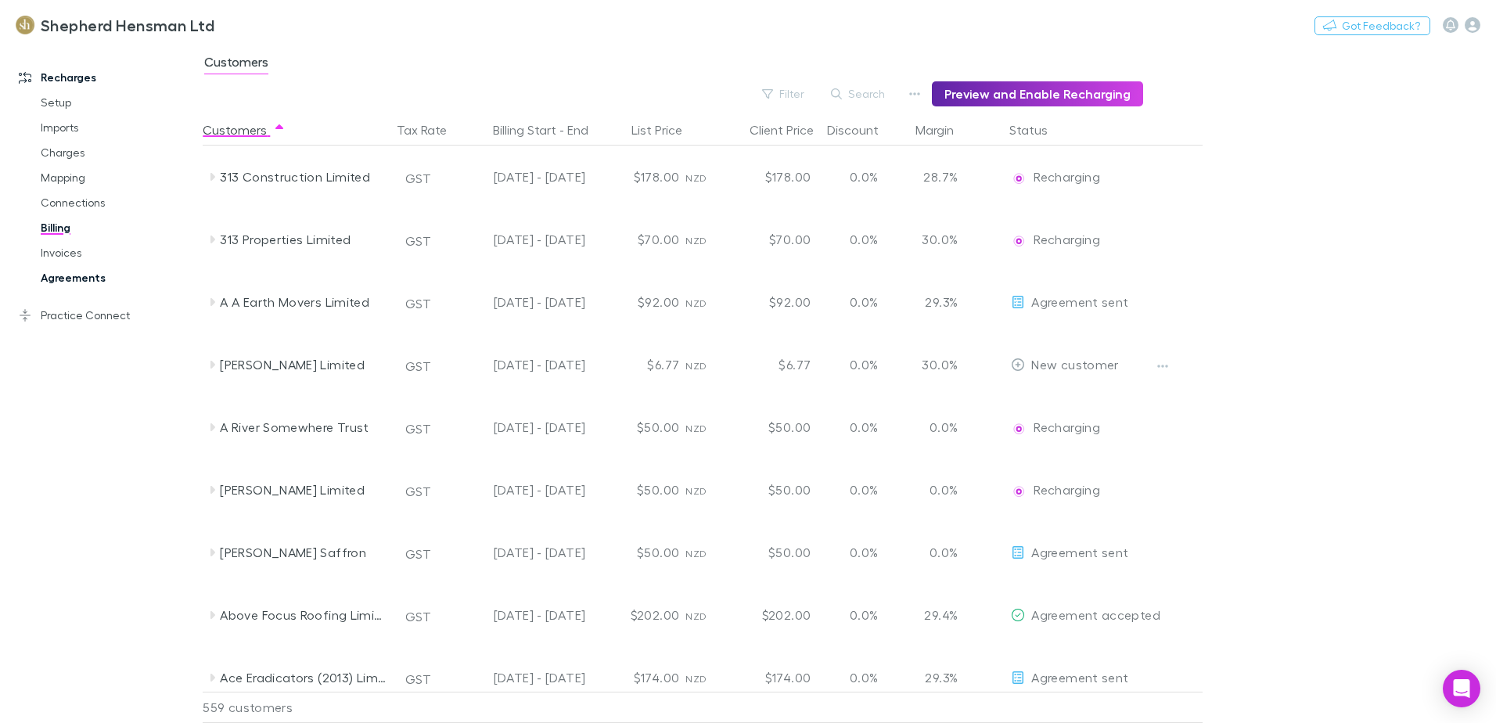
click at [76, 278] on link "Agreements" at bounding box center [118, 277] width 186 height 25
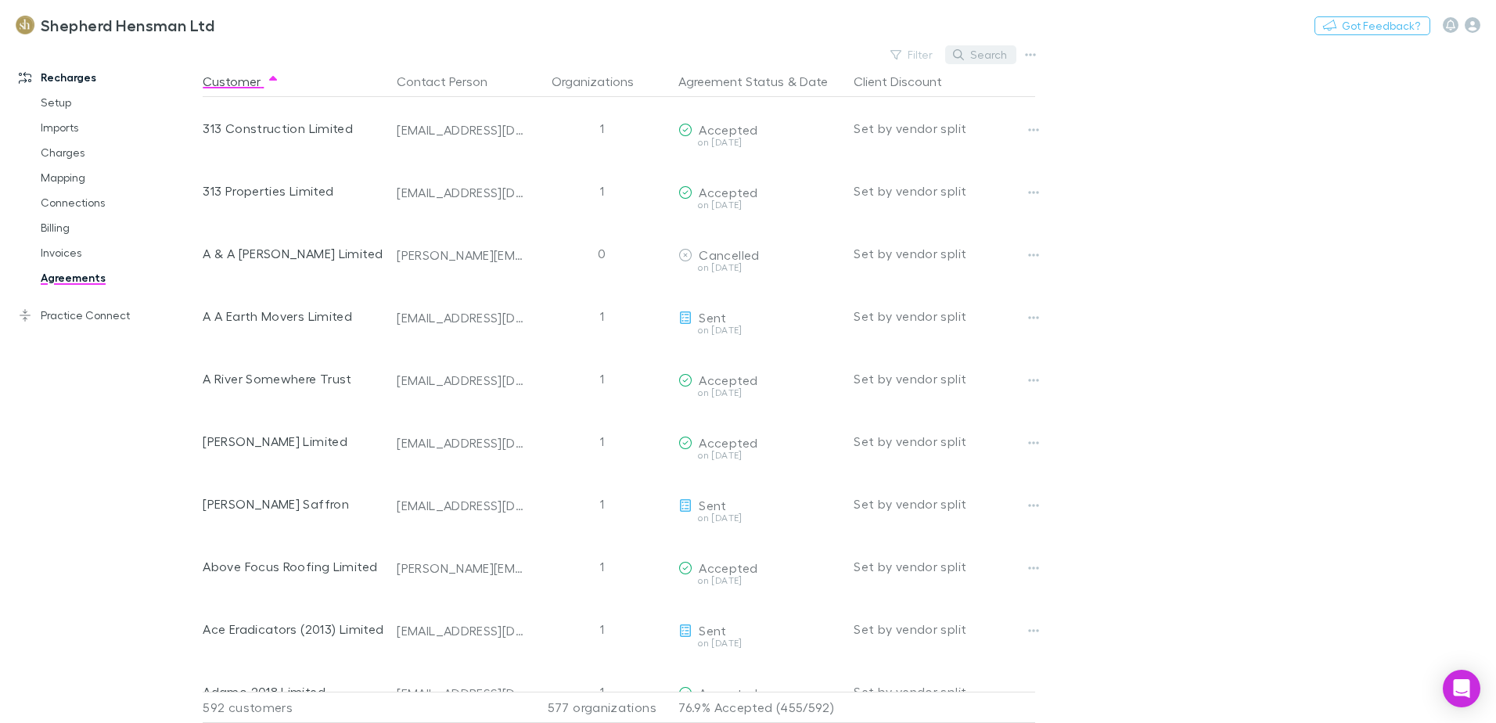
click at [981, 52] on button "Search" at bounding box center [980, 54] width 71 height 19
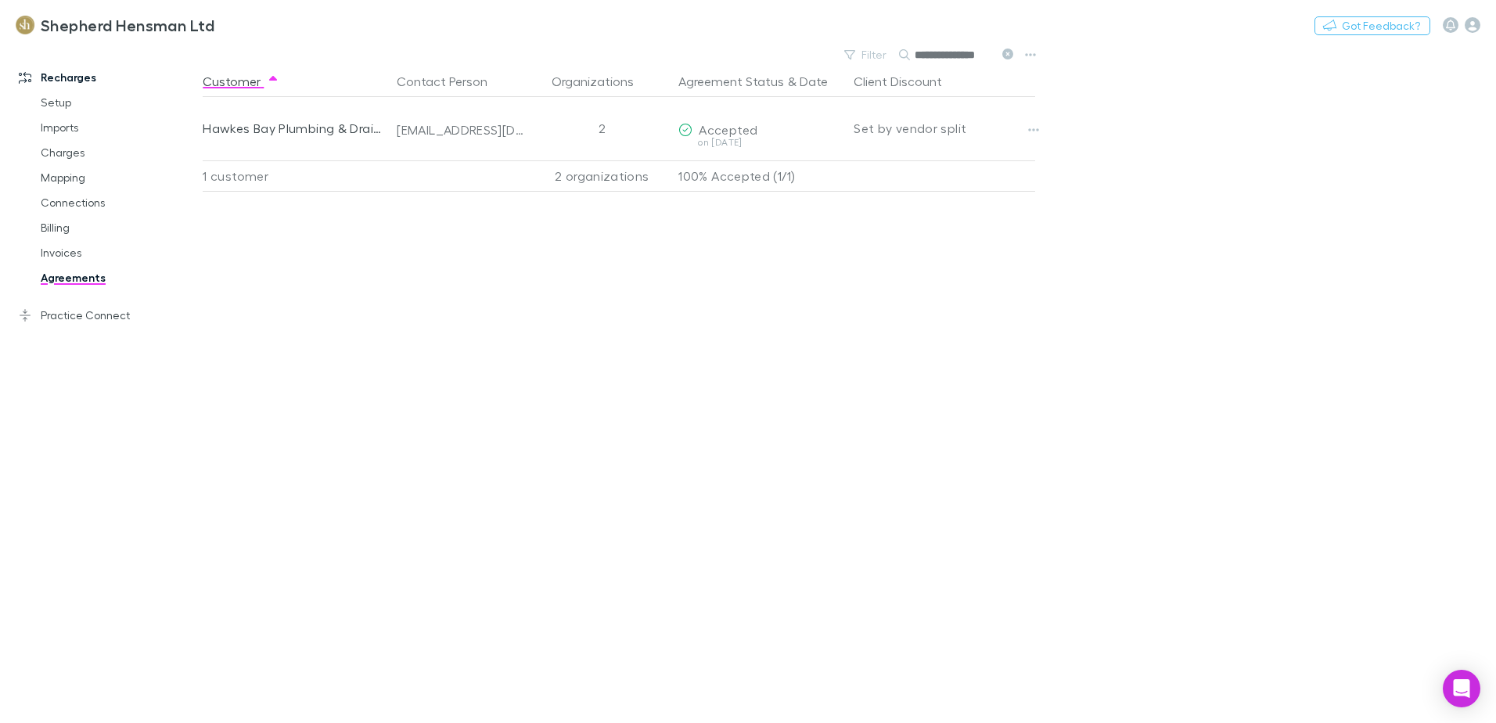
scroll to position [0, 6]
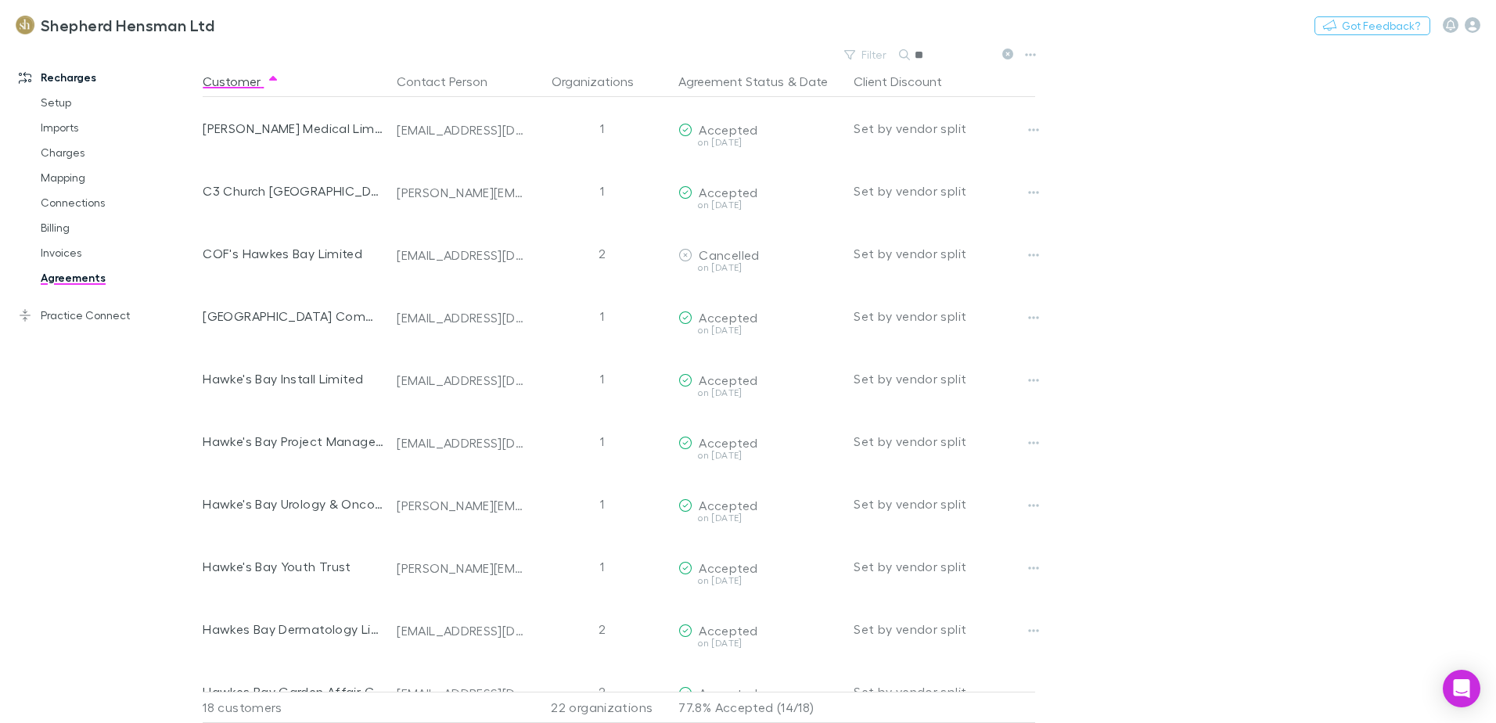
type input "*"
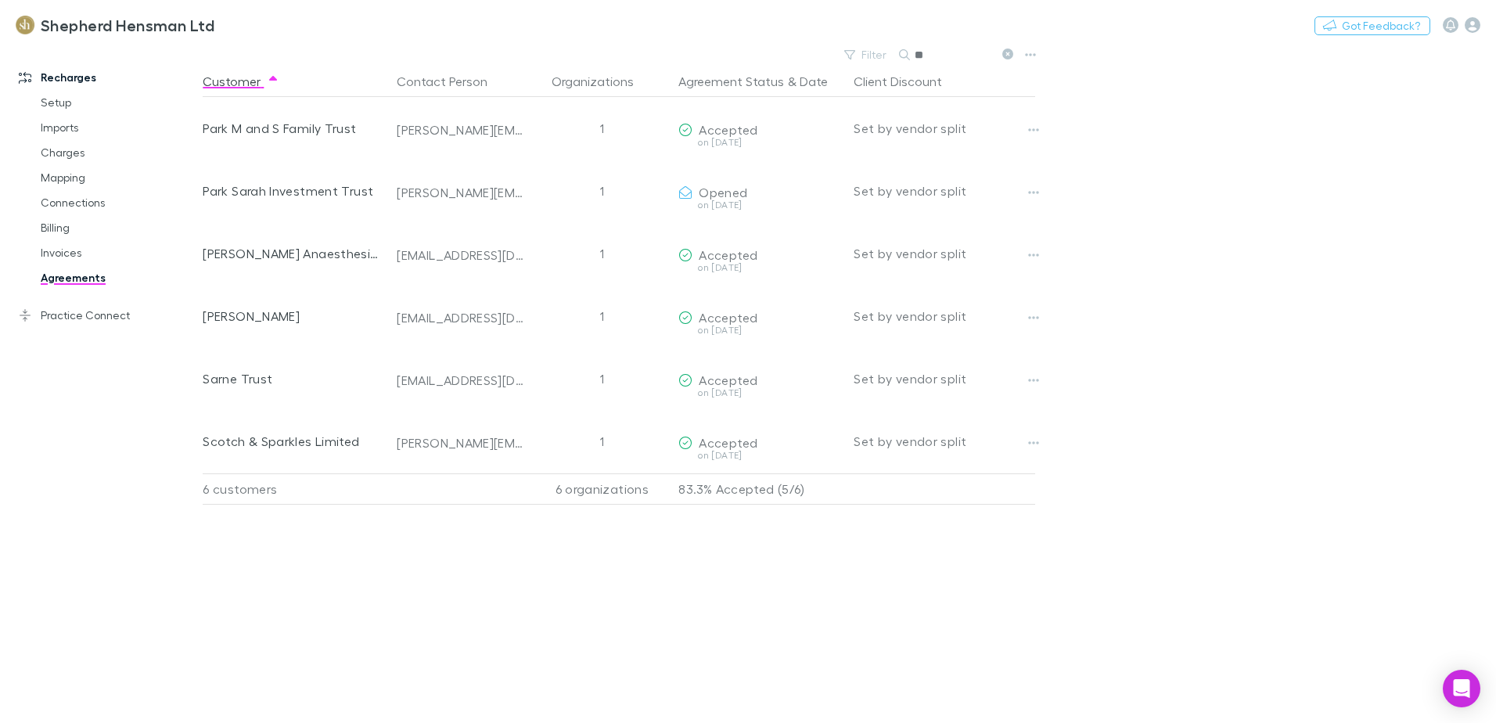
type input "*"
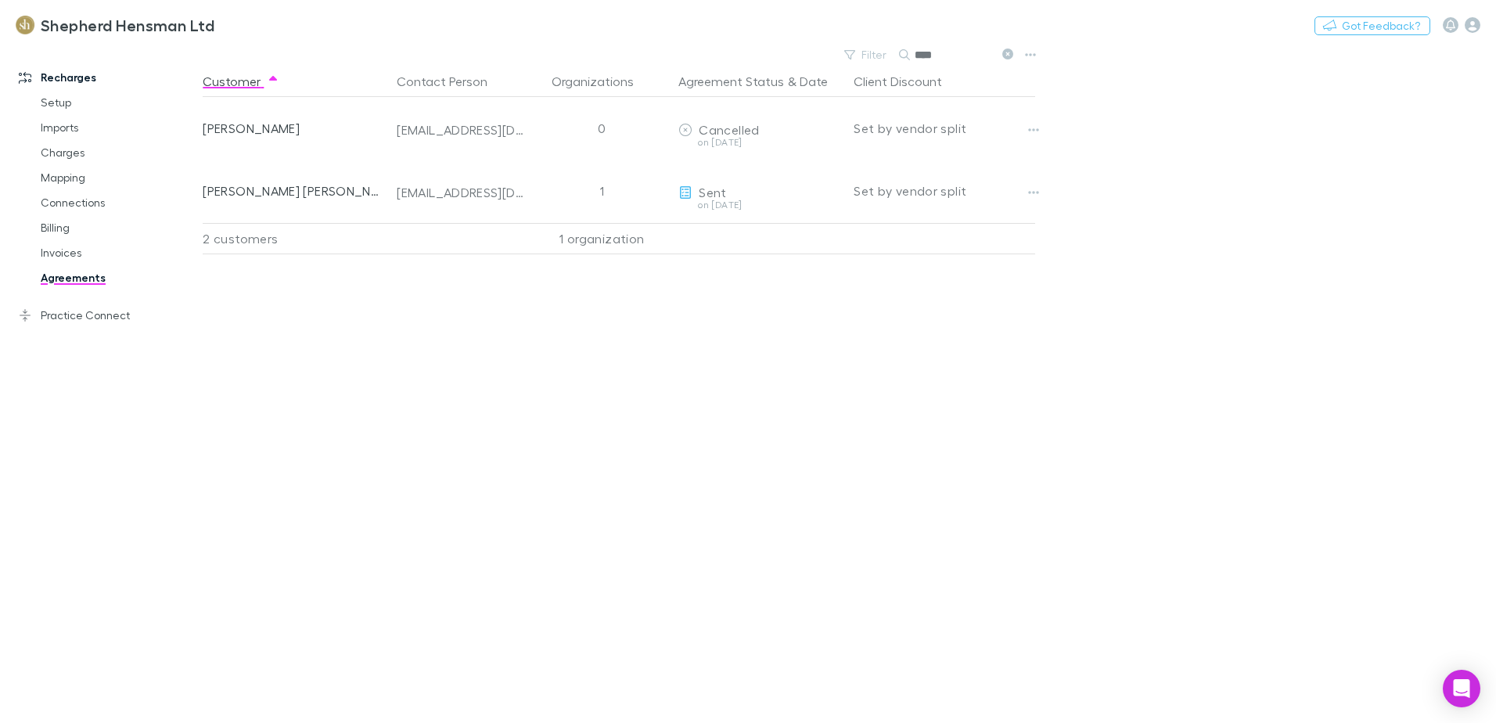
type input "****"
click at [70, 130] on link "Imports" at bounding box center [118, 127] width 186 height 25
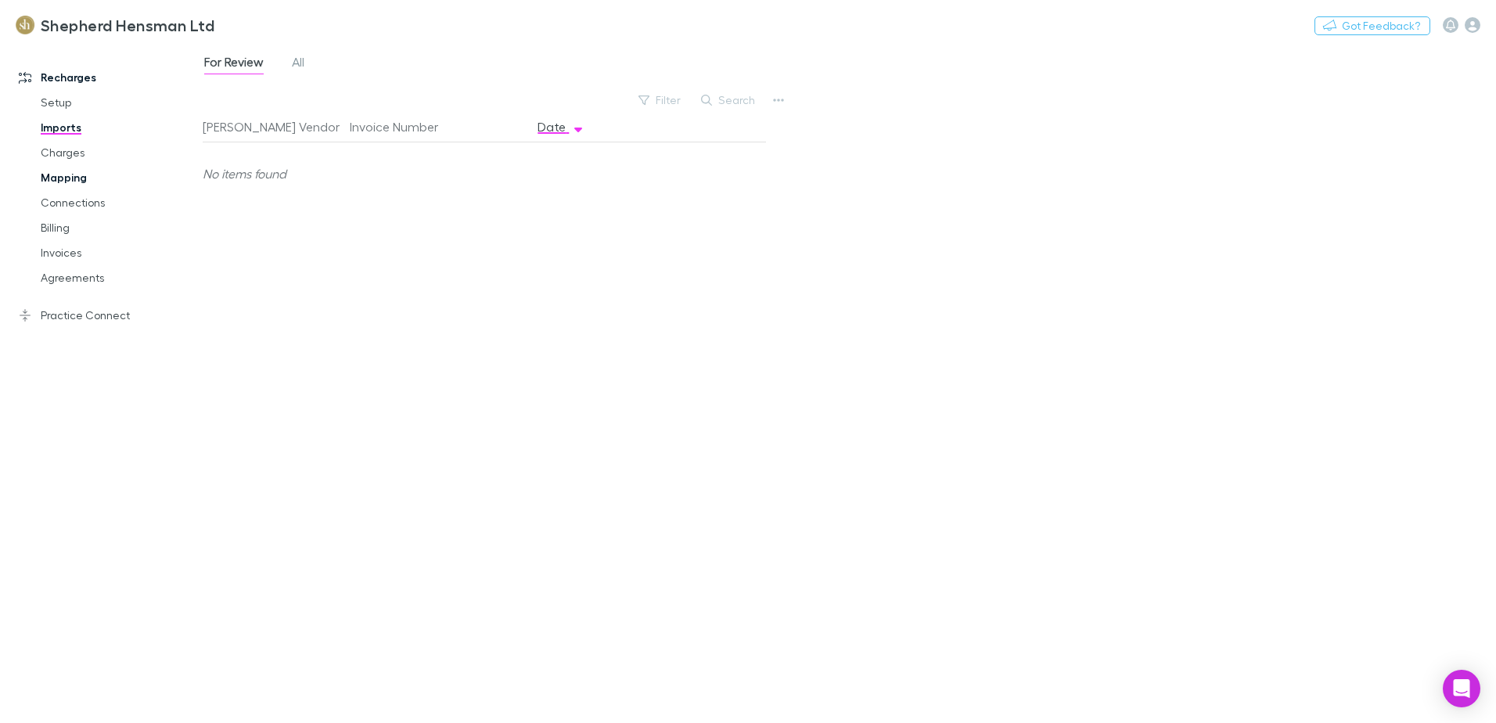
click at [60, 180] on link "Mapping" at bounding box center [118, 177] width 186 height 25
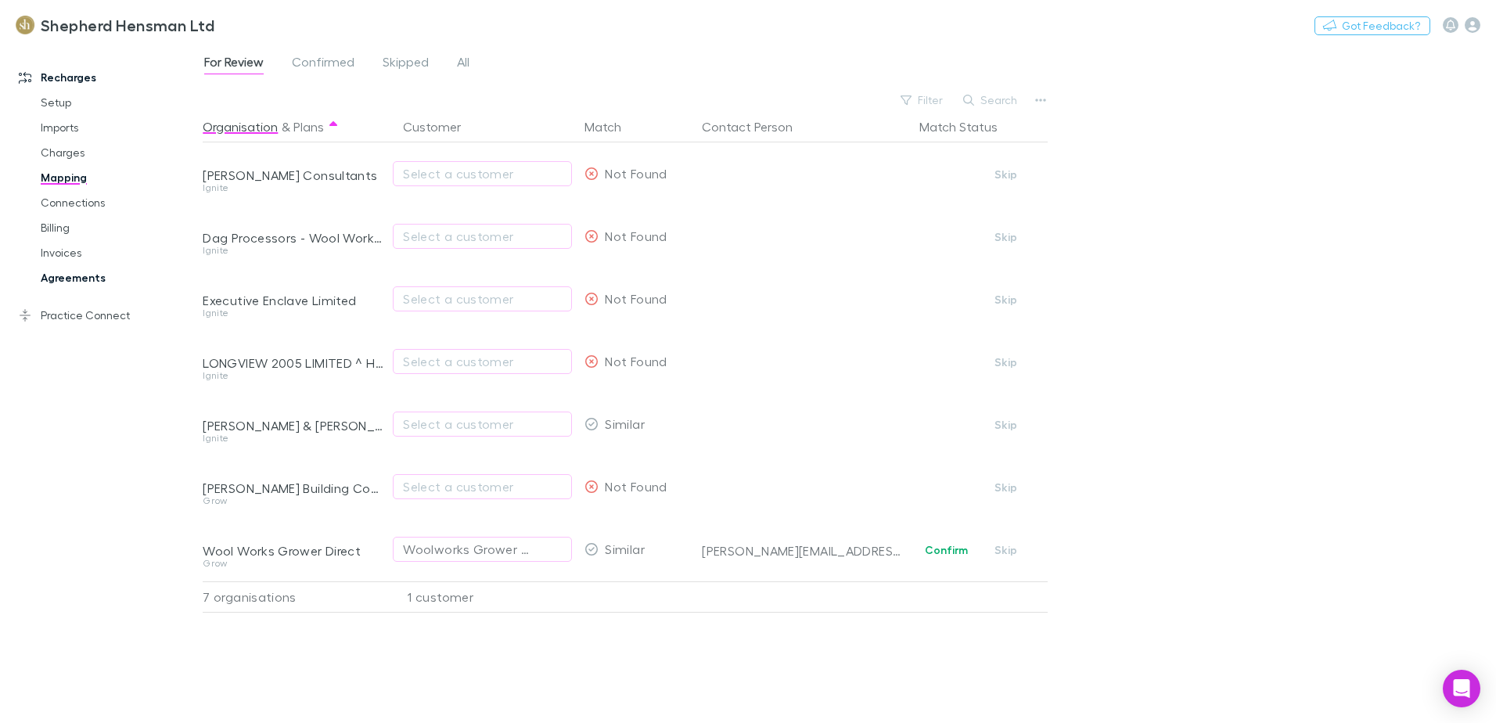
click at [75, 279] on link "Agreements" at bounding box center [118, 277] width 186 height 25
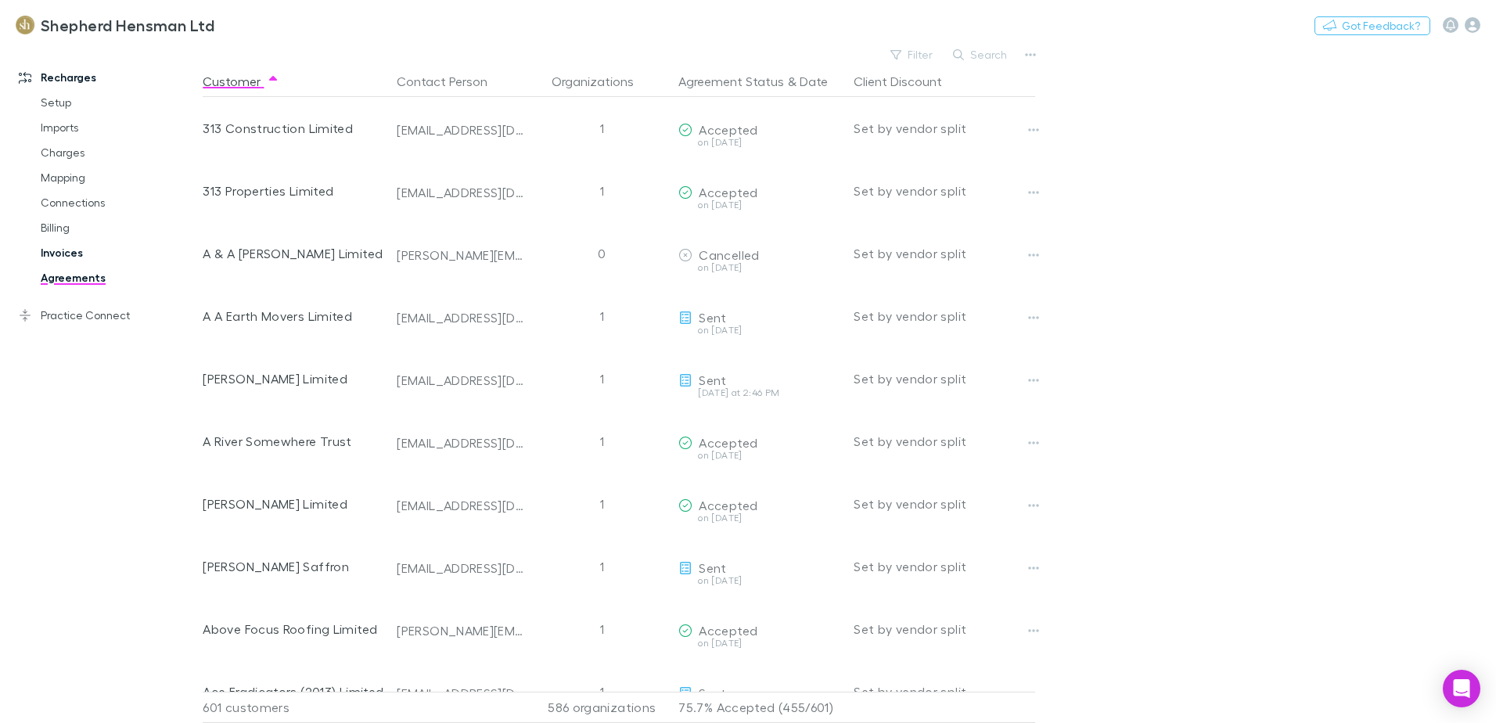
click at [71, 248] on link "Invoices" at bounding box center [118, 252] width 186 height 25
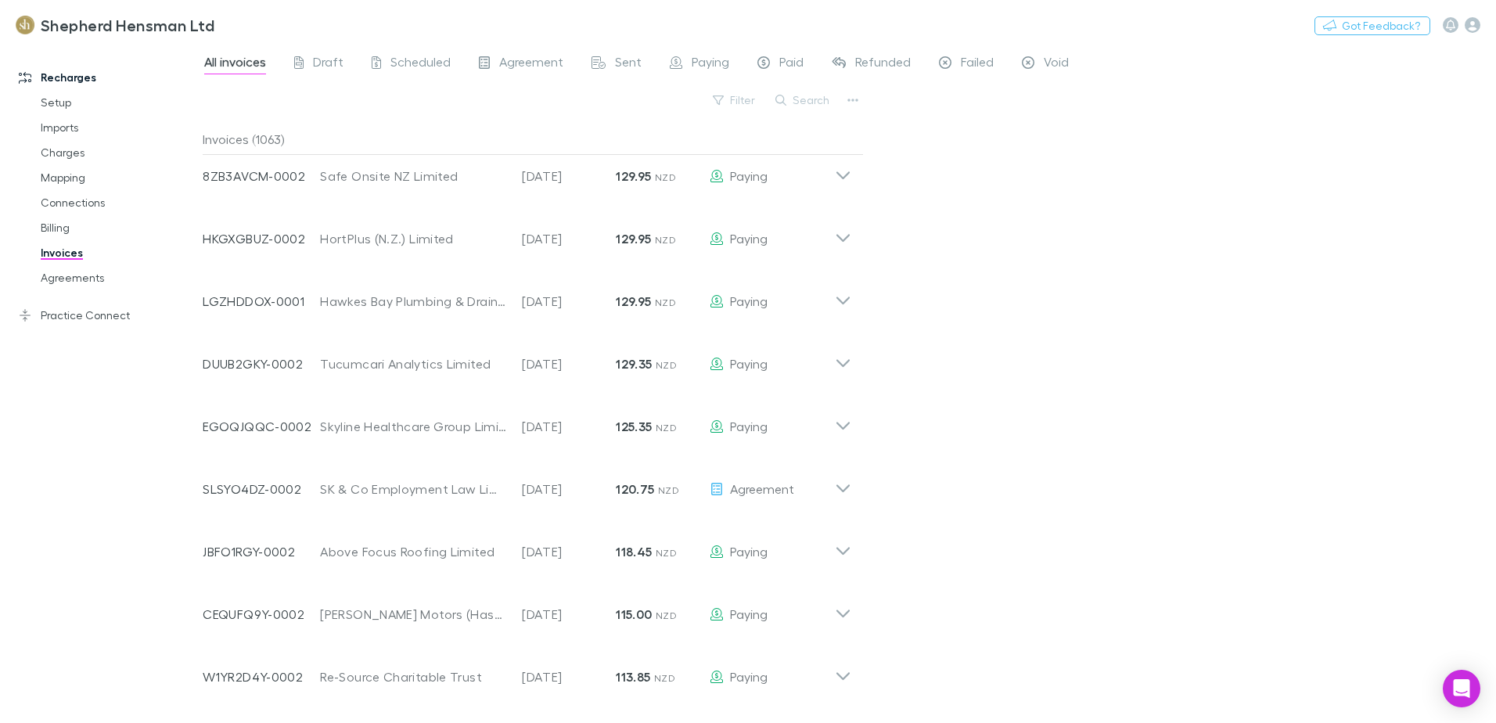
scroll to position [2206, 0]
click at [69, 282] on link "Agreements" at bounding box center [118, 277] width 186 height 25
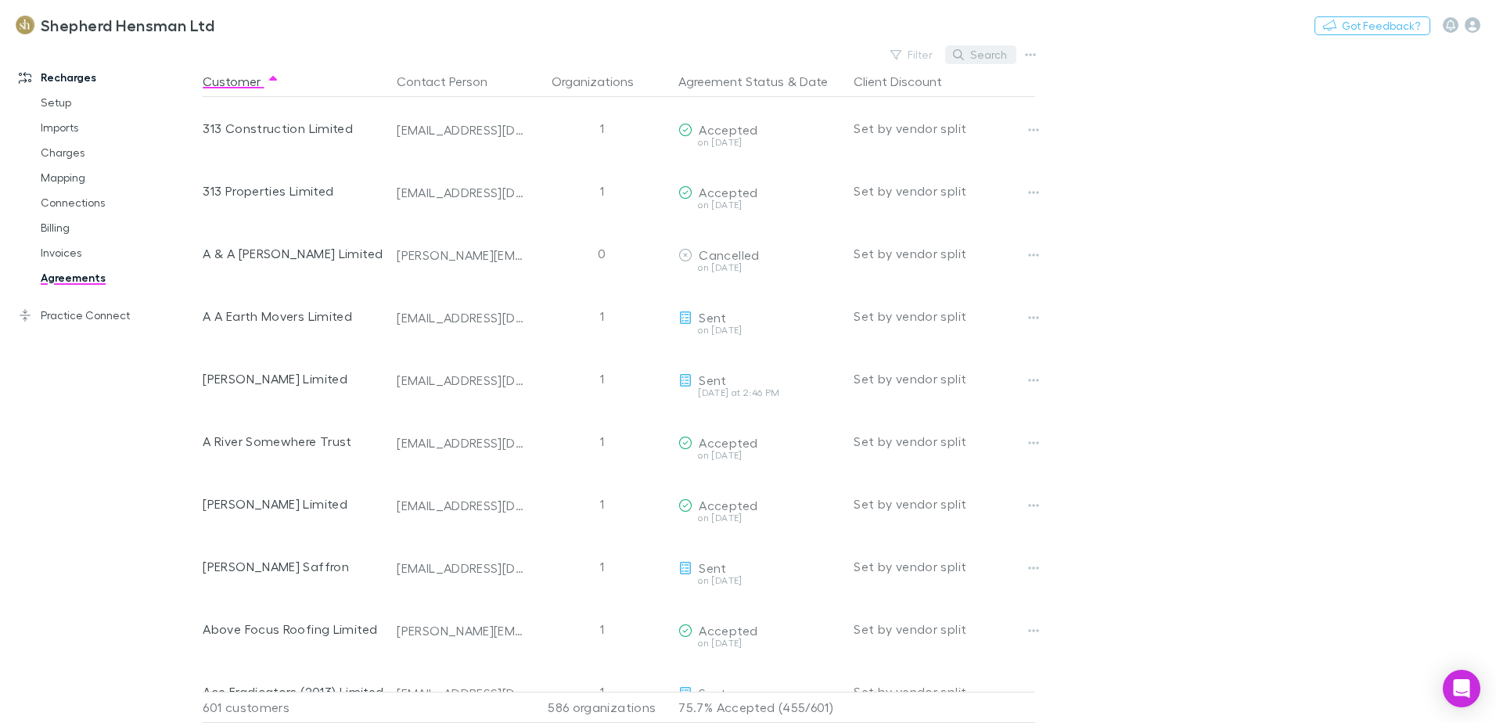
click at [980, 53] on button "Search" at bounding box center [980, 54] width 71 height 19
type input "*"
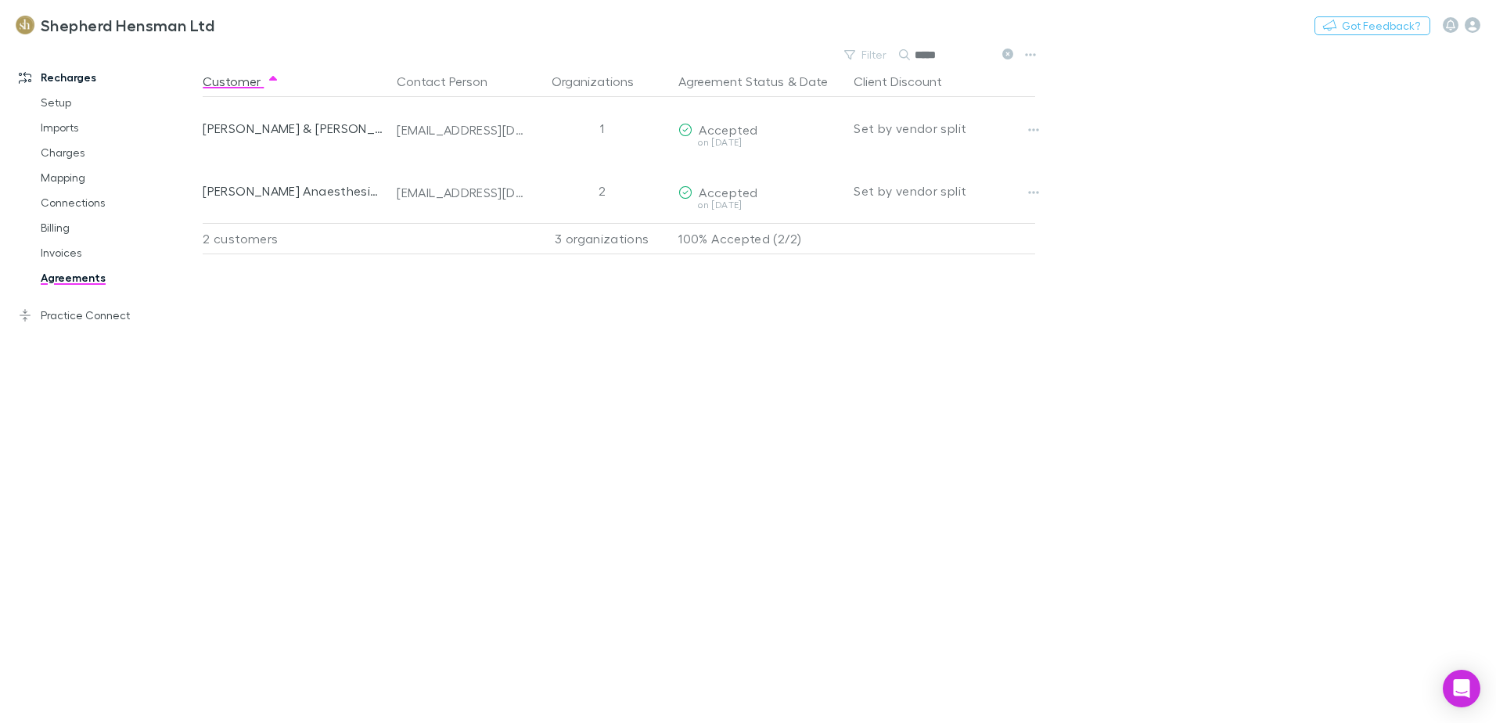
type input "*****"
